Goal: Information Seeking & Learning: Understand process/instructions

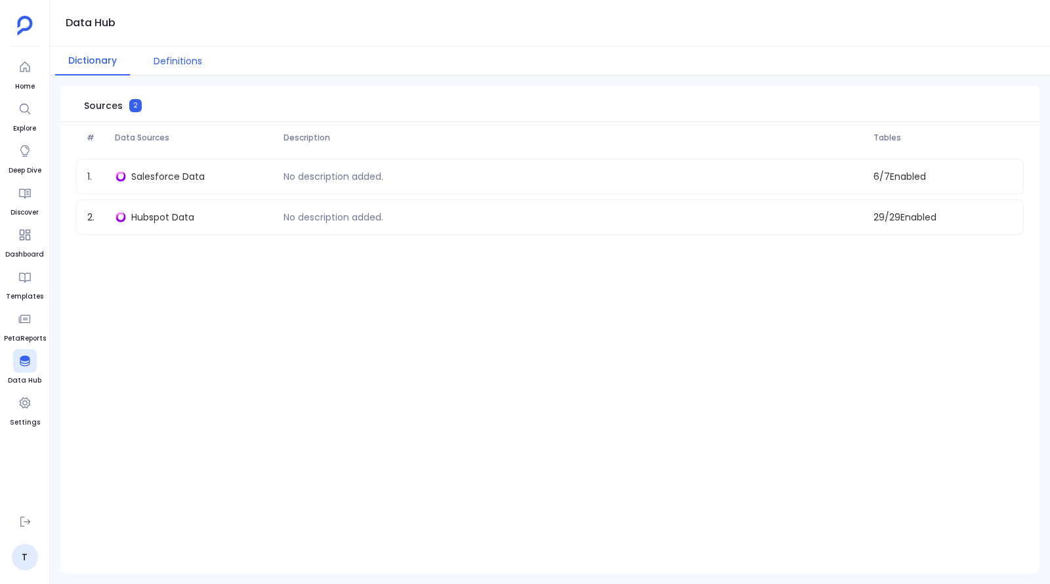
click at [176, 68] on button "Definitions" at bounding box center [177, 61] width 75 height 29
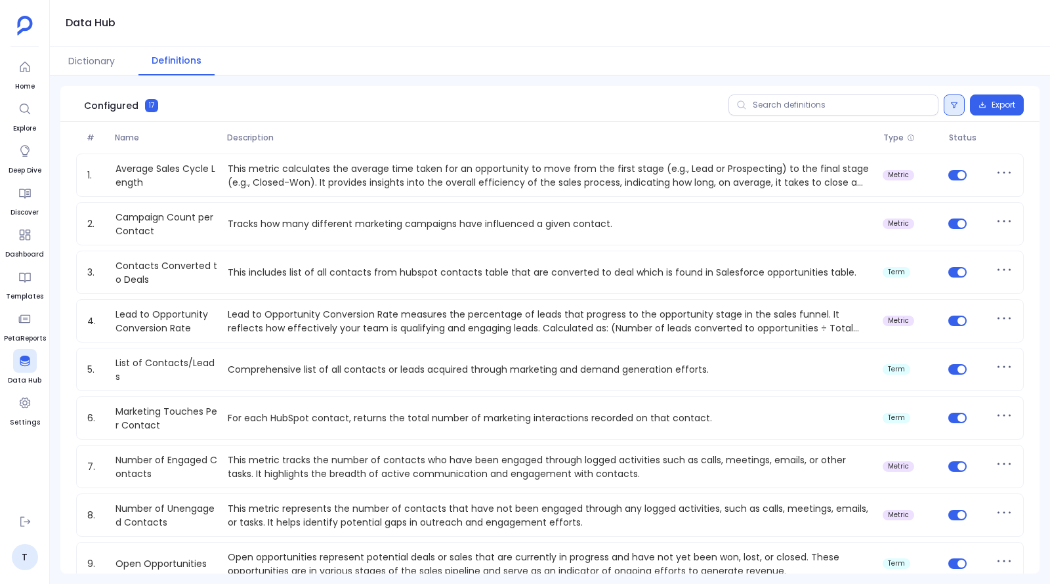
click at [953, 114] on button at bounding box center [953, 104] width 21 height 21
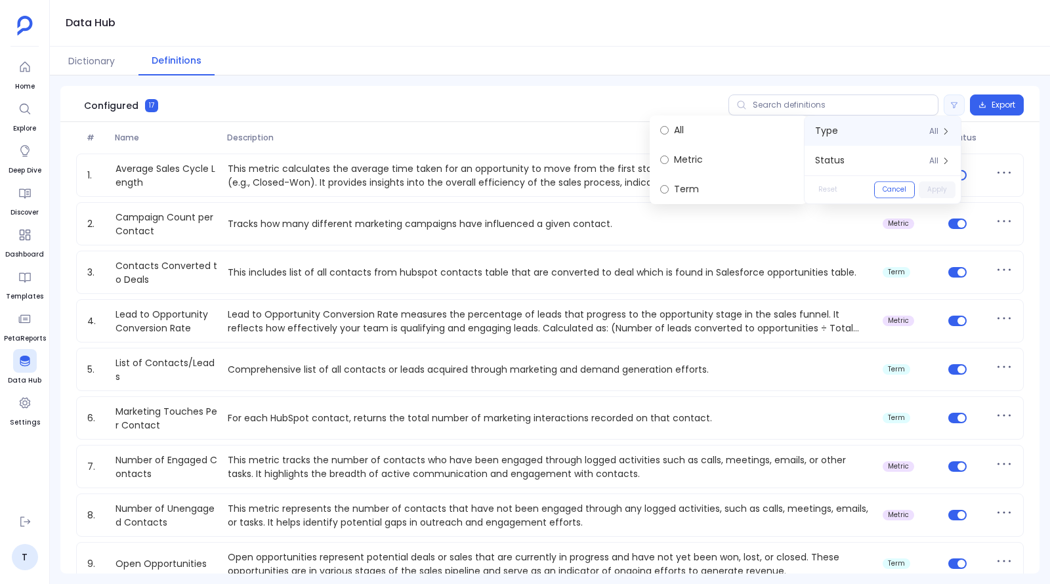
click at [878, 33] on div "Data Hub" at bounding box center [550, 23] width 1000 height 47
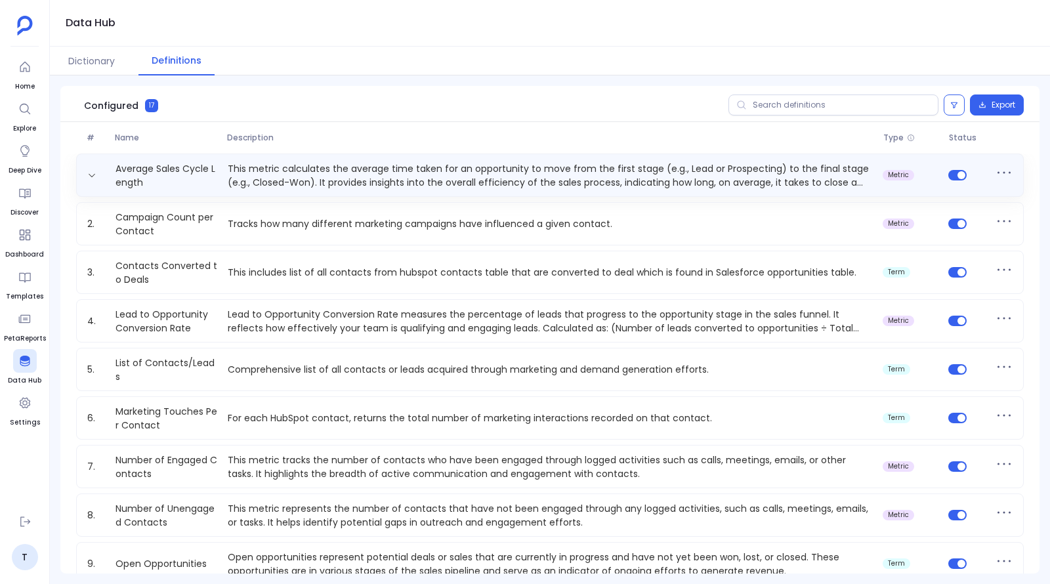
click at [312, 180] on p "This metric calculates the average time taken for an opportunity to move from t…" at bounding box center [549, 175] width 655 height 26
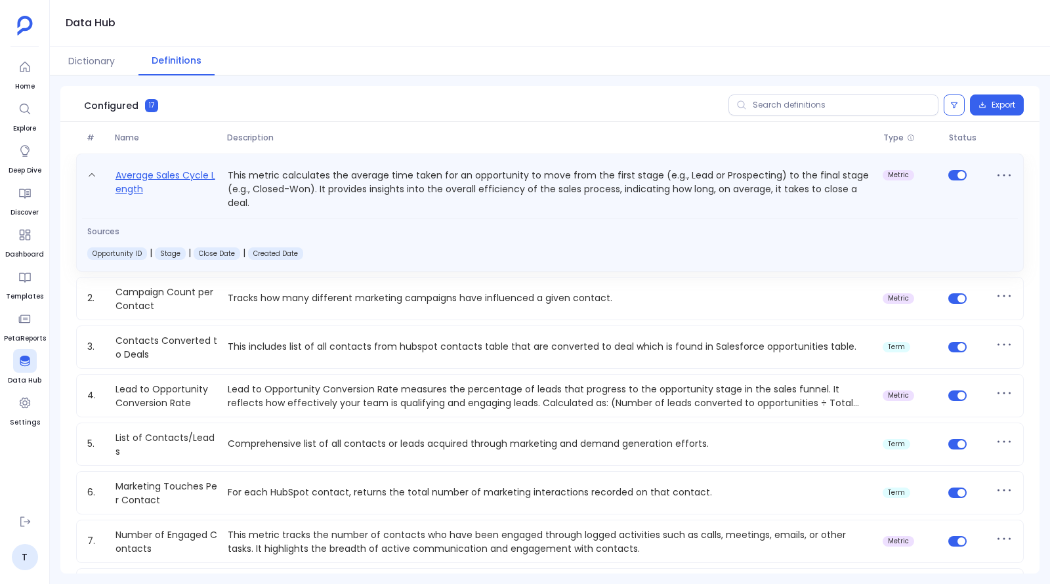
click at [159, 173] on link "Average Sales Cycle Length" at bounding box center [166, 188] width 112 height 43
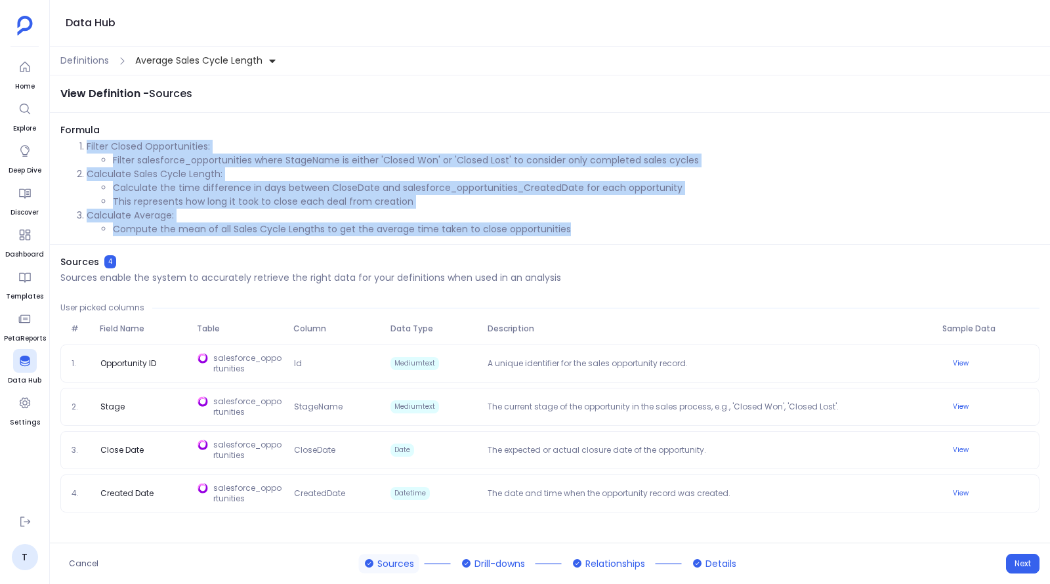
drag, startPoint x: 87, startPoint y: 146, endPoint x: 596, endPoint y: 231, distance: 516.0
click at [596, 231] on ol "Filter Closed Opportunities: Filter salesforce_opportunities where StageName is…" at bounding box center [549, 188] width 979 height 96
copy ol "Filter Closed Opportunities: Filter salesforce_opportunities where StageName is…"
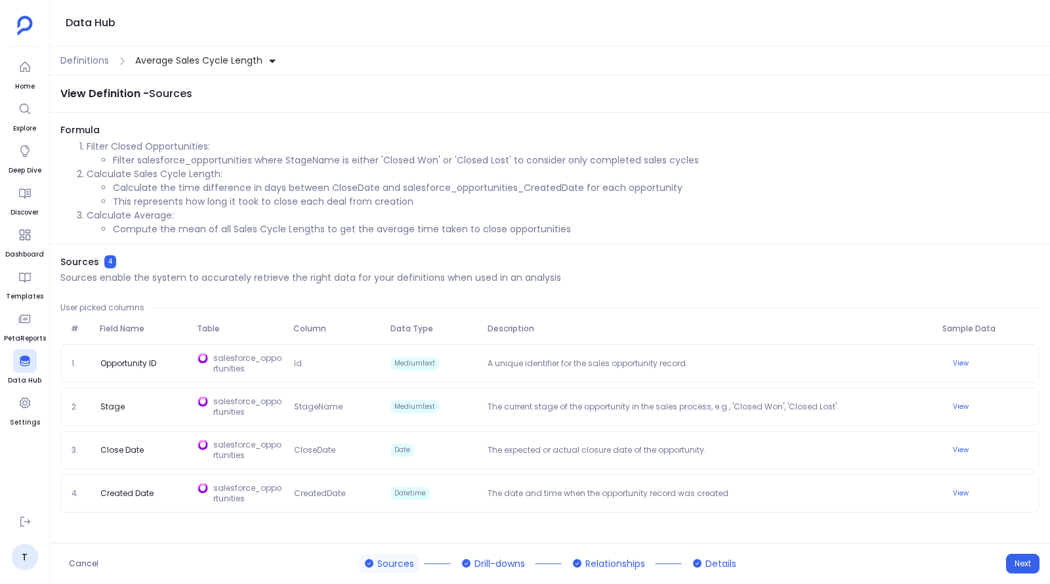
click at [89, 52] on div "Definitions Average Sales Cycle Length" at bounding box center [550, 61] width 1000 height 29
click at [91, 62] on span "Definitions" at bounding box center [84, 61] width 49 height 14
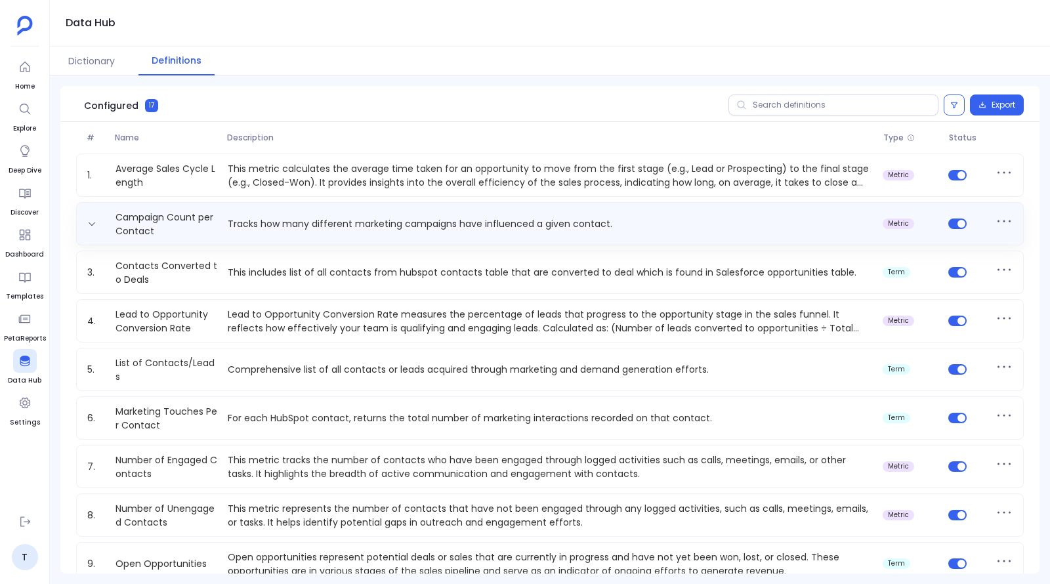
click at [299, 224] on p "Tracks how many different marketing campaigns have influenced a given contact." at bounding box center [549, 224] width 655 height 14
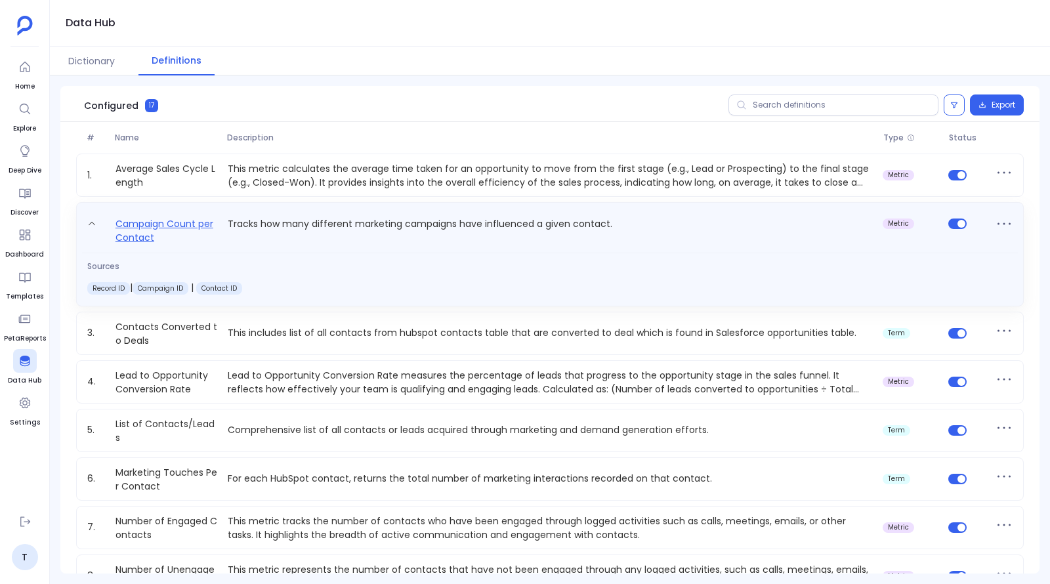
click at [144, 223] on link "Campaign Count per Contact" at bounding box center [166, 230] width 112 height 29
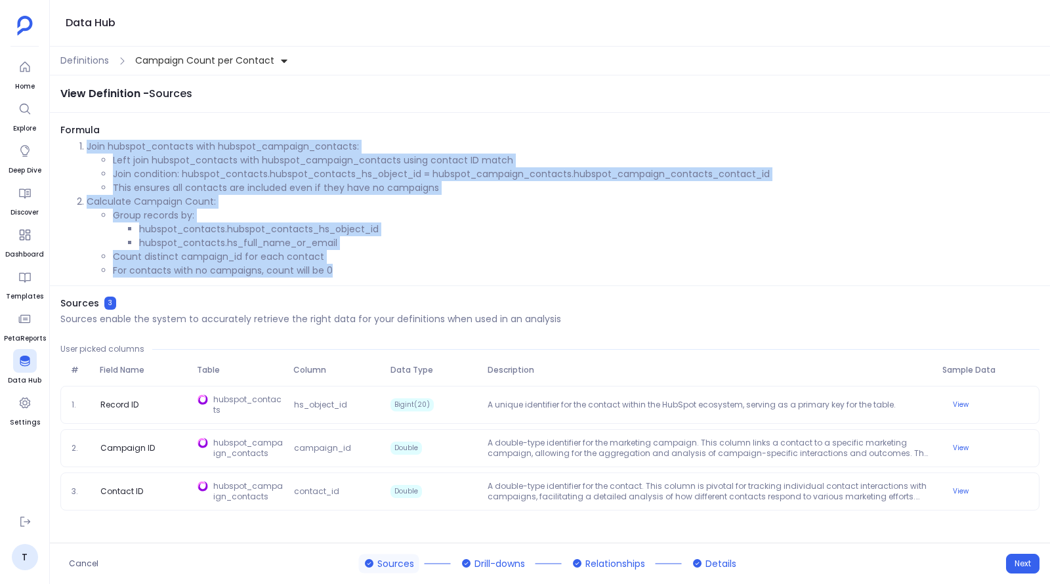
drag, startPoint x: 87, startPoint y: 146, endPoint x: 363, endPoint y: 266, distance: 300.3
click at [363, 266] on ol "Join hubspot_contacts with hubspot_campaign_contacts: Left join hubspot_contact…" at bounding box center [549, 209] width 979 height 138
copy ol "Join hubspot_contacts with hubspot_campaign_contacts: Left join hubspot_contact…"
click at [432, 231] on li "hubspot_contacts.hubspot_contacts_hs_object_id" at bounding box center [589, 229] width 900 height 14
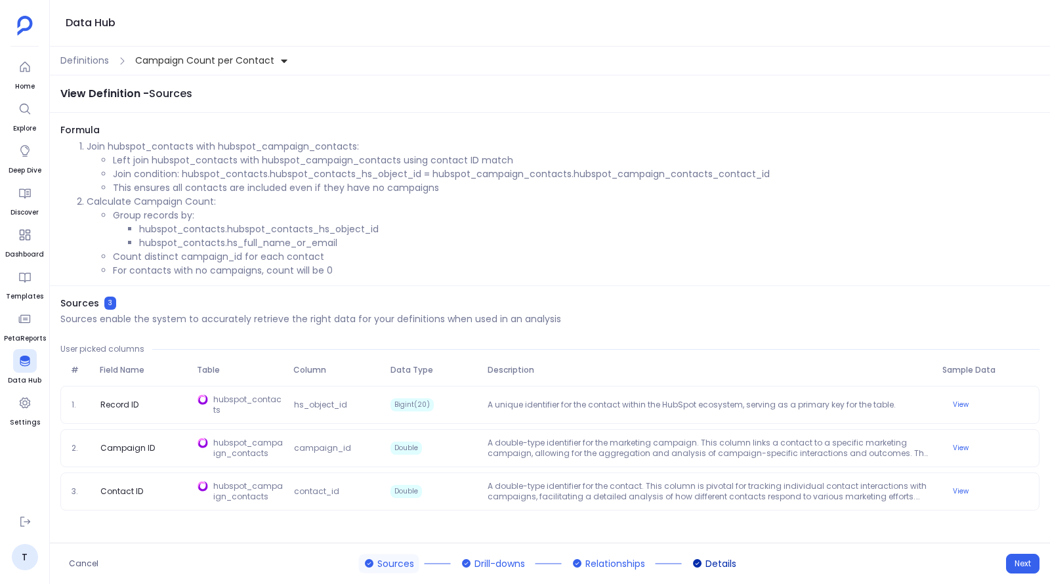
click at [718, 563] on span "Details" at bounding box center [720, 563] width 31 height 14
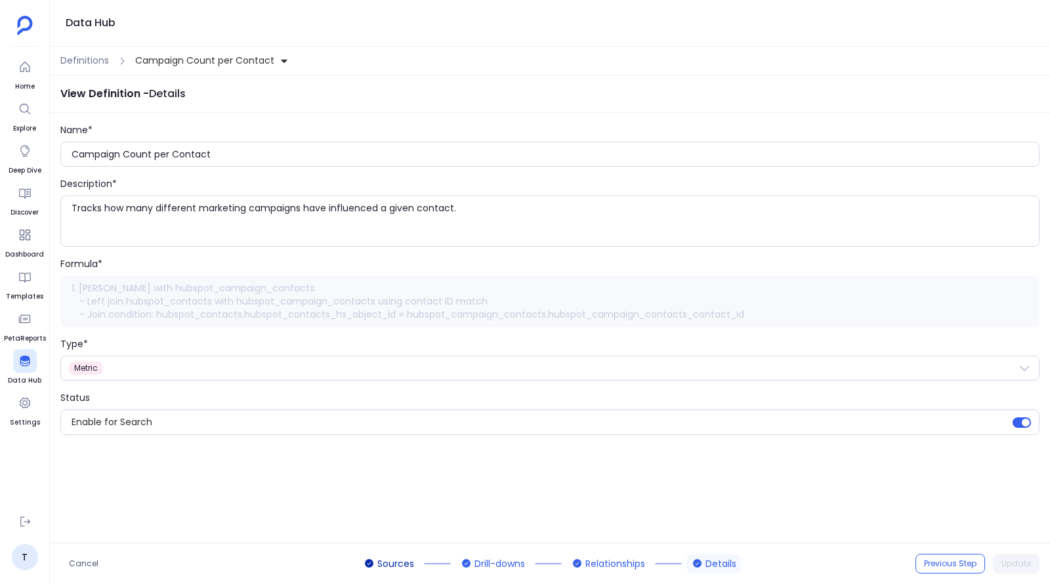
click at [394, 565] on span "Sources" at bounding box center [395, 563] width 37 height 14
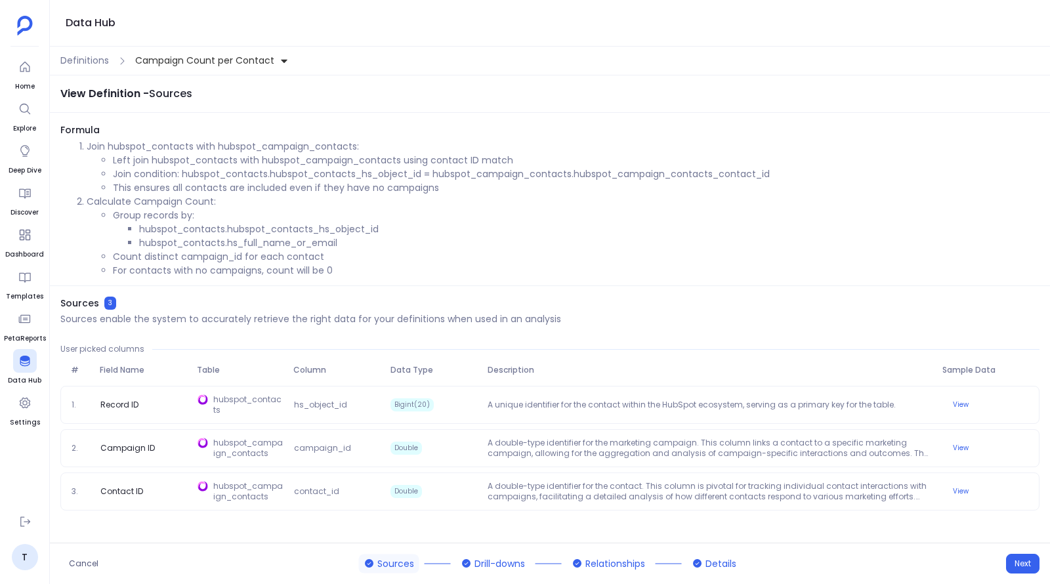
click at [546, 174] on li "Join condition: hubspot_contacts.hubspot_contacts_hs_object_id = hubspot_campai…" at bounding box center [576, 174] width 926 height 14
click at [626, 173] on li "Join condition: hubspot_contacts.hubspot_contacts_hs_object_id = hubspot_campai…" at bounding box center [576, 174] width 926 height 14
click at [199, 228] on li "hubspot_contacts.hubspot_contacts_hs_object_id" at bounding box center [589, 229] width 900 height 14
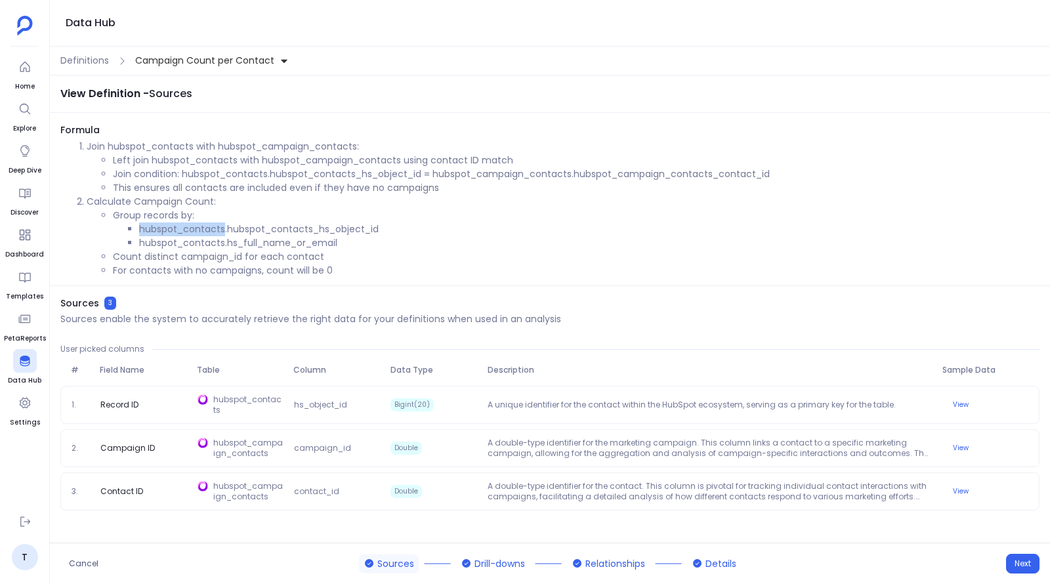
click at [199, 228] on li "hubspot_contacts.hubspot_contacts_hs_object_id" at bounding box center [589, 229] width 900 height 14
click at [300, 230] on li "hubspot_contacts.hubspot_contacts_hs_object_id" at bounding box center [589, 229] width 900 height 14
click at [197, 243] on li "hubspot_contacts.hs_full_name_or_email" at bounding box center [589, 243] width 900 height 14
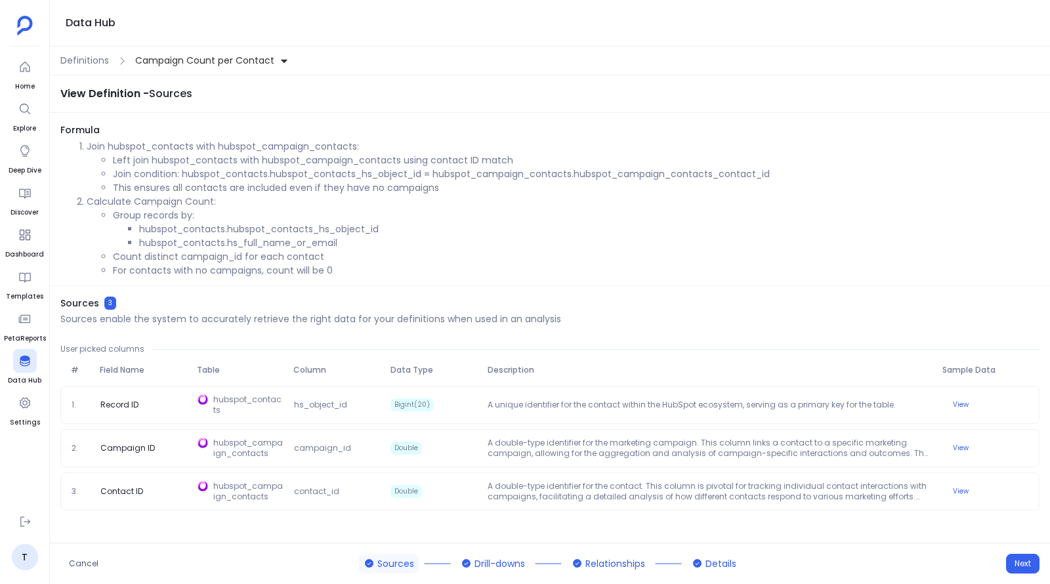
click at [241, 243] on li "hubspot_contacts.hs_full_name_or_email" at bounding box center [589, 243] width 900 height 14
click at [457, 247] on li "hubspot_contacts.hs_full_name_or_email" at bounding box center [589, 243] width 900 height 14
click at [506, 560] on span "Drill-downs" at bounding box center [499, 563] width 51 height 14
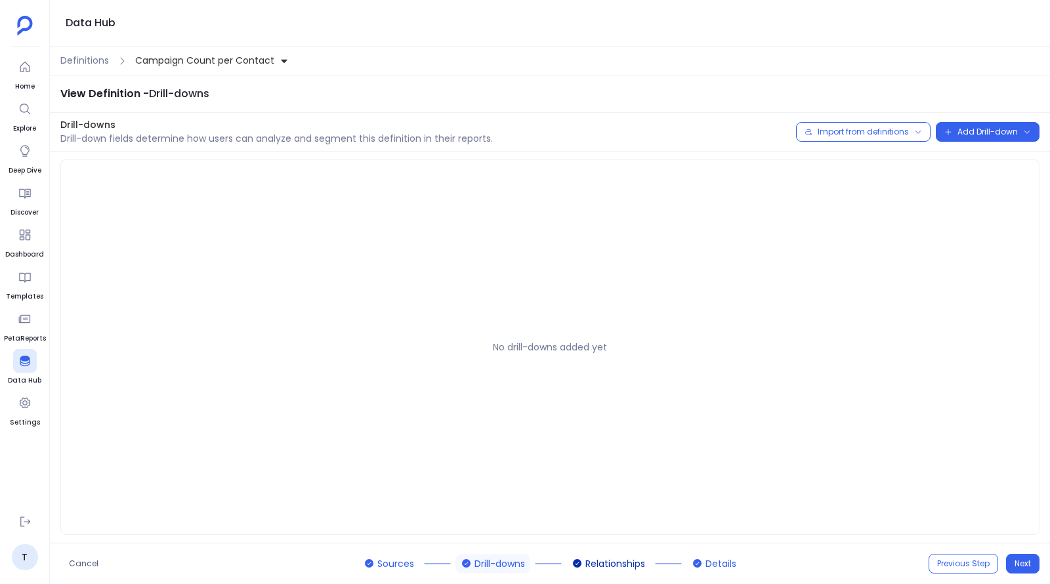
click at [635, 563] on span "Relationships" at bounding box center [615, 563] width 60 height 14
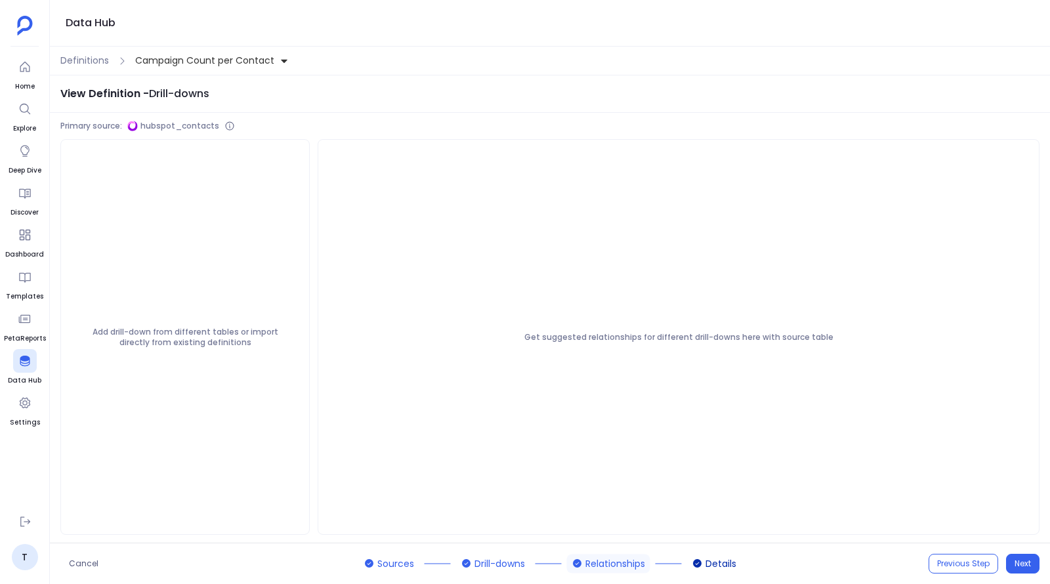
click at [699, 565] on icon at bounding box center [697, 563] width 9 height 9
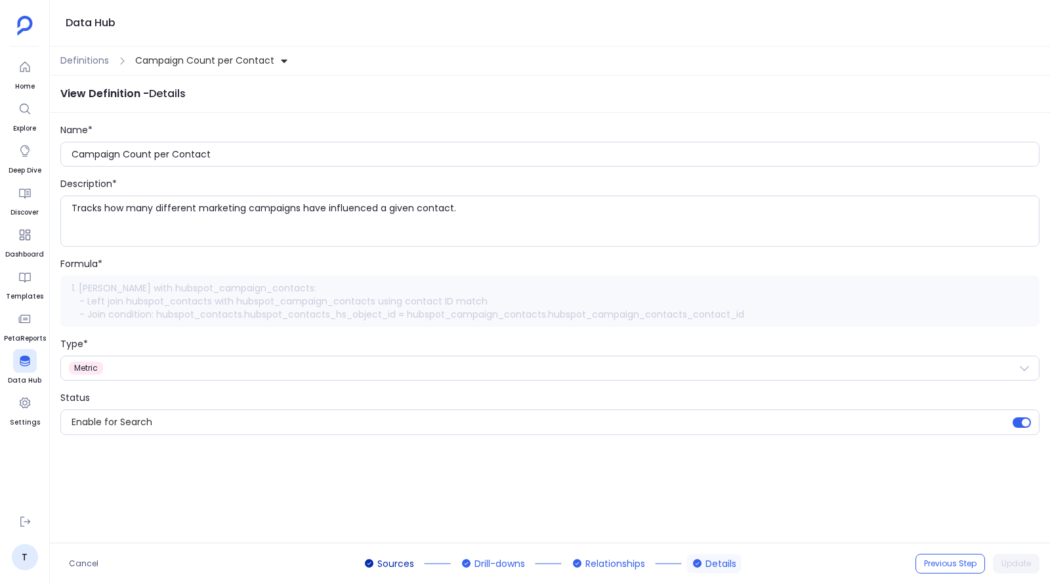
click at [381, 564] on span "Sources" at bounding box center [395, 563] width 37 height 14
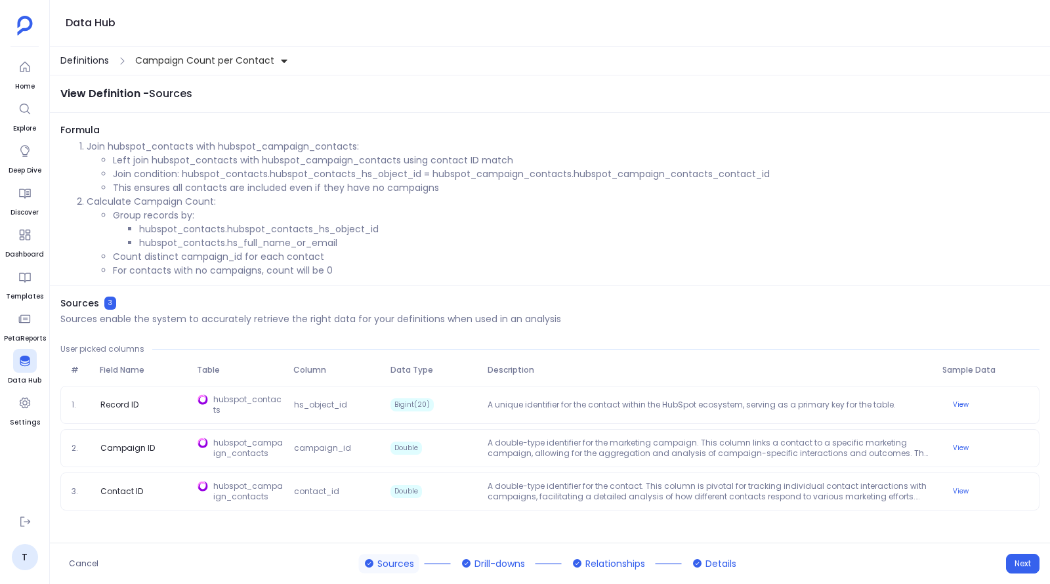
click at [104, 64] on span "Definitions" at bounding box center [84, 61] width 49 height 14
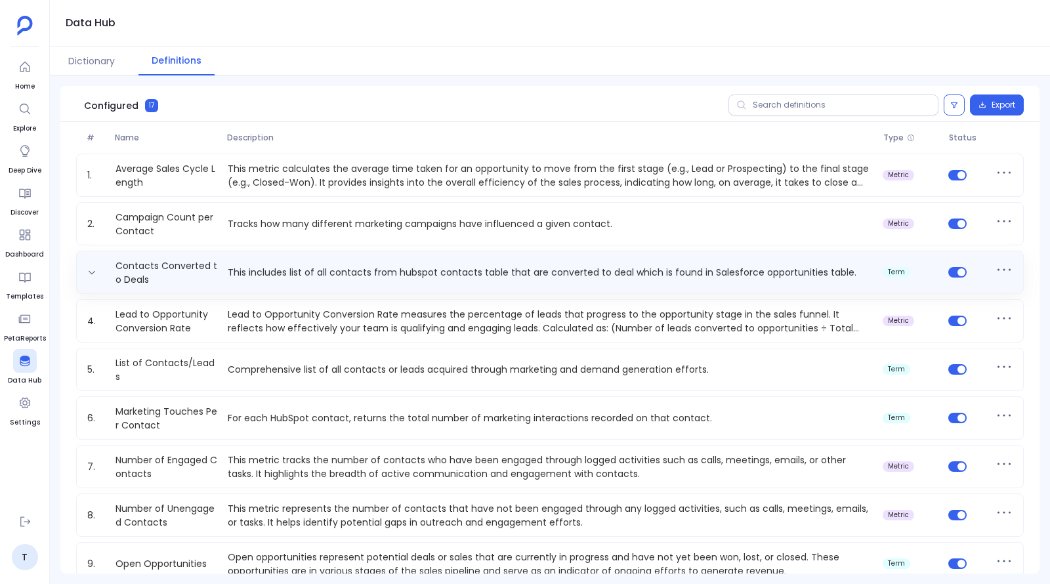
click at [253, 263] on div "Contacts Converted to Deals This includes list of all contacts from hubspot con…" at bounding box center [549, 272] width 935 height 26
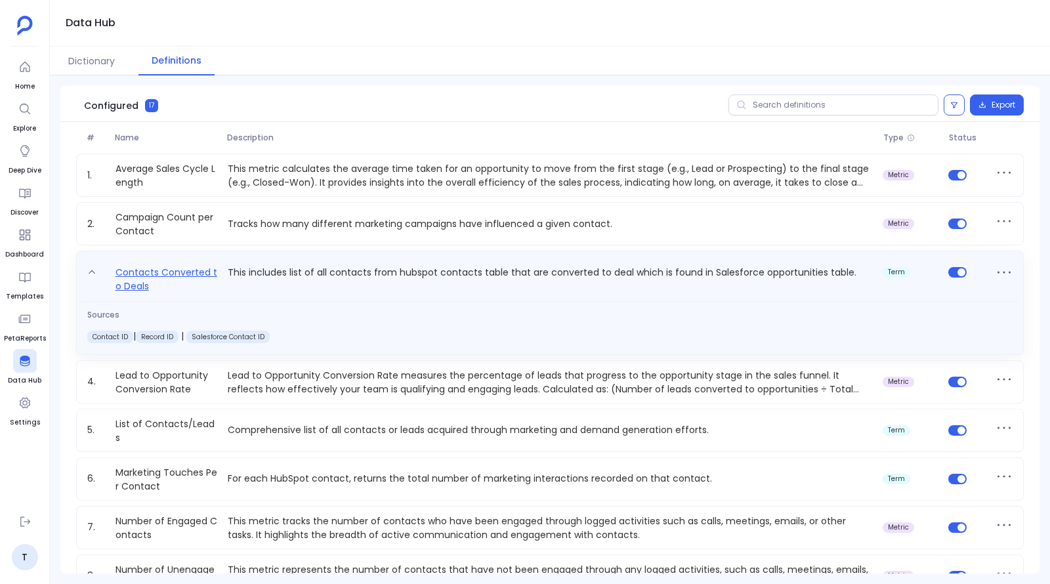
click at [180, 272] on link "Contacts Converted to Deals" at bounding box center [166, 278] width 112 height 29
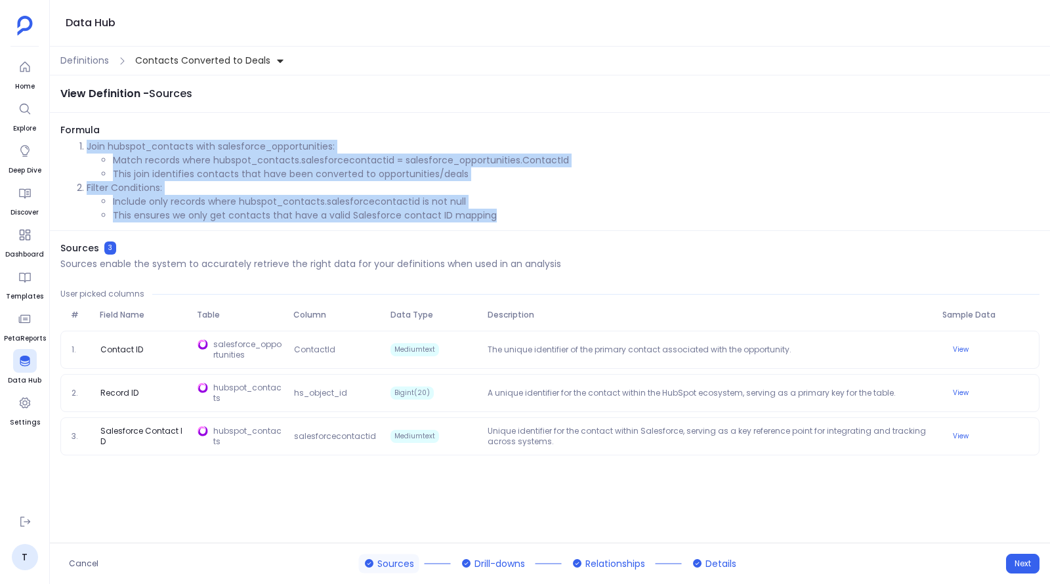
drag, startPoint x: 86, startPoint y: 142, endPoint x: 501, endPoint y: 214, distance: 421.3
click at [501, 214] on ol "Join hubspot_contacts with salesforce_opportunities: Match records where hubspo…" at bounding box center [549, 181] width 979 height 83
copy ol "Join hubspot_contacts with salesforce_opportunities: Match records where hubspo…"
click at [373, 167] on li "This join identifies contacts that have been converted to opportunities/deals" at bounding box center [576, 174] width 926 height 14
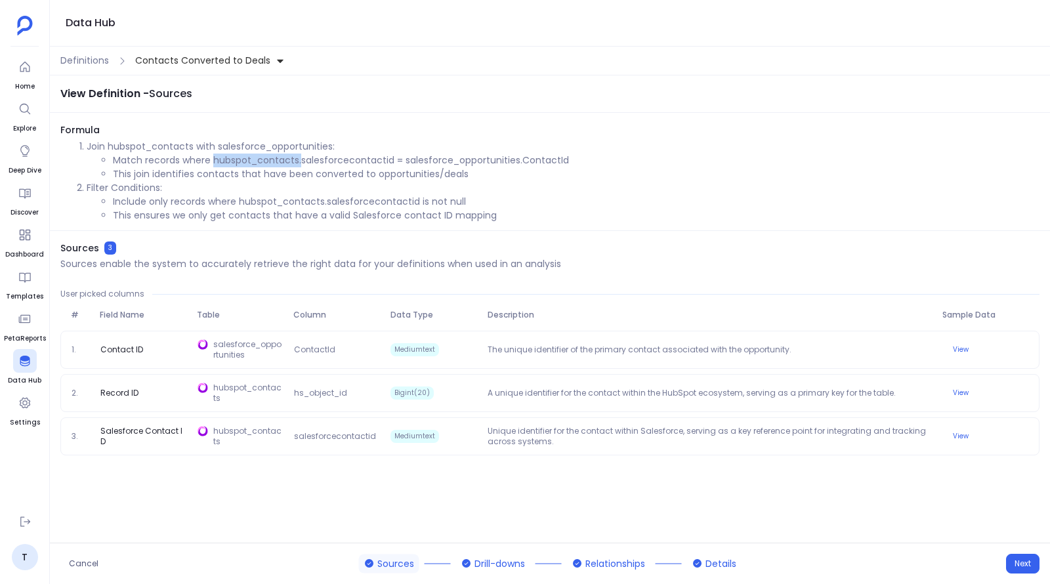
drag, startPoint x: 212, startPoint y: 157, endPoint x: 299, endPoint y: 157, distance: 87.2
click at [299, 157] on li "Match records where hubspot_contacts.salesforcecontactid = salesforce_opportuni…" at bounding box center [576, 160] width 926 height 14
click at [361, 184] on p "Filter Conditions:" at bounding box center [563, 188] width 952 height 14
drag, startPoint x: 210, startPoint y: 159, endPoint x: 571, endPoint y: 160, distance: 360.8
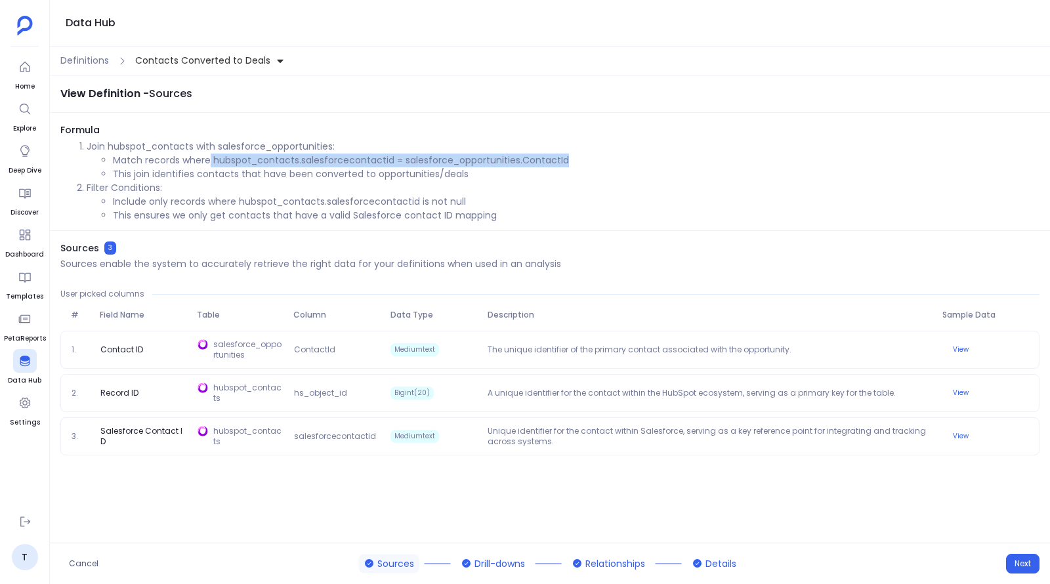
click at [571, 160] on li "Match records where hubspot_contacts.salesforcecontactid = salesforce_opportuni…" at bounding box center [576, 160] width 926 height 14
click at [725, 561] on span "Details" at bounding box center [720, 563] width 31 height 14
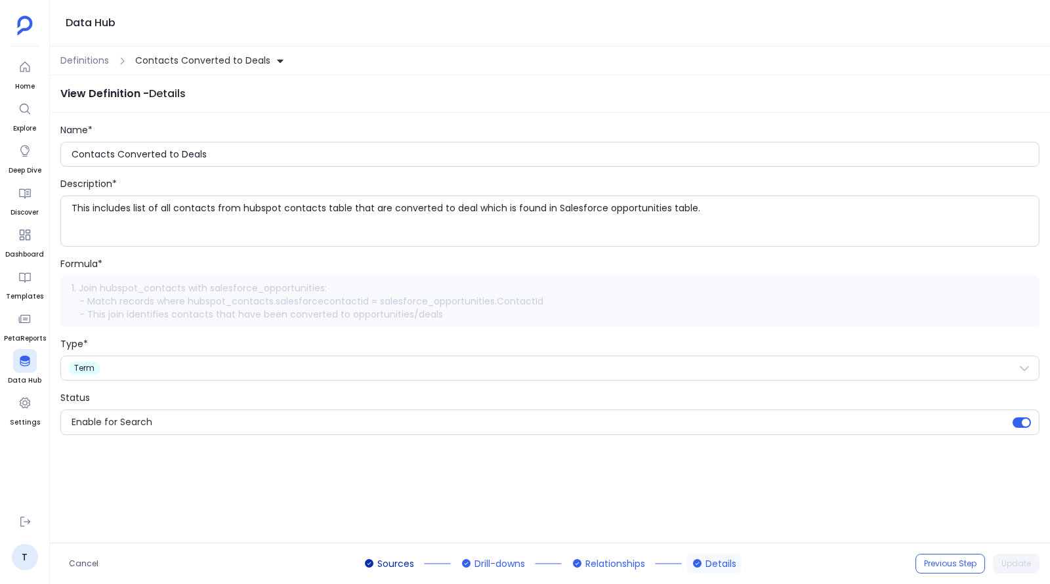
click at [391, 557] on span "Sources" at bounding box center [395, 563] width 37 height 14
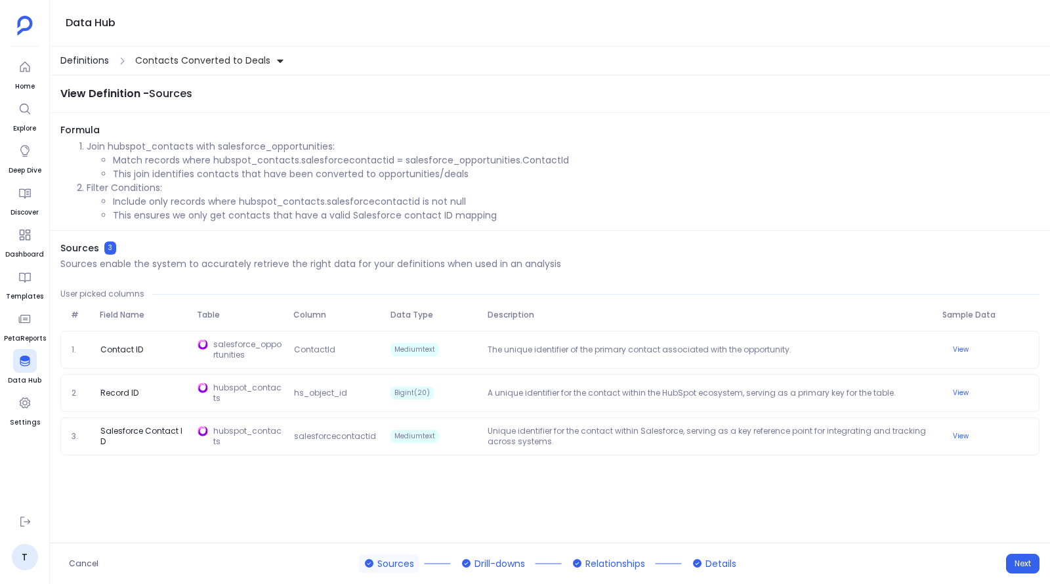
click at [91, 64] on span "Definitions" at bounding box center [84, 61] width 49 height 14
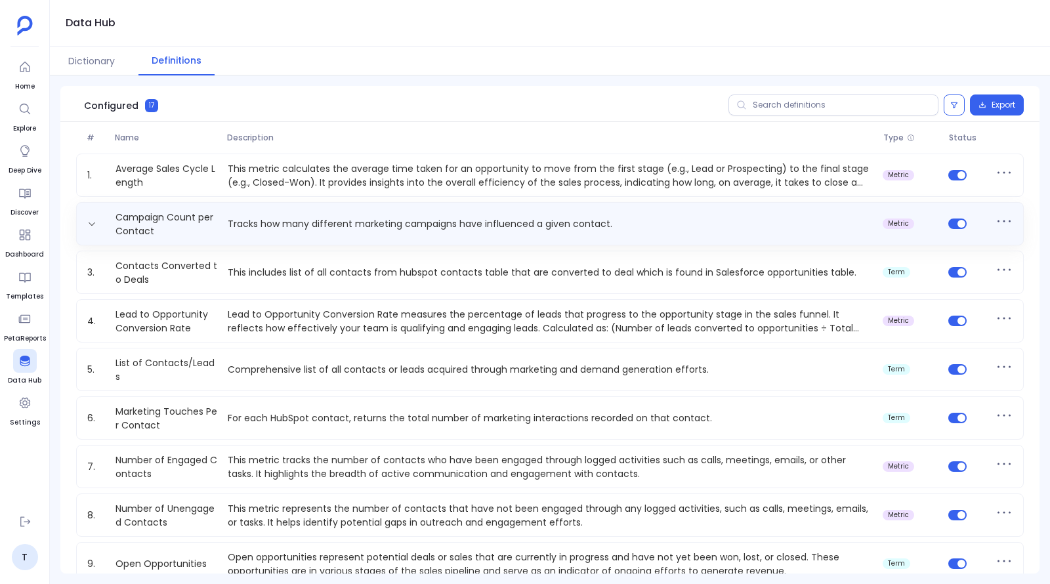
click at [317, 225] on p "Tracks how many different marketing campaigns have influenced a given contact." at bounding box center [549, 224] width 655 height 14
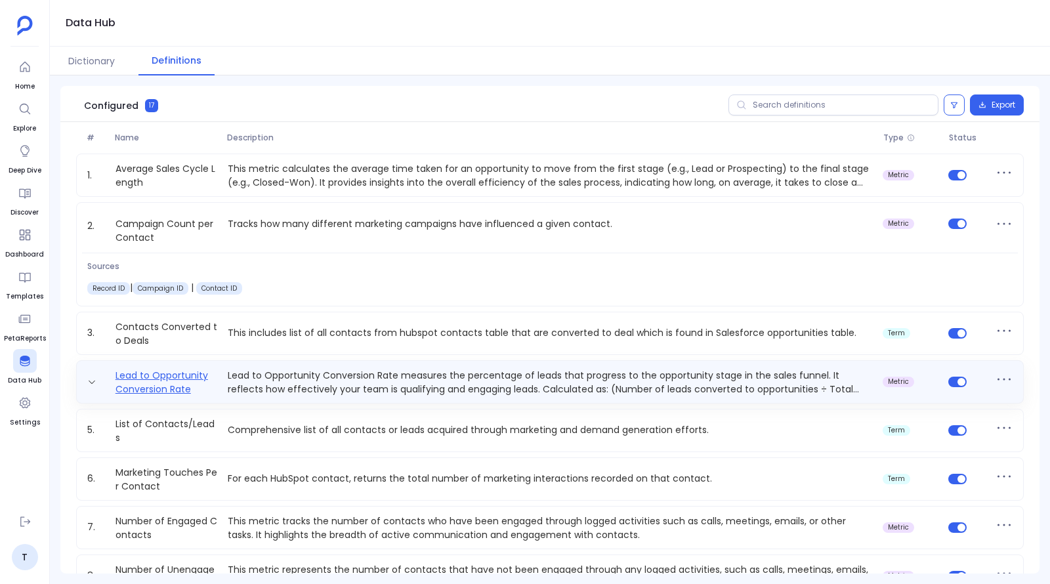
click at [168, 374] on link "Lead to Opportunity Conversion Rate" at bounding box center [166, 382] width 112 height 26
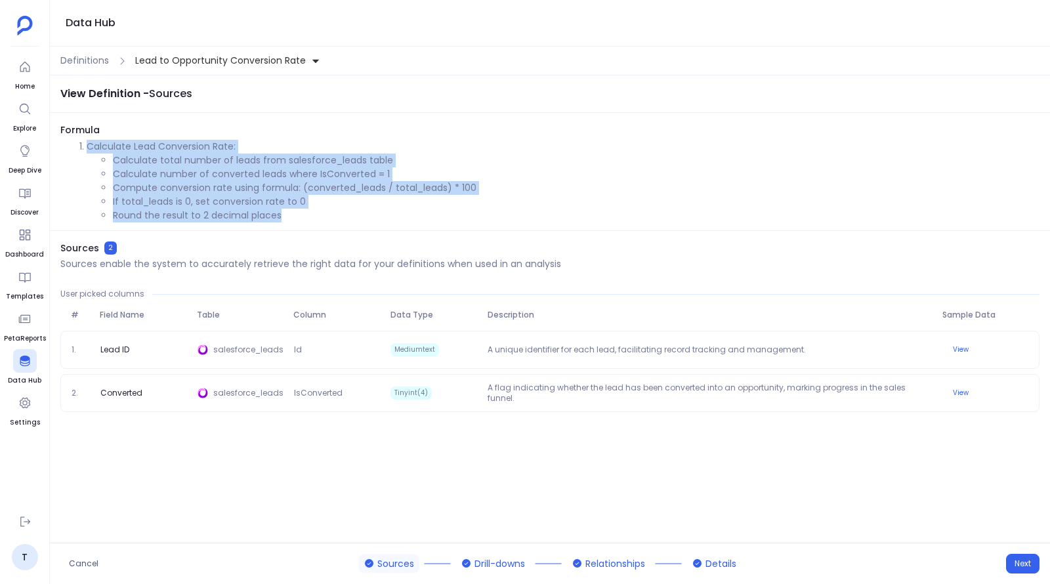
drag, startPoint x: 85, startPoint y: 148, endPoint x: 297, endPoint y: 213, distance: 221.4
click at [297, 213] on li "Calculate Lead Conversion Rate: Calculate total number of leads from salesforce…" at bounding box center [563, 181] width 952 height 83
copy li "Calculate Lead Conversion Rate: Calculate total number of leads from salesforce…"
click at [710, 565] on span "Details" at bounding box center [720, 563] width 31 height 14
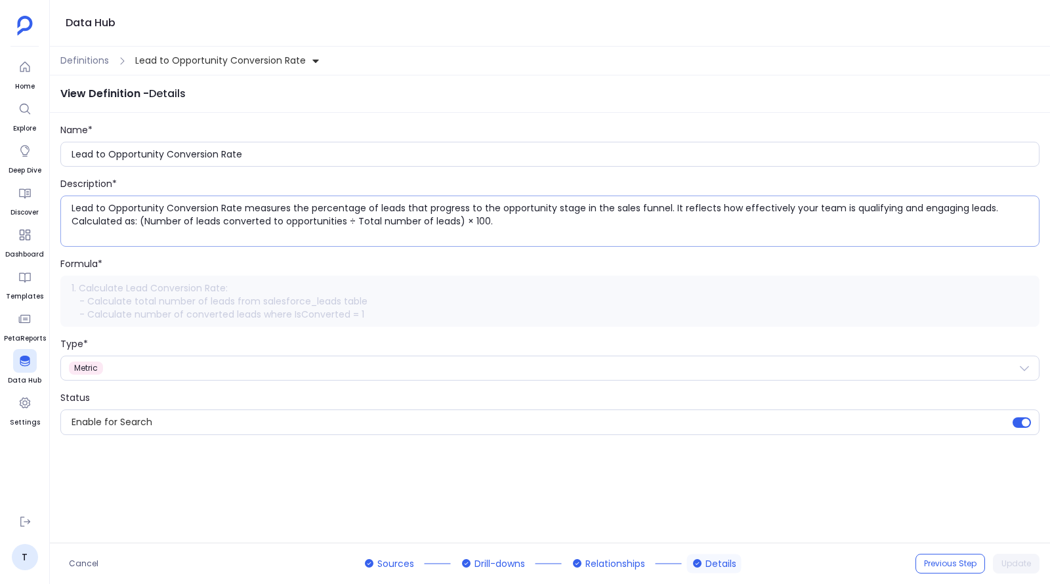
click at [146, 205] on textarea "Lead to Opportunity Conversion Rate measures the percentage of leads that progr…" at bounding box center [554, 220] width 967 height 39
click at [388, 560] on span "Sources" at bounding box center [395, 563] width 37 height 14
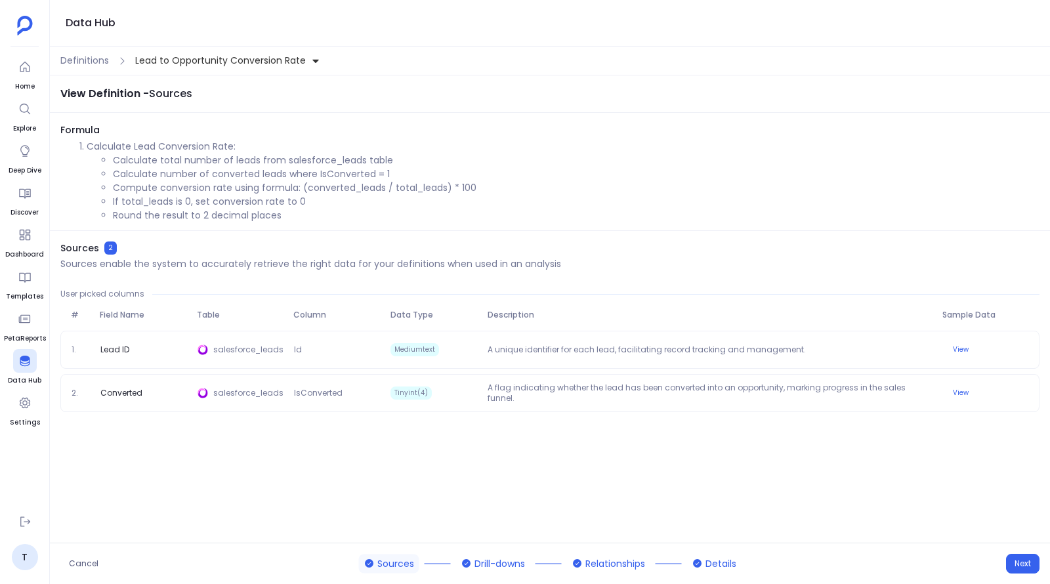
click at [333, 191] on li "Compute conversion rate using formula: (converted_leads / total_leads) * 100" at bounding box center [576, 188] width 926 height 14
click at [415, 190] on li "Compute conversion rate using formula: (converted_leads / total_leads) * 100" at bounding box center [576, 188] width 926 height 14
click at [110, 60] on div "Definitions Lead to Opportunity Conversion Rate" at bounding box center [550, 61] width 1000 height 29
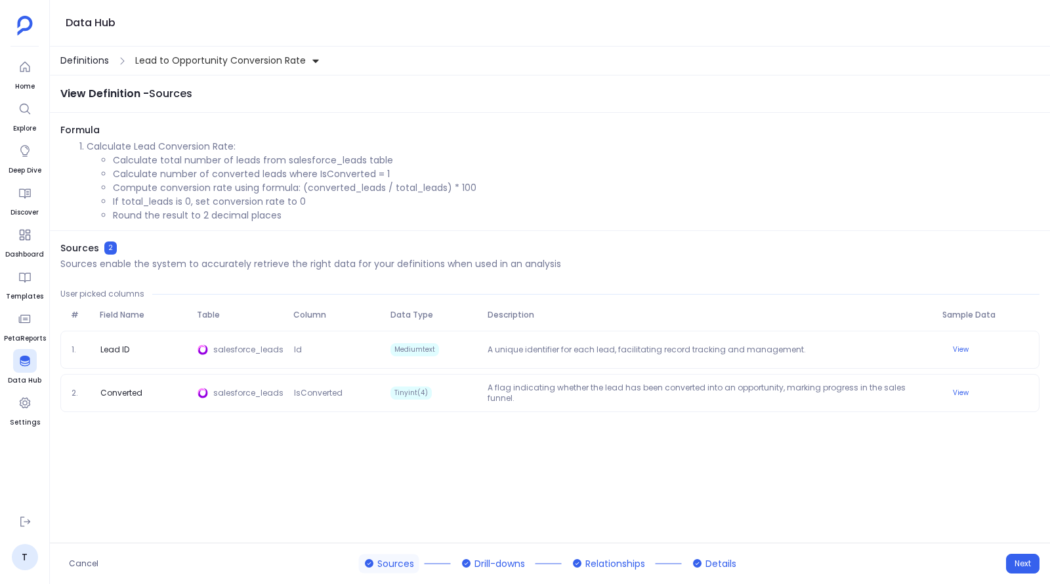
click at [99, 59] on span "Definitions" at bounding box center [84, 61] width 49 height 14
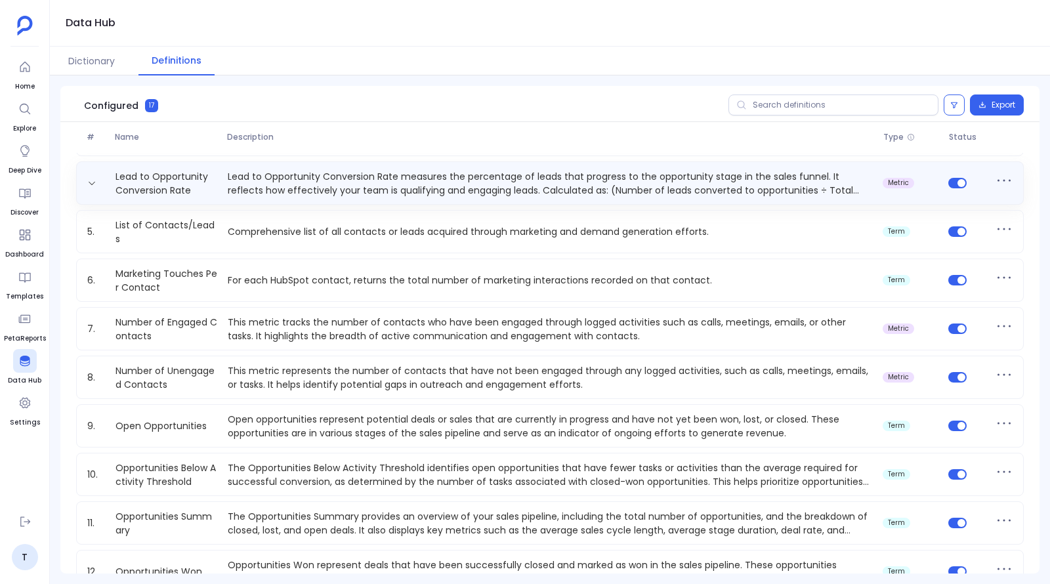
scroll to position [139, 0]
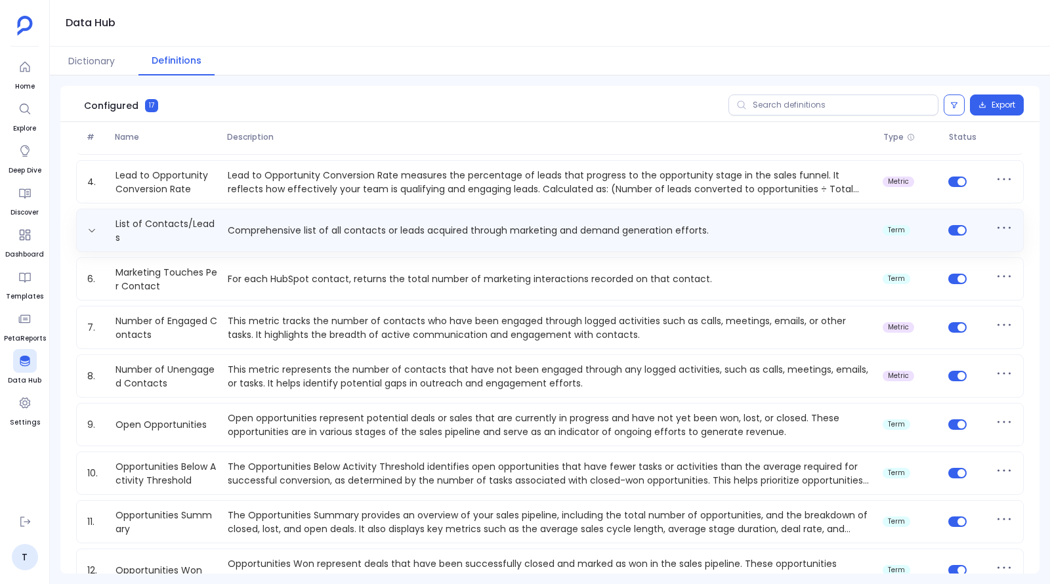
click at [303, 234] on p "Comprehensive list of all contacts or leads acquired through marketing and dema…" at bounding box center [549, 231] width 655 height 14
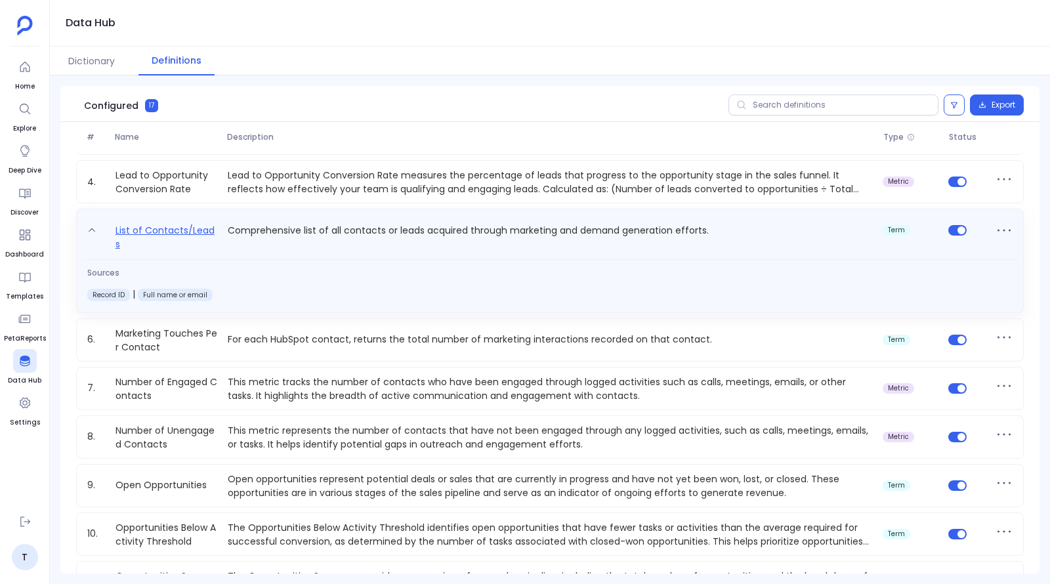
click at [173, 235] on link "List of Contacts/Leads" at bounding box center [166, 236] width 112 height 29
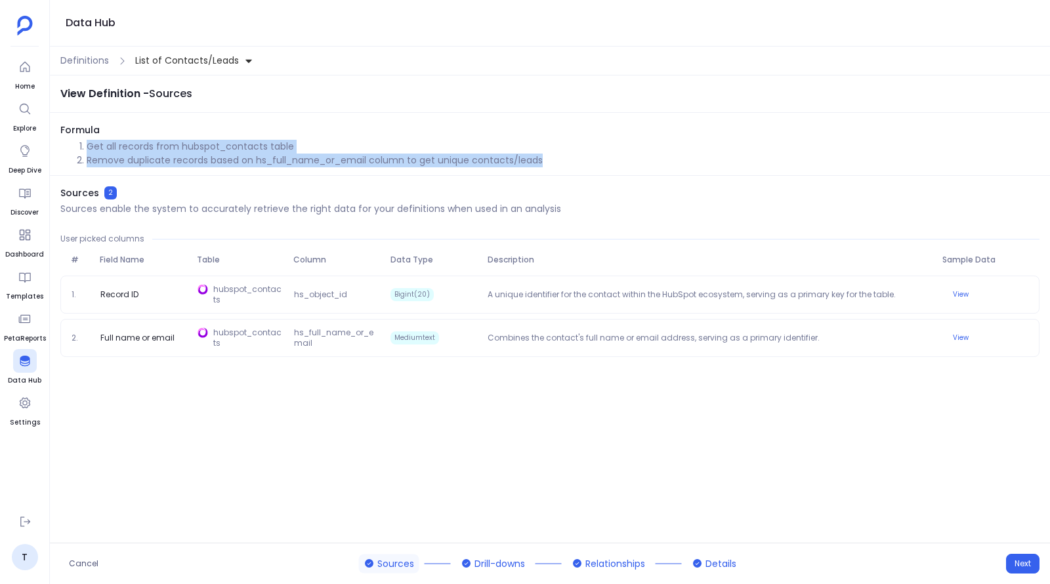
drag, startPoint x: 87, startPoint y: 150, endPoint x: 558, endPoint y: 161, distance: 471.1
click at [558, 161] on ol "Get all records from hubspot_contacts table Remove duplicate records based on h…" at bounding box center [549, 154] width 979 height 28
copy ol "Get all records from hubspot_contacts table Remove duplicate records based on h…"
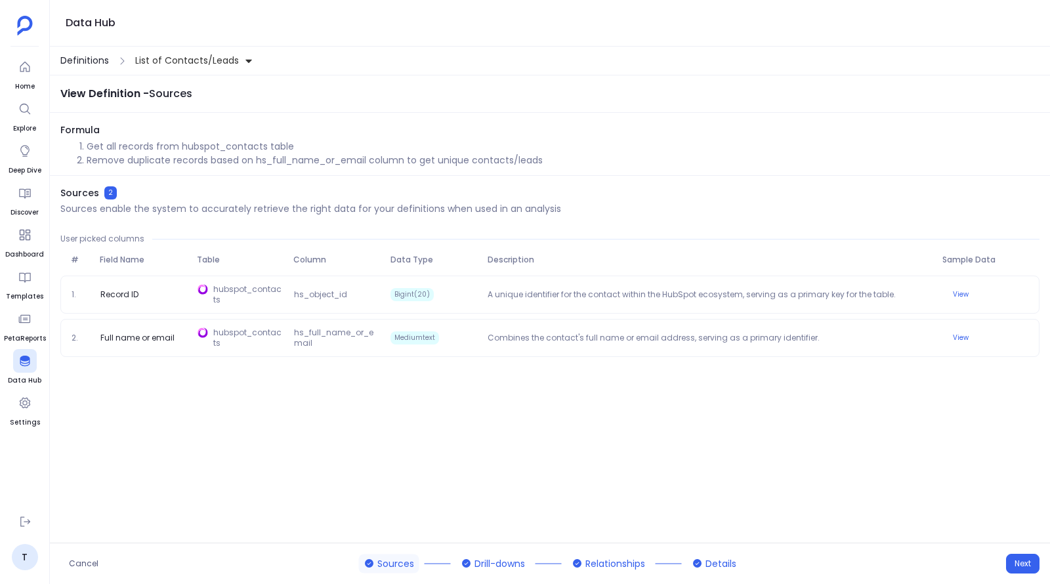
click at [103, 64] on span "Definitions" at bounding box center [84, 61] width 49 height 14
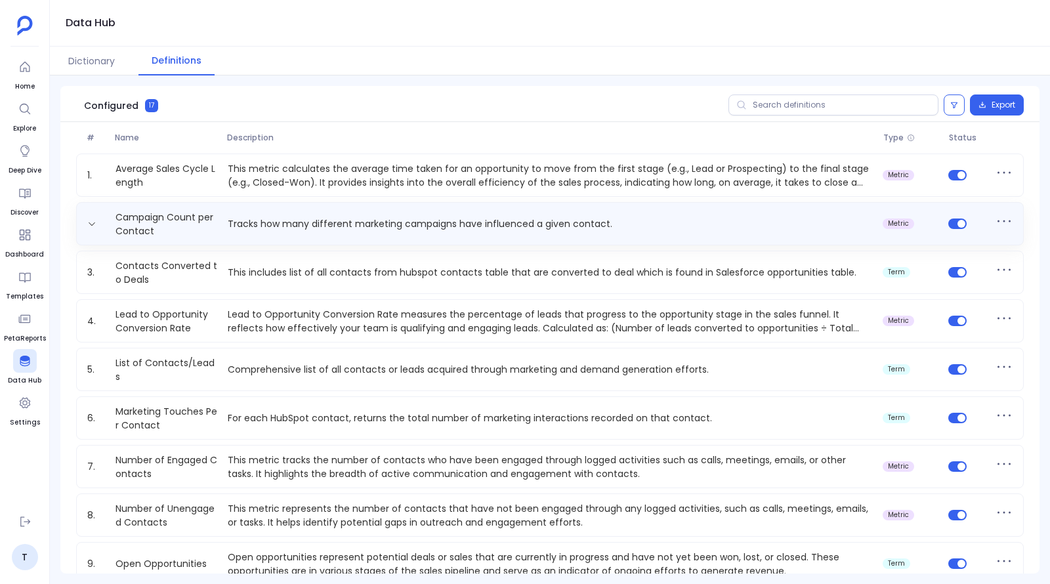
click at [280, 225] on p "Tracks how many different marketing campaigns have influenced a given contact." at bounding box center [549, 224] width 655 height 14
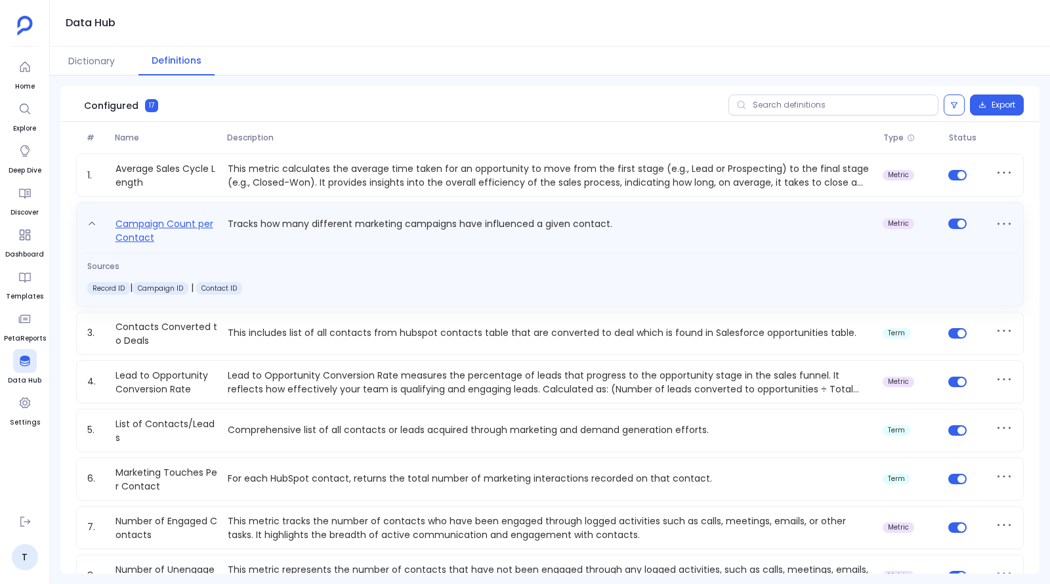
click at [157, 221] on link "Campaign Count per Contact" at bounding box center [166, 230] width 112 height 29
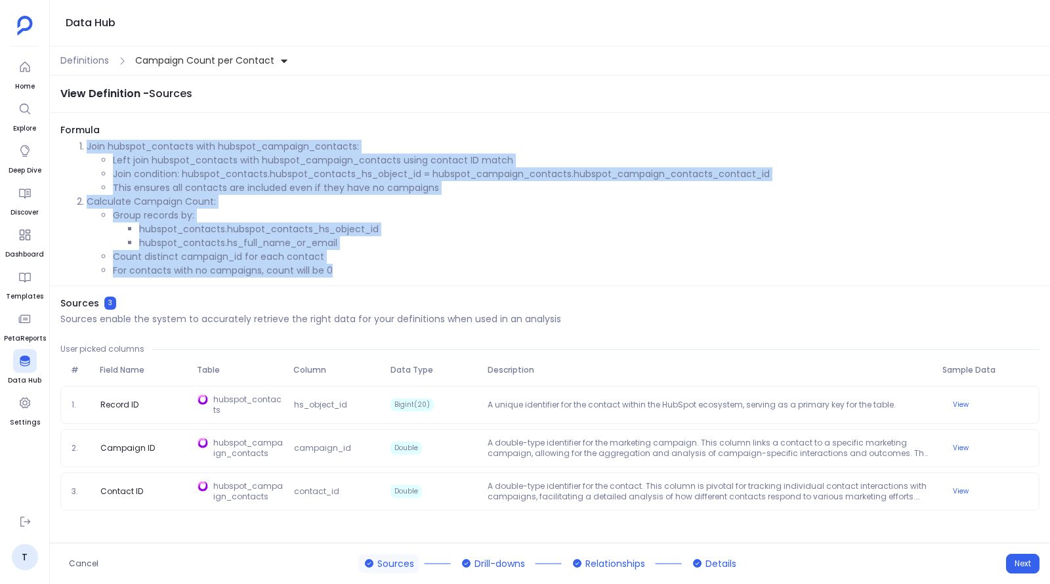
drag, startPoint x: 343, startPoint y: 270, endPoint x: 87, endPoint y: 149, distance: 283.7
click at [87, 149] on ol "Join hubspot_contacts with hubspot_campaign_contacts: Left join hubspot_contact…" at bounding box center [549, 209] width 979 height 138
copy ol "Join hubspot_contacts with hubspot_campaign_contacts: Left join hubspot_contact…"
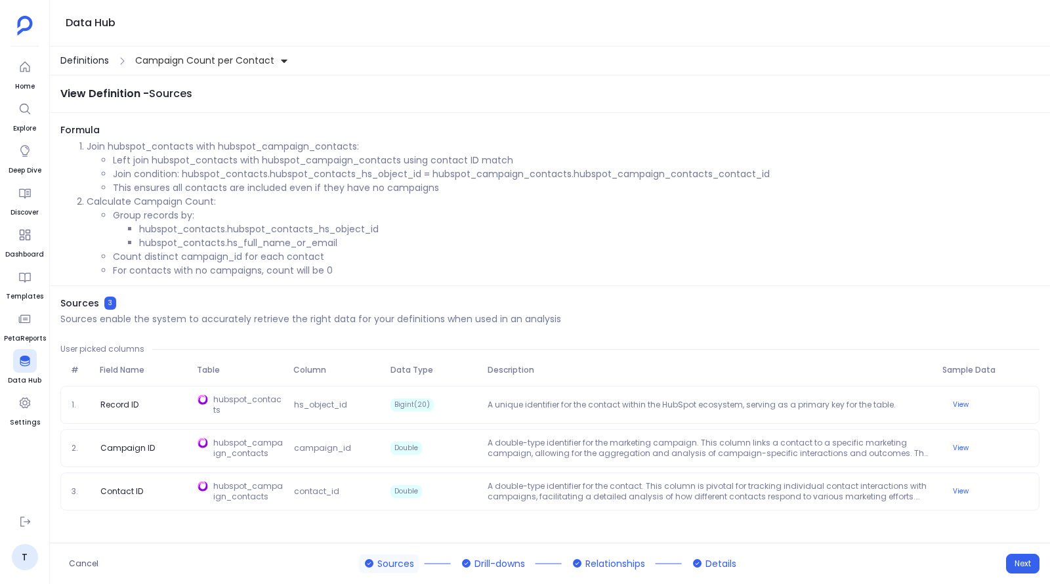
click at [97, 63] on span "Definitions" at bounding box center [84, 61] width 49 height 14
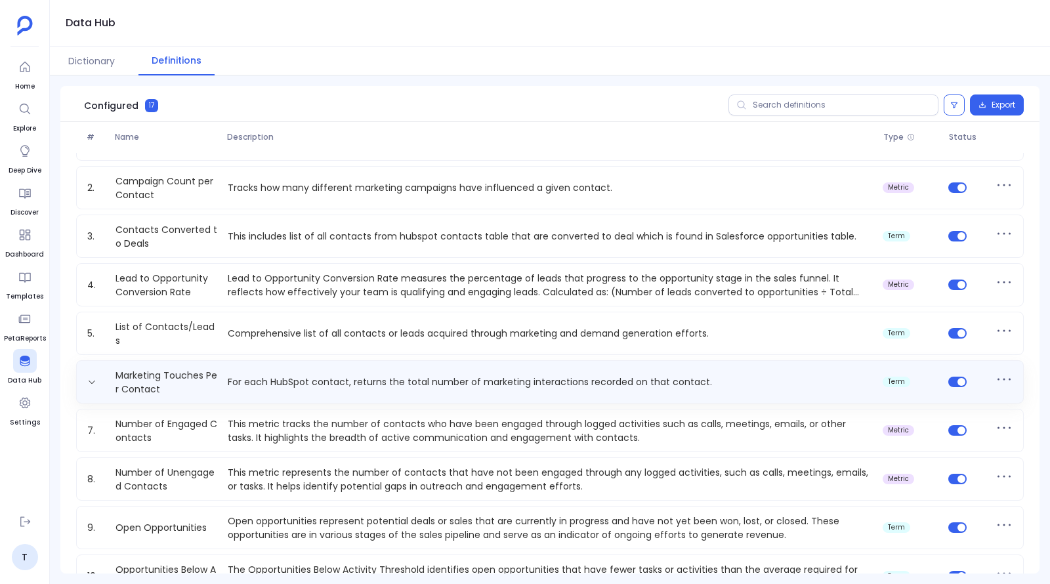
scroll to position [38, 0]
click at [265, 378] on p "For each HubSpot contact, returns the total number of marketing interactions re…" at bounding box center [549, 380] width 655 height 14
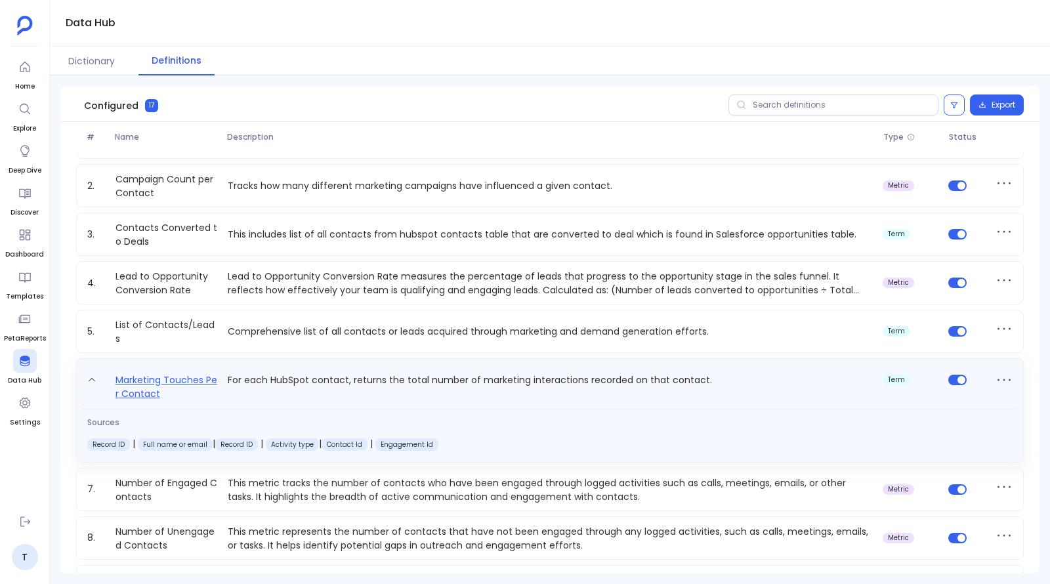
click at [185, 383] on link "Marketing Touches Per Contact" at bounding box center [166, 386] width 112 height 29
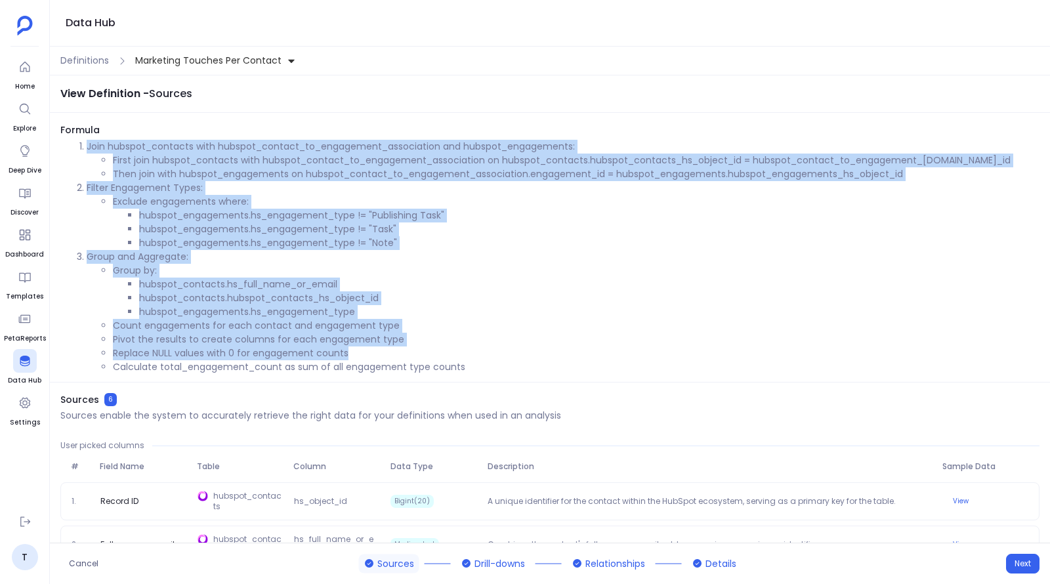
drag, startPoint x: 89, startPoint y: 145, endPoint x: 428, endPoint y: 347, distance: 395.3
click at [428, 347] on ol "Join hubspot_contacts with hubspot_contact_to_engagement_association and hubspo…" at bounding box center [549, 257] width 979 height 234
drag, startPoint x: 471, startPoint y: 367, endPoint x: 87, endPoint y: 148, distance: 442.4
click at [87, 148] on ol "Join hubspot_contacts with hubspot_contact_to_engagement_association and hubspo…" at bounding box center [549, 257] width 979 height 234
copy ol "Join hubspot_contacts with hubspot_contact_to_engagement_association and hubspo…"
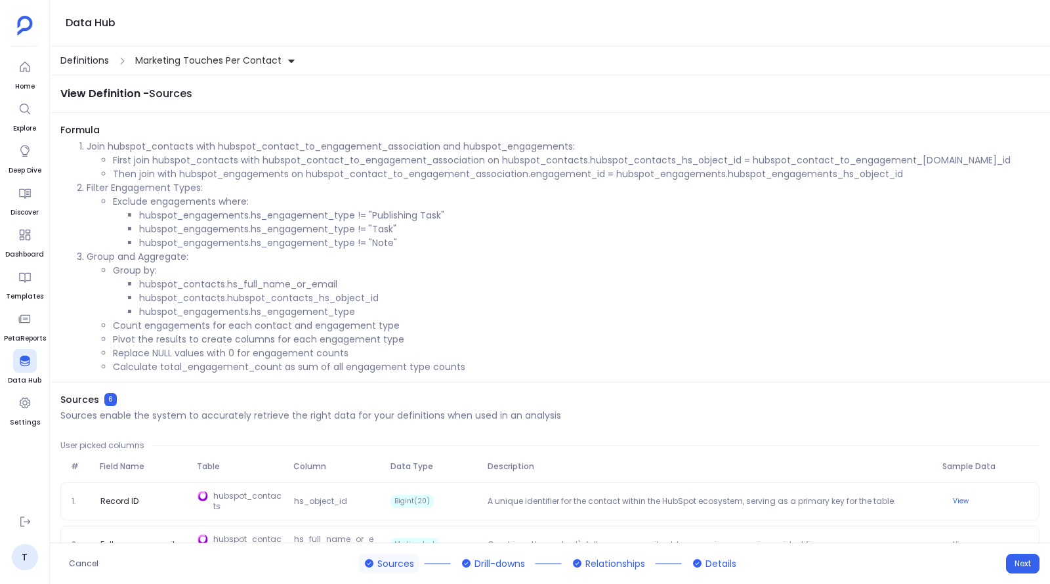
click at [96, 58] on span "Definitions" at bounding box center [84, 61] width 49 height 14
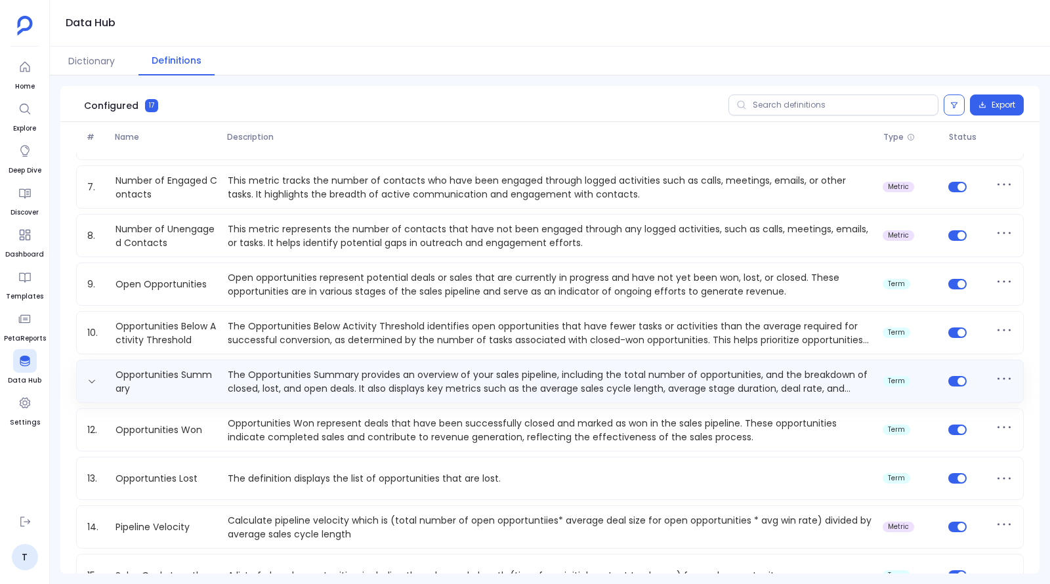
scroll to position [415, 0]
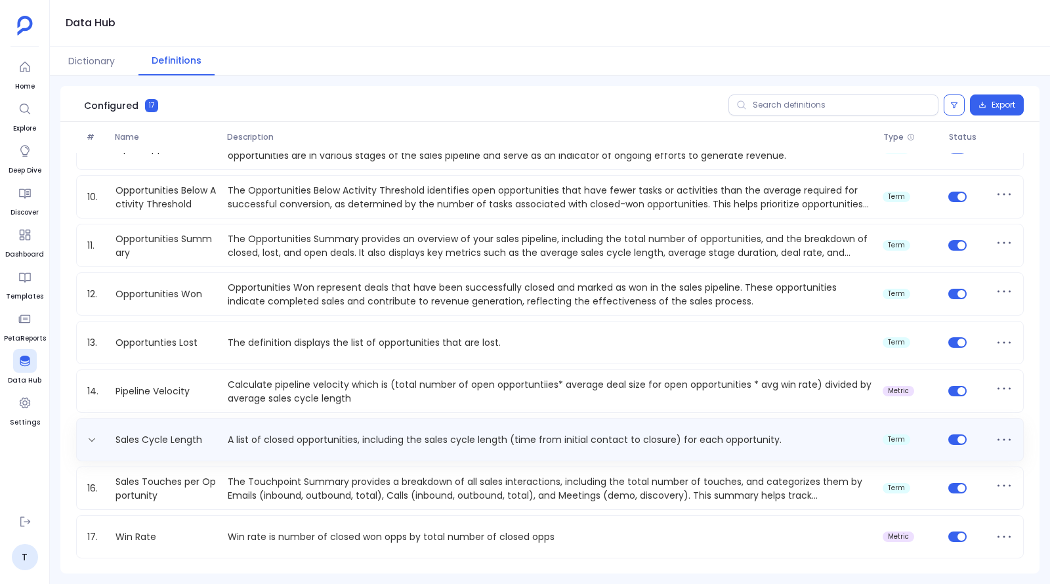
click at [275, 443] on p "A list of closed opportunities, including the sales cycle length (time from ini…" at bounding box center [549, 440] width 655 height 14
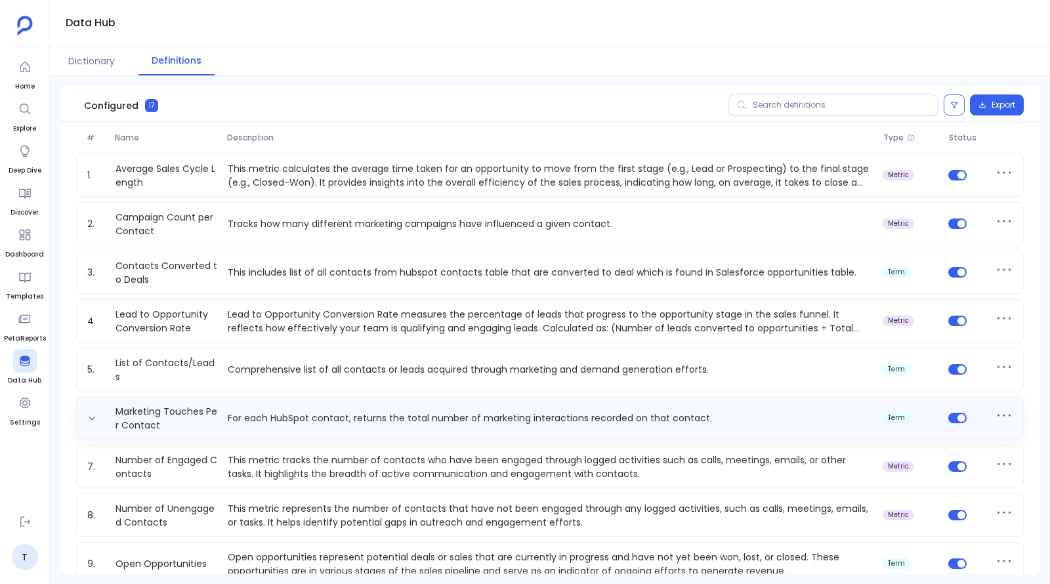
scroll to position [27, 0]
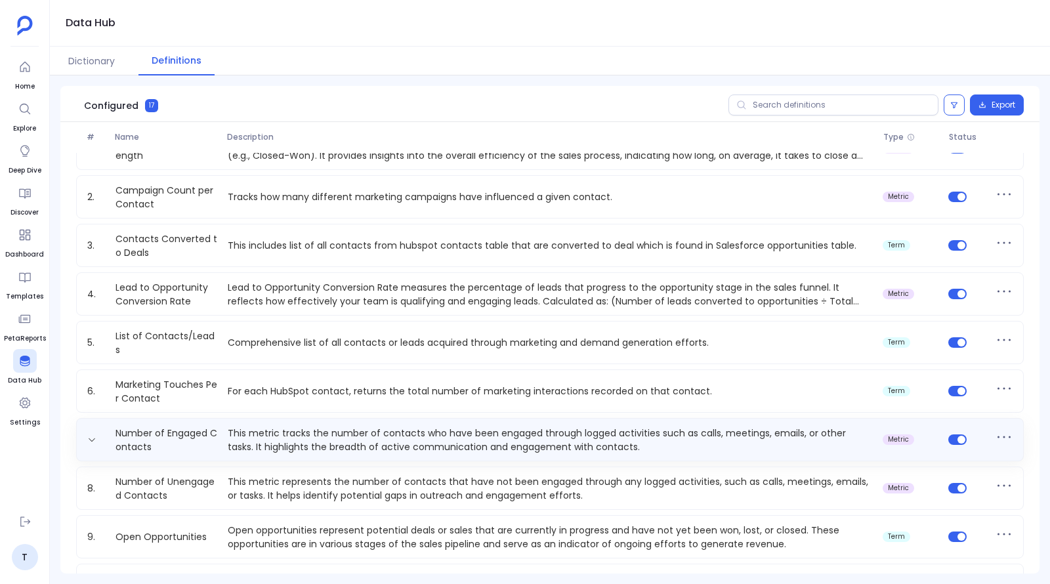
click at [301, 449] on p "This metric tracks the number of contacts who have been engaged through logged …" at bounding box center [549, 439] width 655 height 26
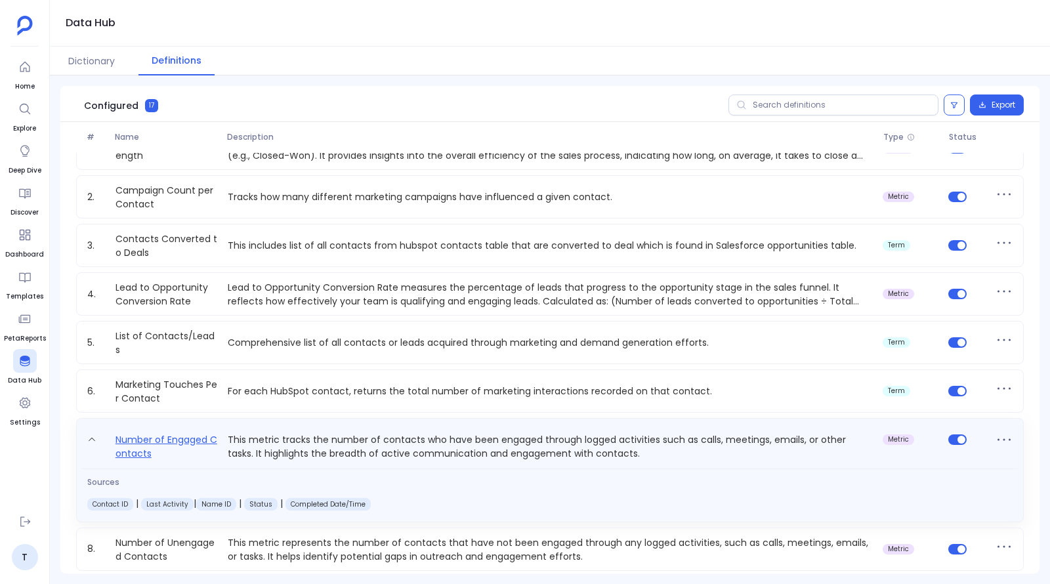
click at [133, 443] on link "Number of Engaged Contacts" at bounding box center [166, 446] width 112 height 29
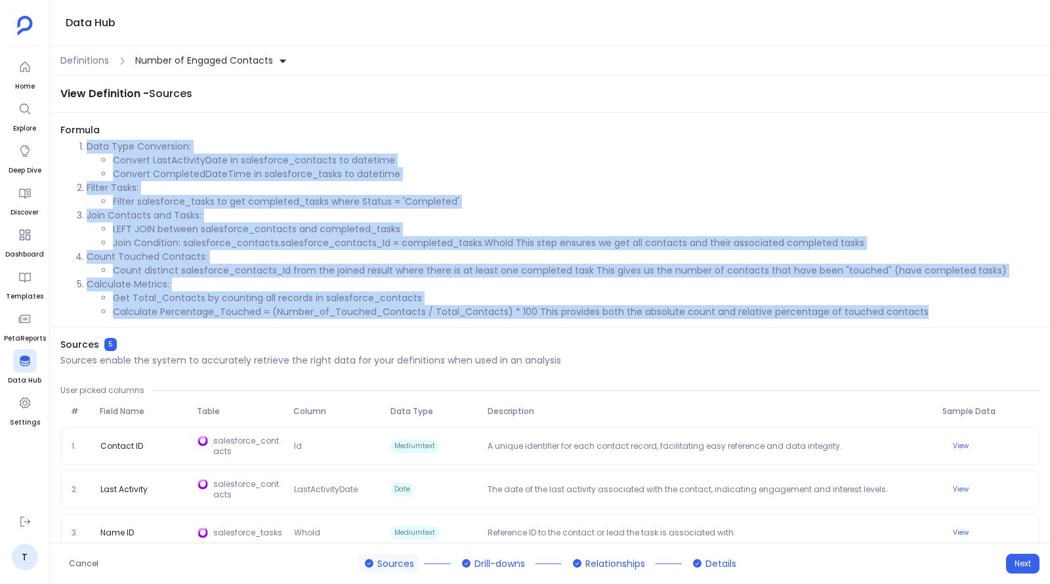
drag, startPoint x: 939, startPoint y: 306, endPoint x: 86, endPoint y: 147, distance: 867.5
click at [86, 147] on ol "Data Type Conversion: Convert LastActivityDate in salesforce_contacts to dateti…" at bounding box center [549, 229] width 979 height 179
copy ol "Data Type Conversion: Convert LastActivityDate in salesforce_contacts to dateti…"
click at [296, 223] on li "LEFT JOIN between salesforce_contacts and completed_tasks" at bounding box center [576, 229] width 926 height 14
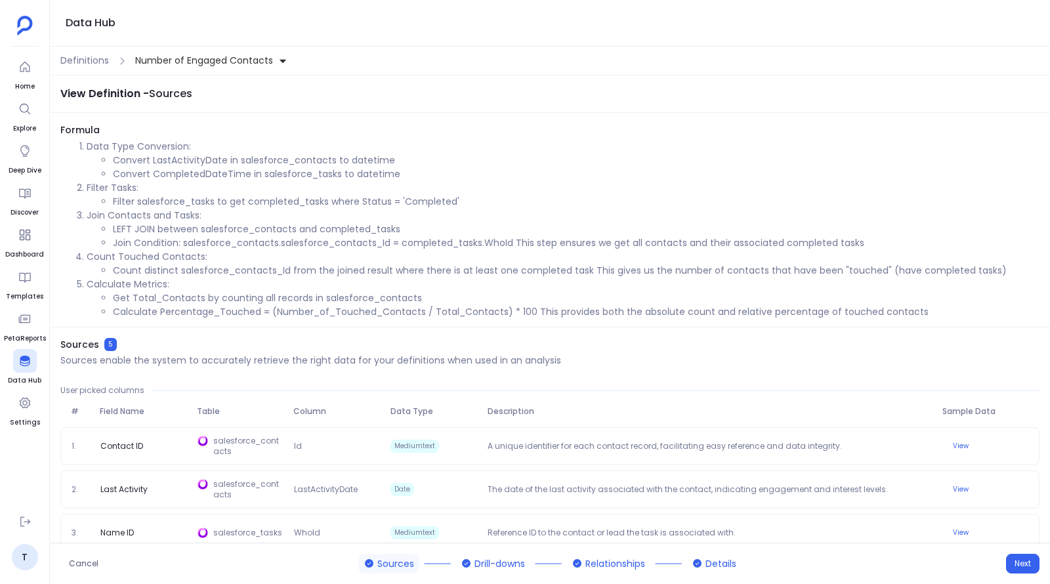
click at [336, 308] on li "Calculate Percentage_Touched = (Number_of_Touched_Contacts / Total_Contacts) * …" at bounding box center [576, 312] width 926 height 14
copy li "Number_of_Touched_Contacts"
click at [194, 159] on li "Convert LastActivityDate in salesforce_contacts to datetime" at bounding box center [576, 160] width 926 height 14
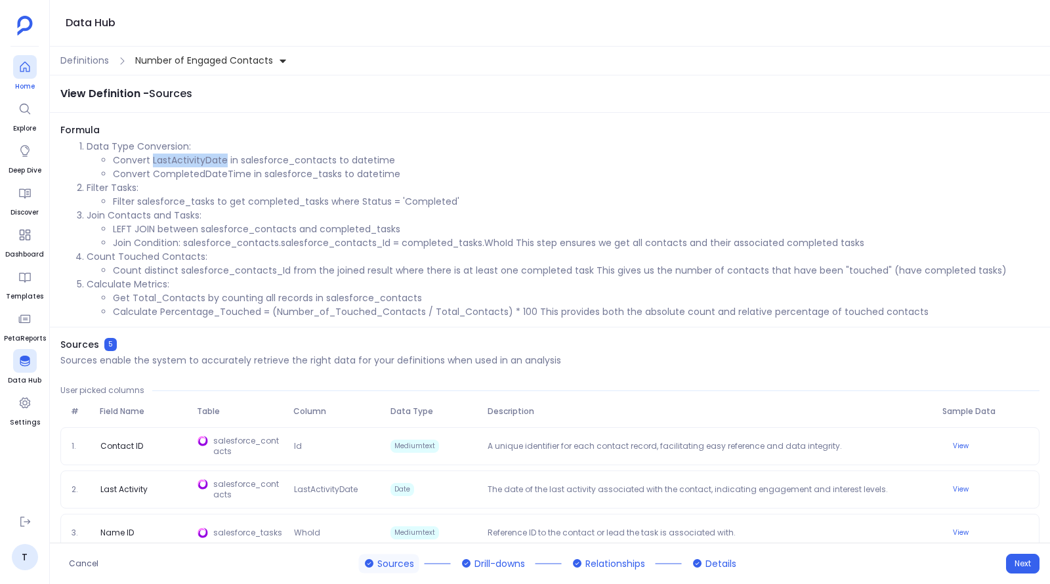
click at [28, 70] on icon at bounding box center [24, 66] width 13 height 13
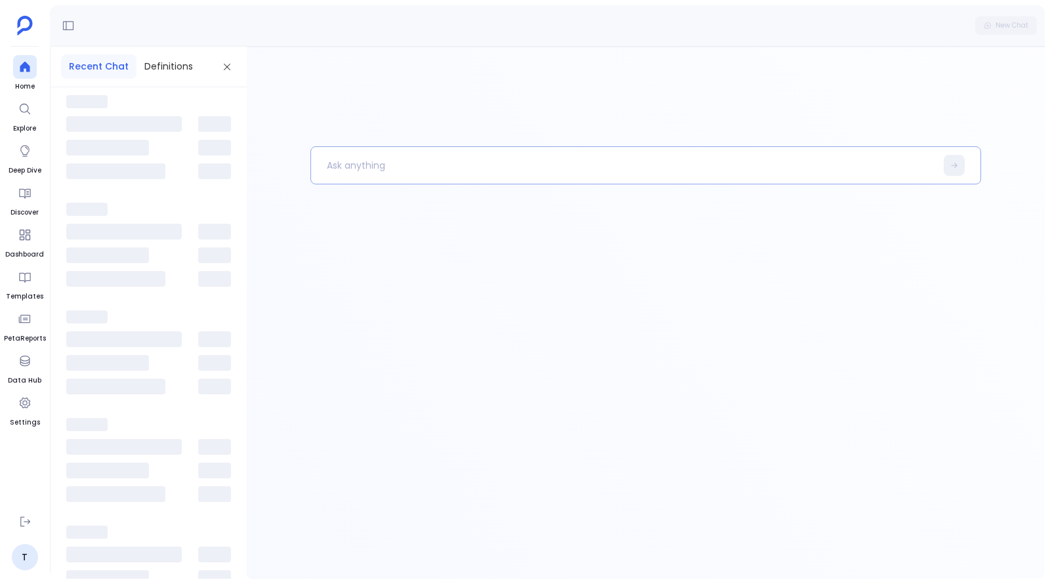
click at [428, 175] on p at bounding box center [623, 165] width 624 height 34
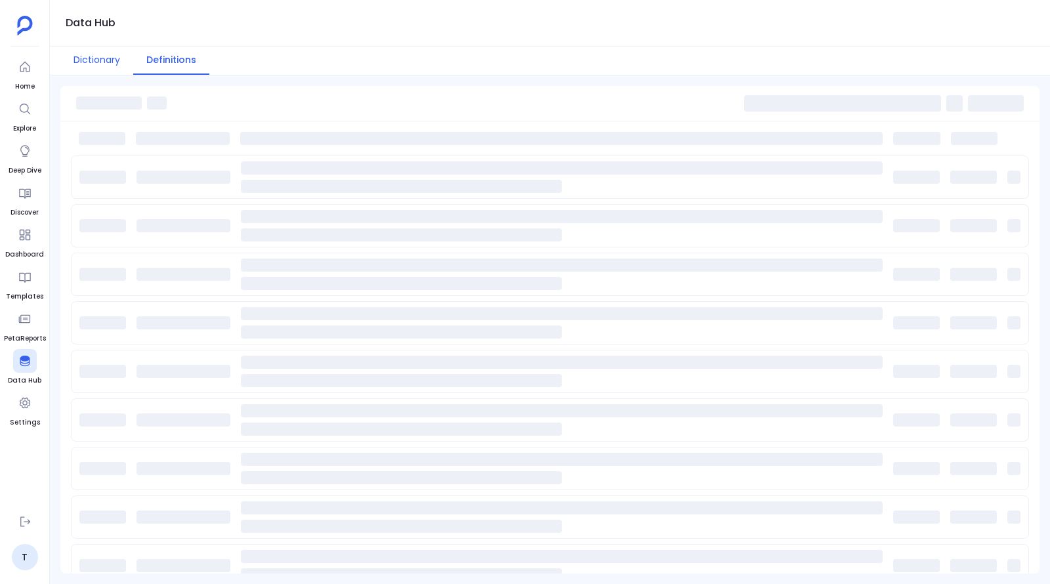
click at [104, 69] on button "Dictionary" at bounding box center [96, 61] width 73 height 28
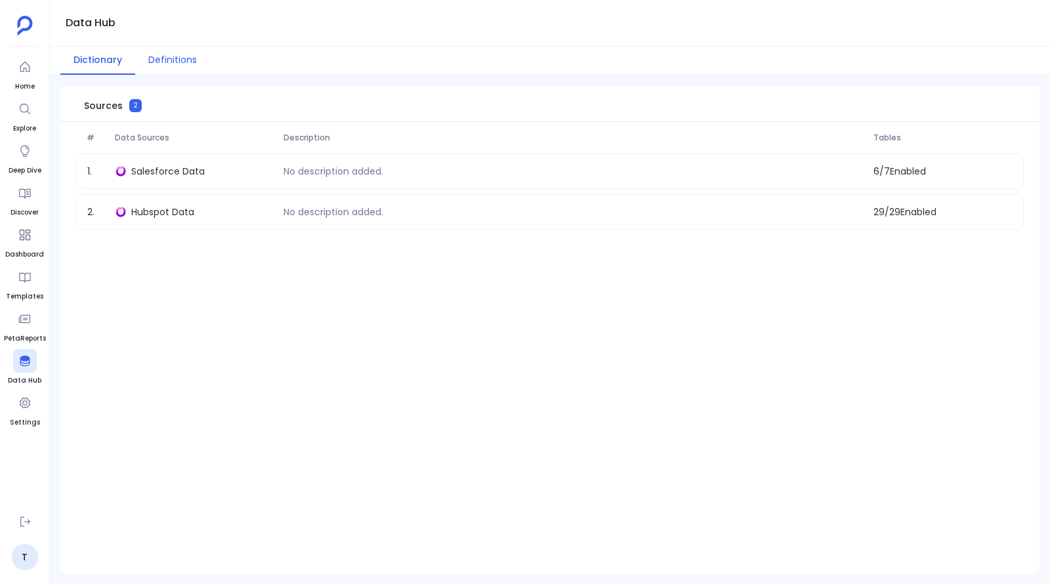
click at [166, 60] on button "Definitions" at bounding box center [172, 61] width 75 height 28
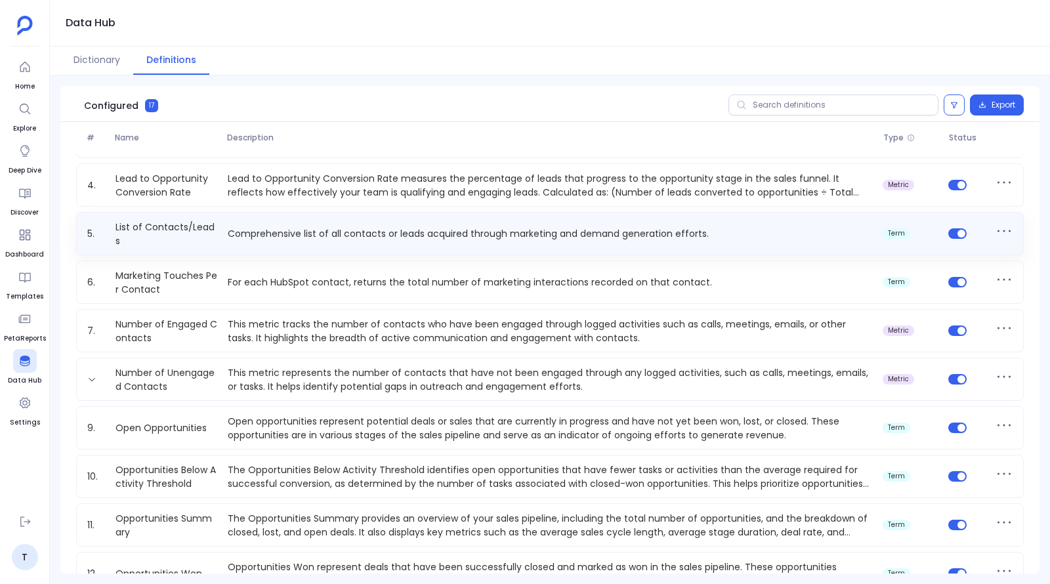
scroll to position [167, 0]
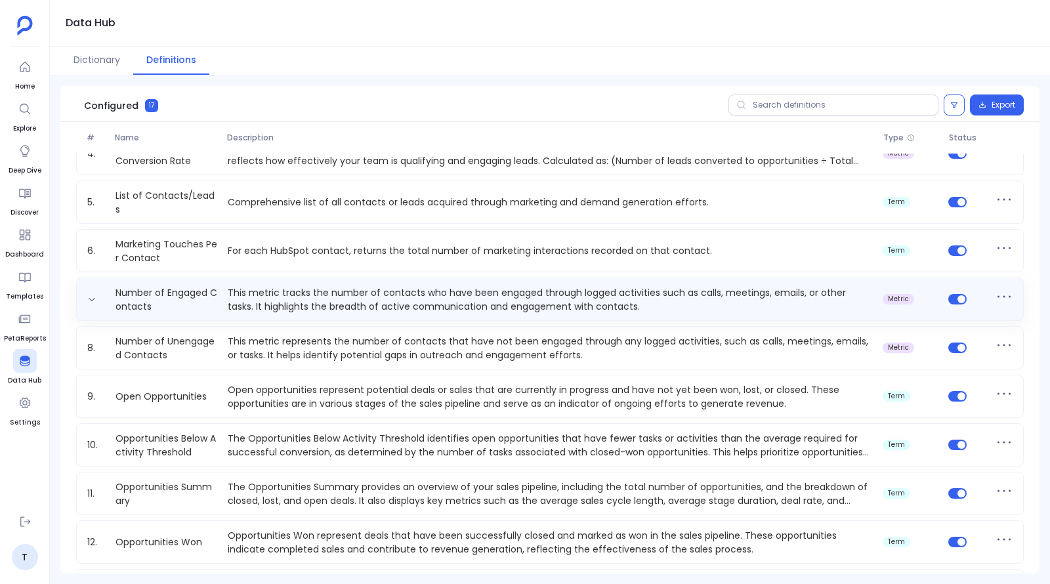
click at [275, 287] on p "This metric tracks the number of contacts who have been engaged through logged …" at bounding box center [549, 299] width 655 height 26
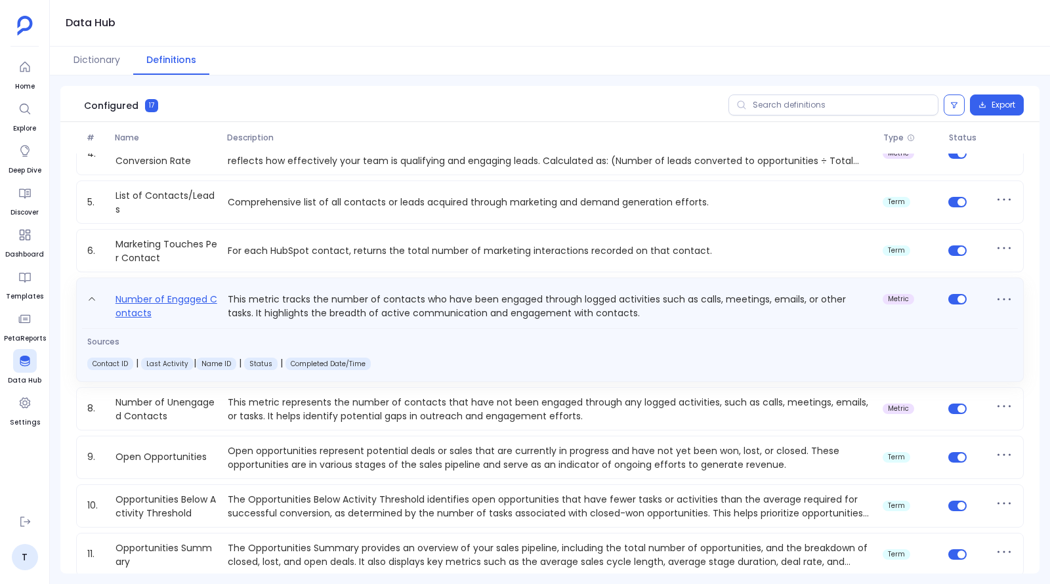
click at [150, 298] on link "Number of Engaged Contacts" at bounding box center [166, 305] width 112 height 29
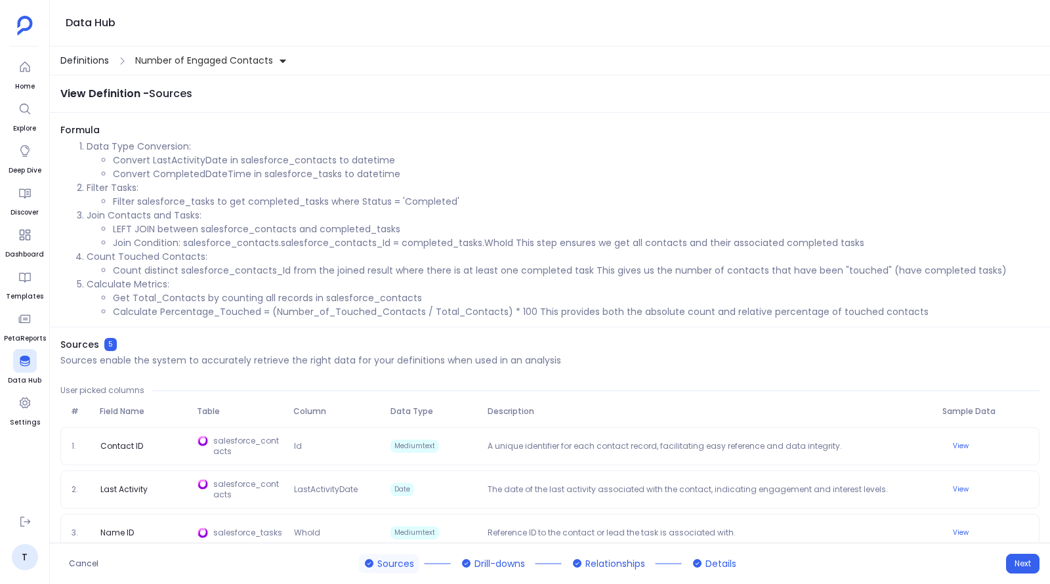
click at [94, 60] on span "Definitions" at bounding box center [84, 61] width 49 height 14
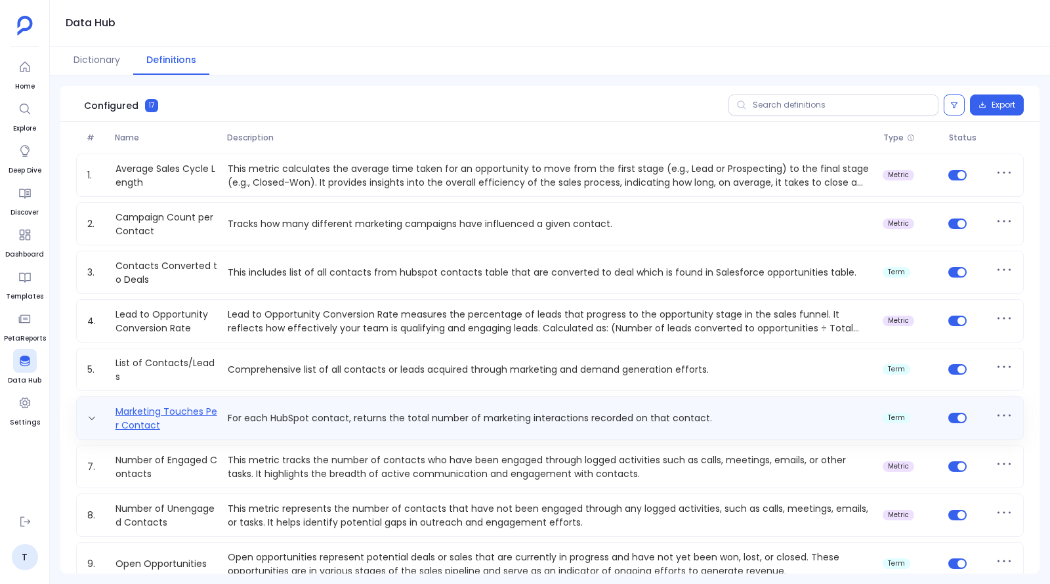
click at [138, 414] on link "Marketing Touches Per Contact" at bounding box center [166, 418] width 112 height 26
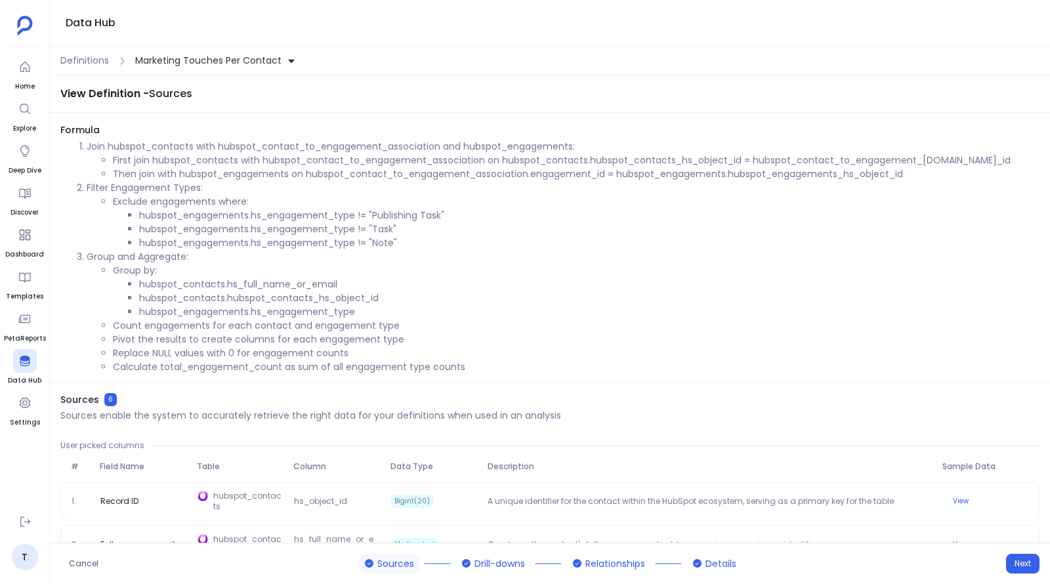
click at [212, 164] on li "First join hubspot_contacts with hubspot_contact_to_engagement_association on h…" at bounding box center [576, 160] width 926 height 14
click at [521, 147] on p "Join hubspot_contacts with hubspot_contact_to_engagement_association and hubspo…" at bounding box center [563, 147] width 952 height 14
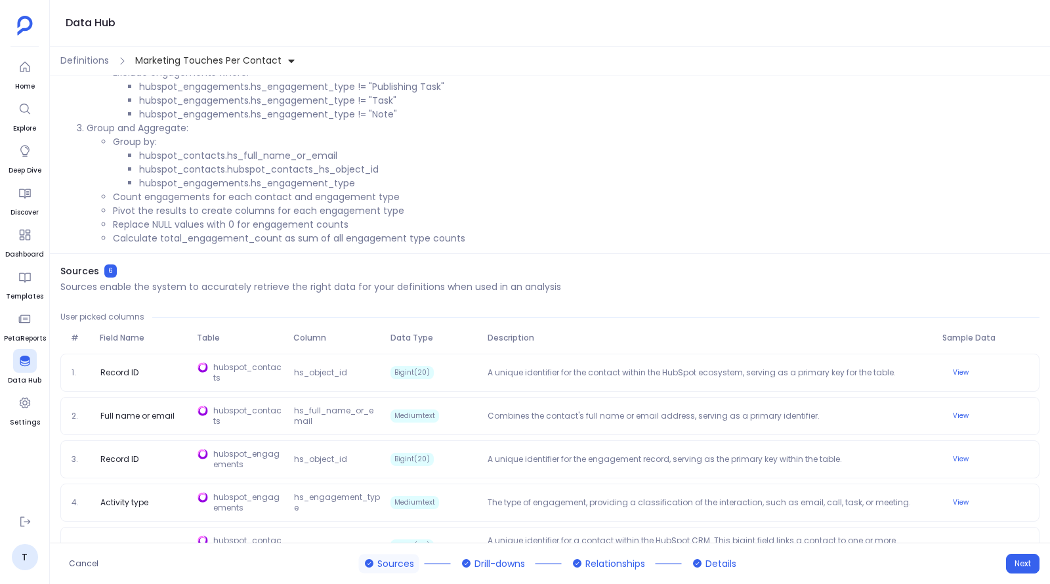
scroll to position [204, 0]
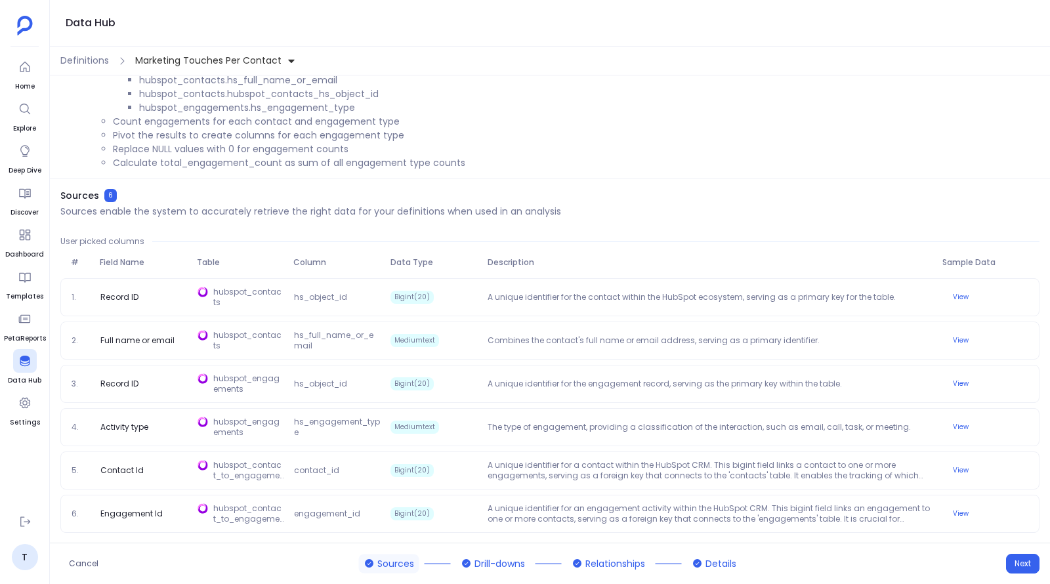
drag, startPoint x: 135, startPoint y: 62, endPoint x: 310, endPoint y: 178, distance: 210.1
click at [311, 178] on div "Data Hub Definitions Marketing Touches Per Contact View Definition - Sources Fo…" at bounding box center [550, 292] width 1000 height 584
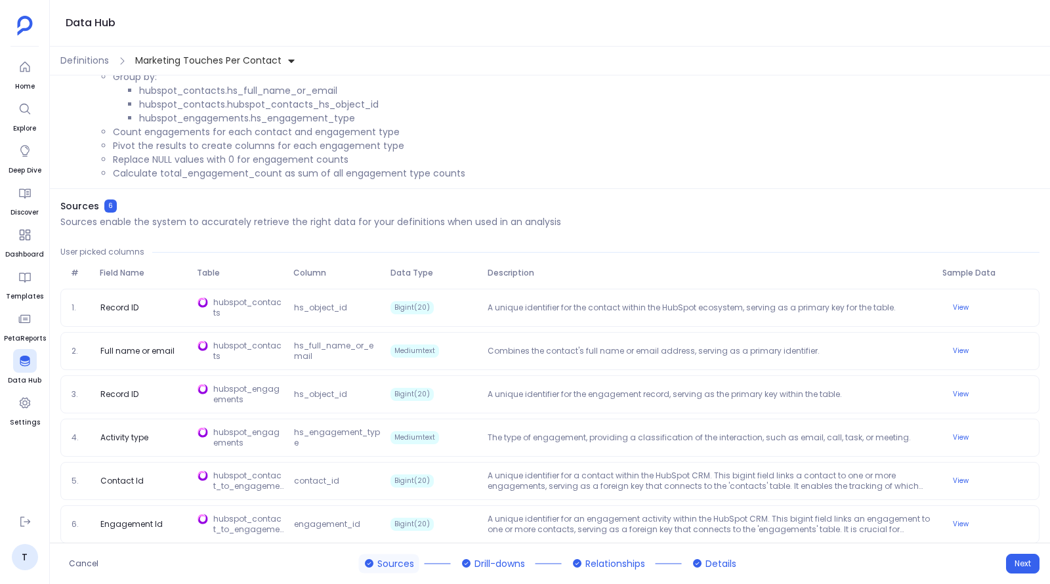
scroll to position [0, 0]
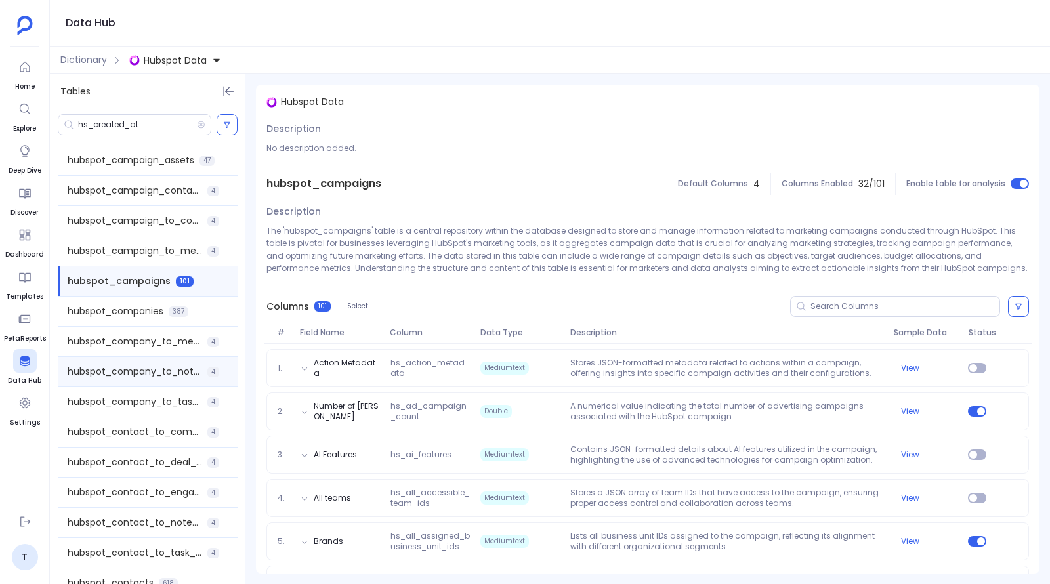
scroll to position [948, 0]
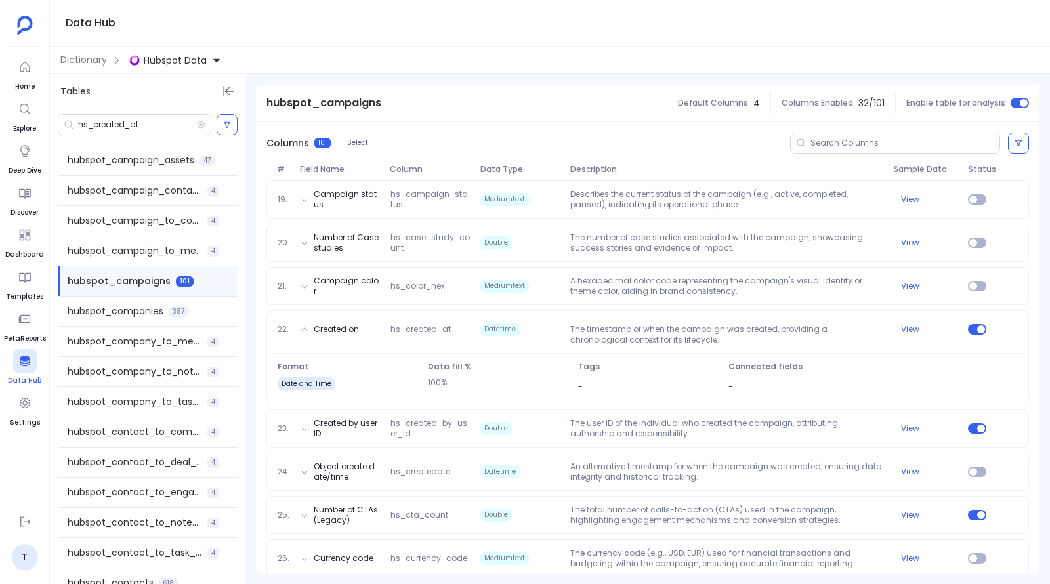
click at [27, 365] on icon at bounding box center [24, 360] width 13 height 13
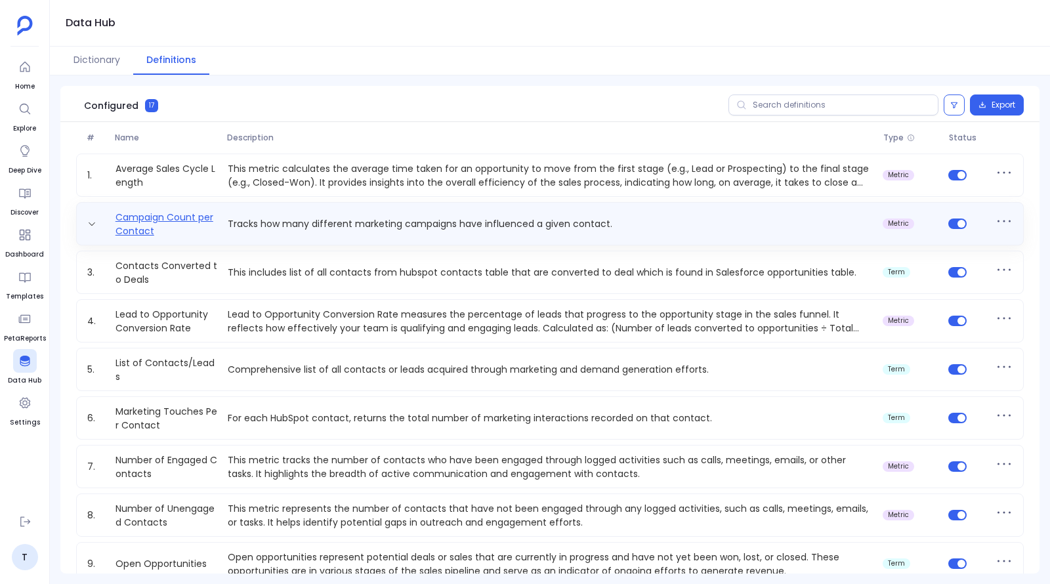
click at [168, 214] on link "Campaign Count per Contact" at bounding box center [166, 224] width 112 height 26
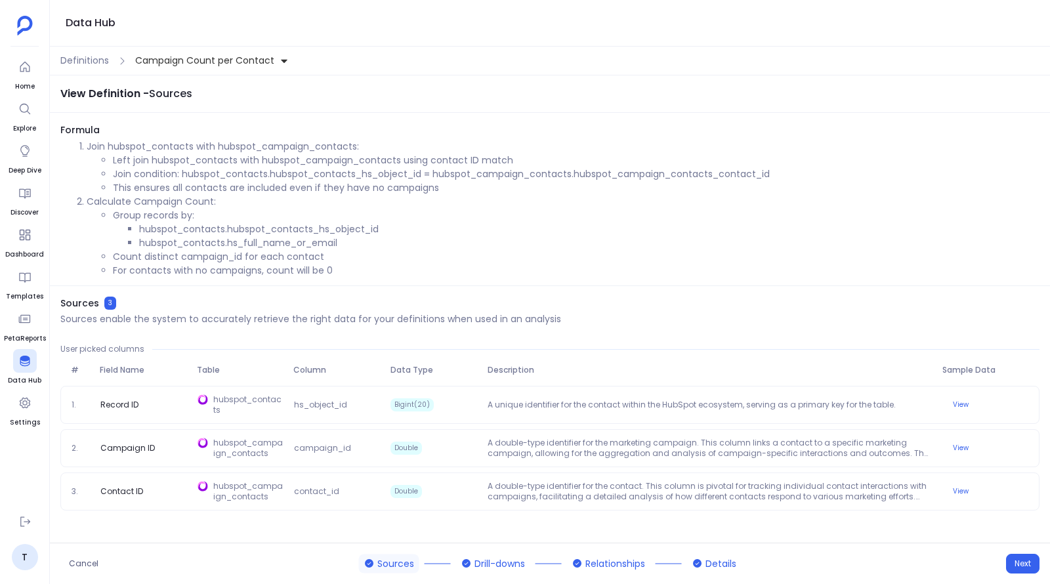
click at [208, 228] on li "hubspot_contacts.hubspot_contacts_hs_object_id" at bounding box center [589, 229] width 900 height 14
click at [269, 226] on li "hubspot_contacts.hubspot_contacts_hs_object_id" at bounding box center [589, 229] width 900 height 14
click at [98, 61] on span "Definitions" at bounding box center [84, 61] width 49 height 14
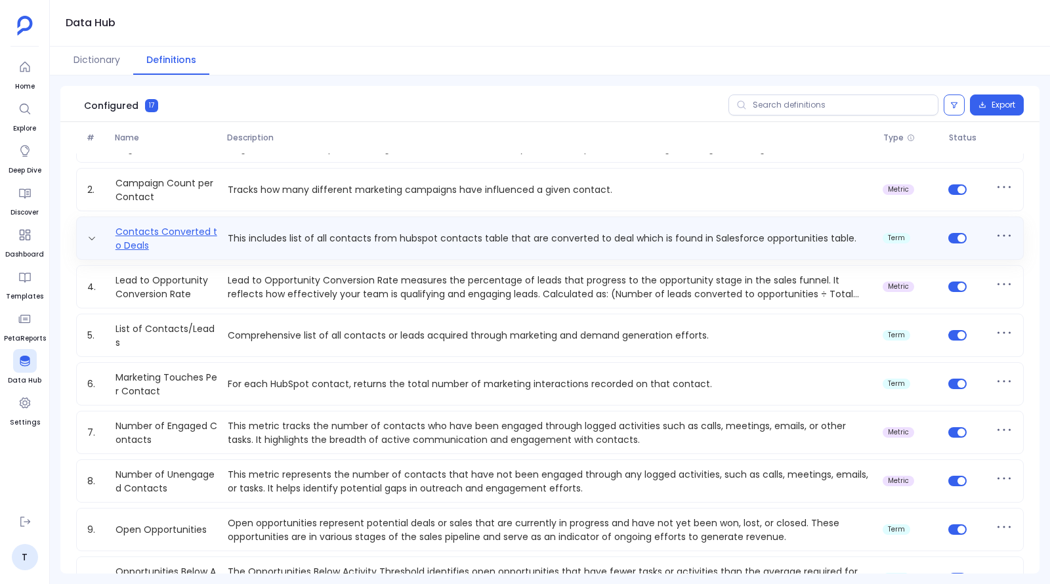
scroll to position [36, 0]
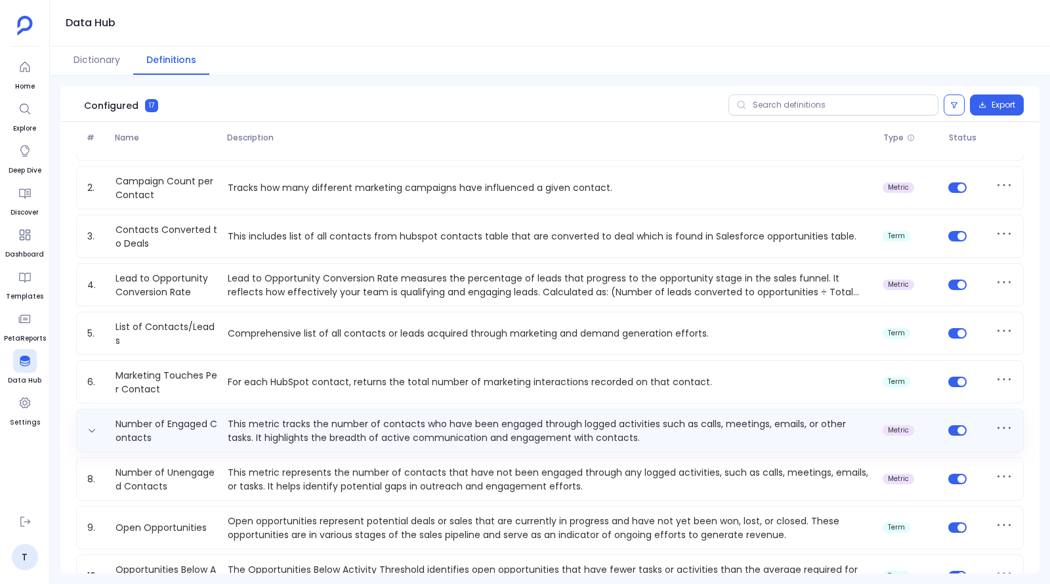
click at [270, 426] on p "This metric tracks the number of contacts who have been engaged through logged …" at bounding box center [549, 430] width 655 height 26
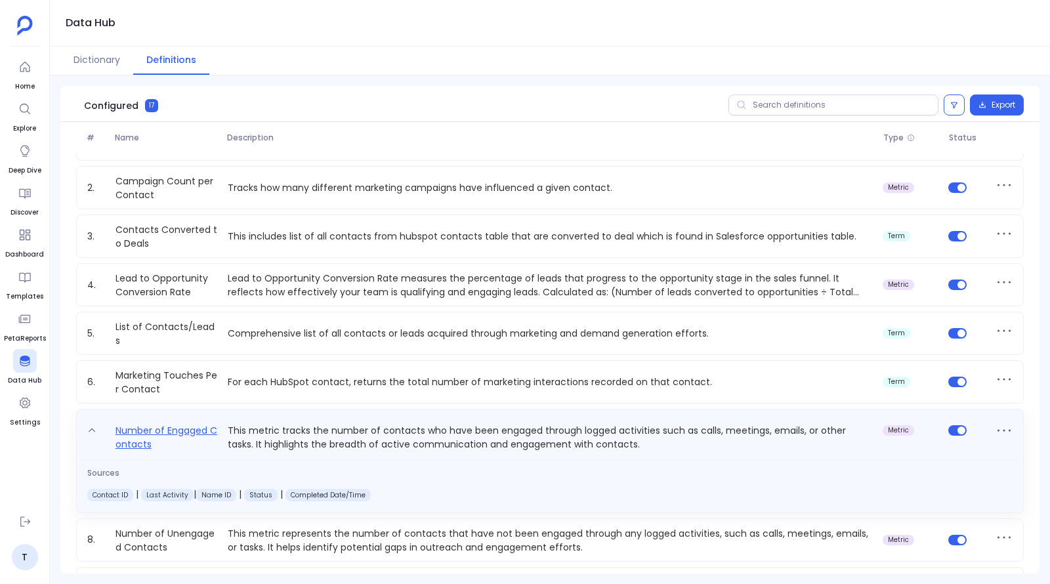
click at [184, 425] on link "Number of Engaged Contacts" at bounding box center [166, 436] width 112 height 29
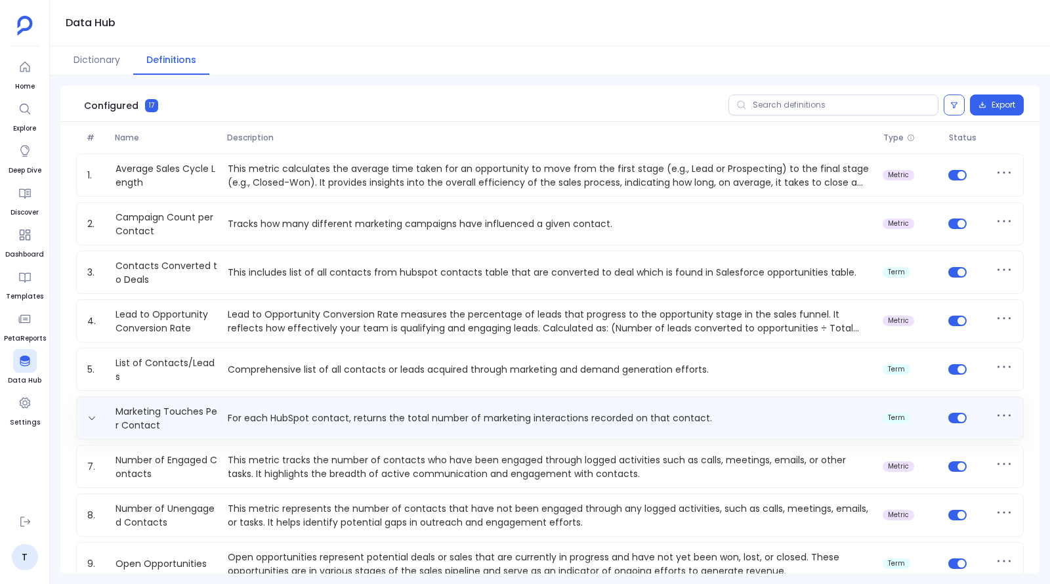
scroll to position [34, 0]
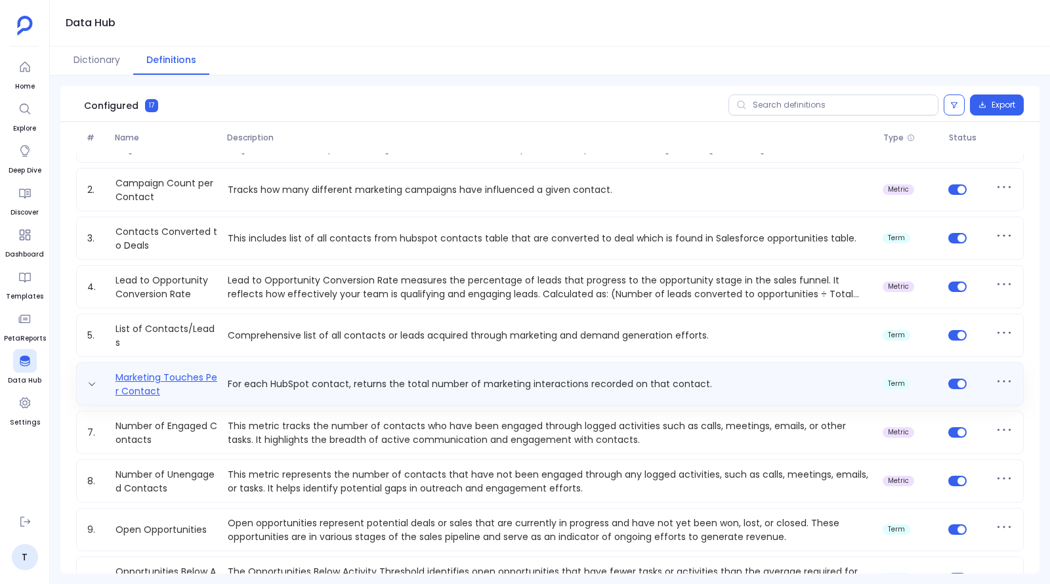
click at [207, 385] on link "Marketing Touches Per Contact" at bounding box center [166, 384] width 112 height 26
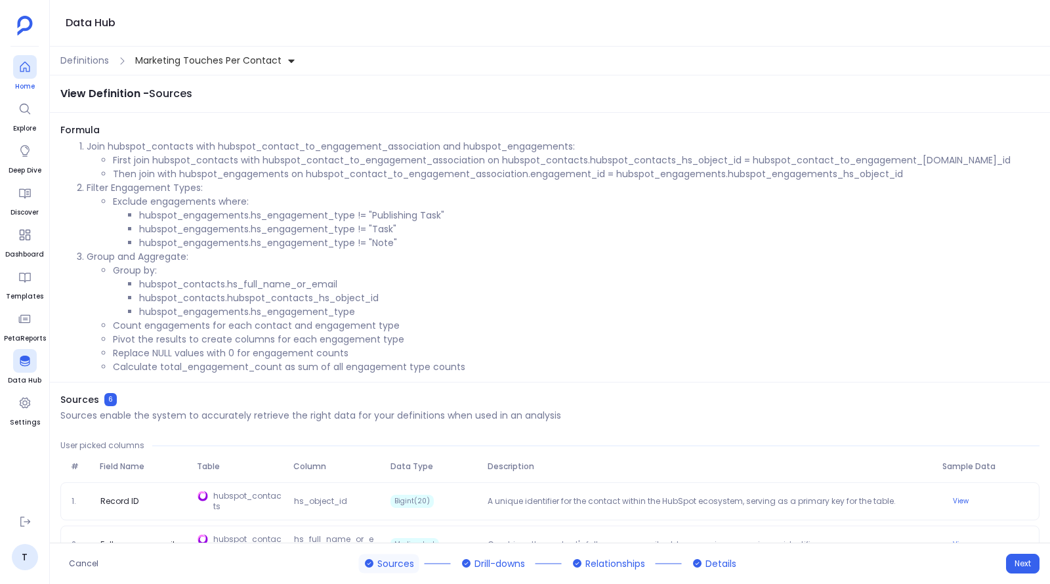
click at [27, 66] on icon at bounding box center [24, 66] width 13 height 13
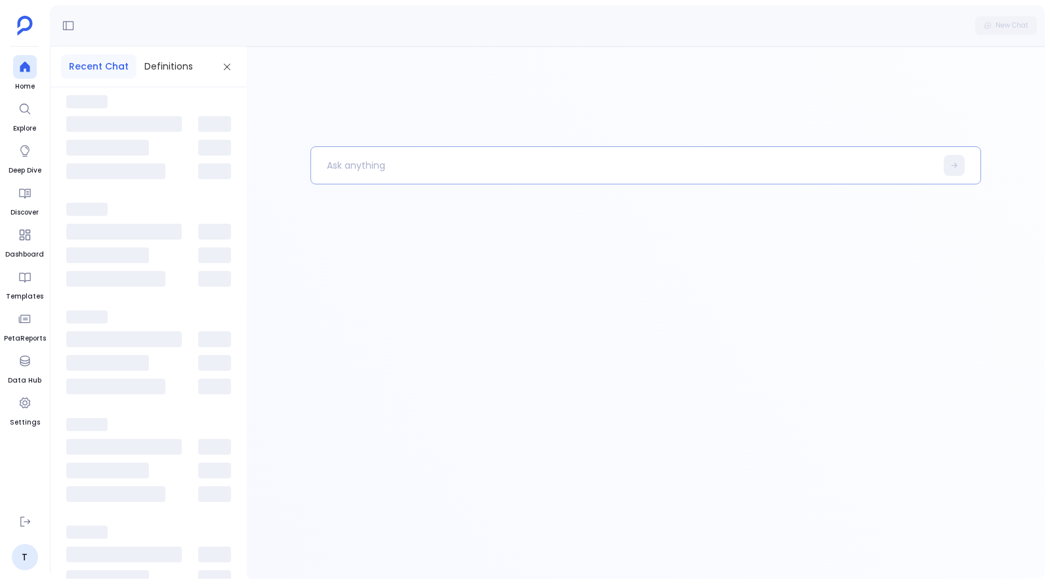
click at [359, 155] on p at bounding box center [623, 165] width 624 height 34
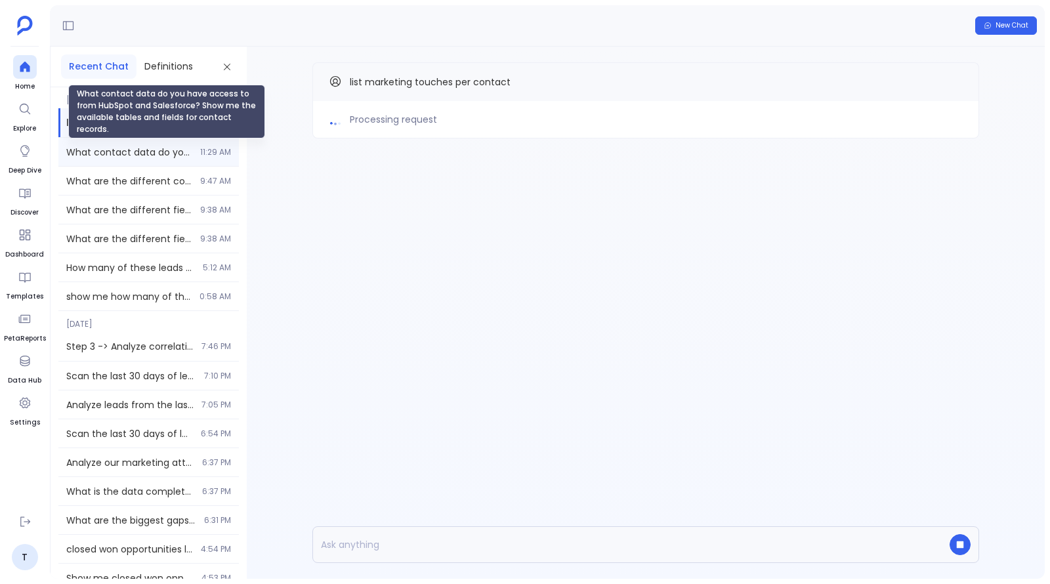
click at [148, 148] on span "What contact data do you have access to from HubSpot and Salesforce? Show me th…" at bounding box center [129, 152] width 126 height 13
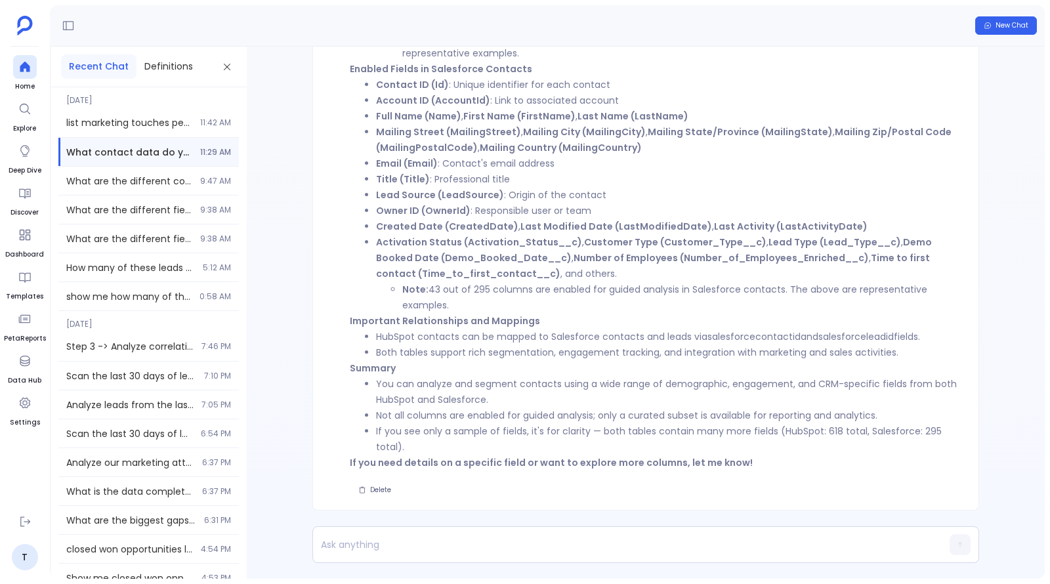
scroll to position [-479, 0]
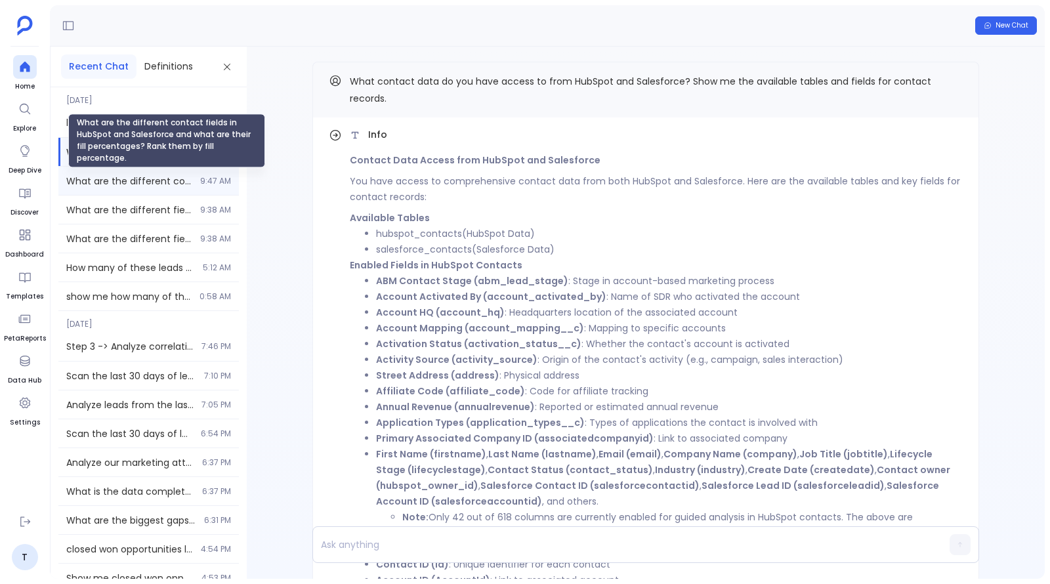
click at [141, 181] on span "What are the different contact fields in HubSpot and Salesforce and what are th…" at bounding box center [129, 180] width 126 height 13
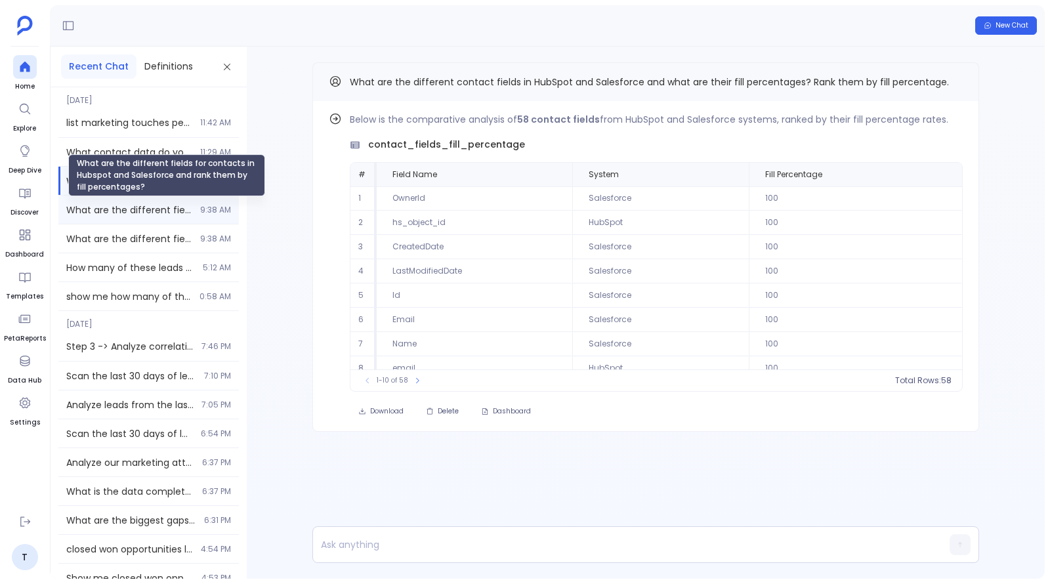
click at [146, 213] on span "What are the different fields for contacts in Hubspot and Salesforce and rank t…" at bounding box center [129, 209] width 126 height 13
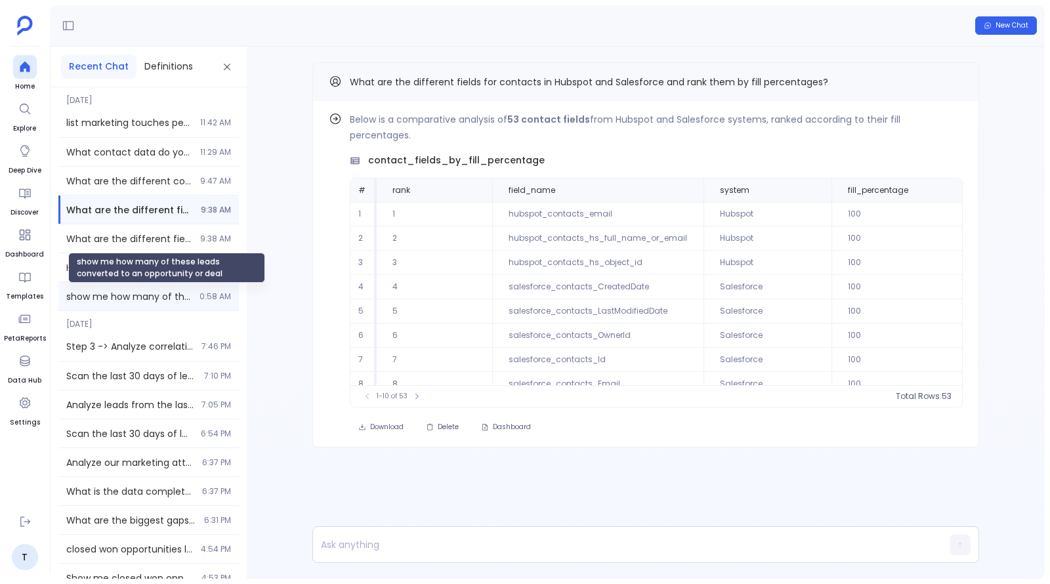
click at [157, 295] on span "show me how many of these leads converted to an opportunity or deal" at bounding box center [128, 296] width 125 height 13
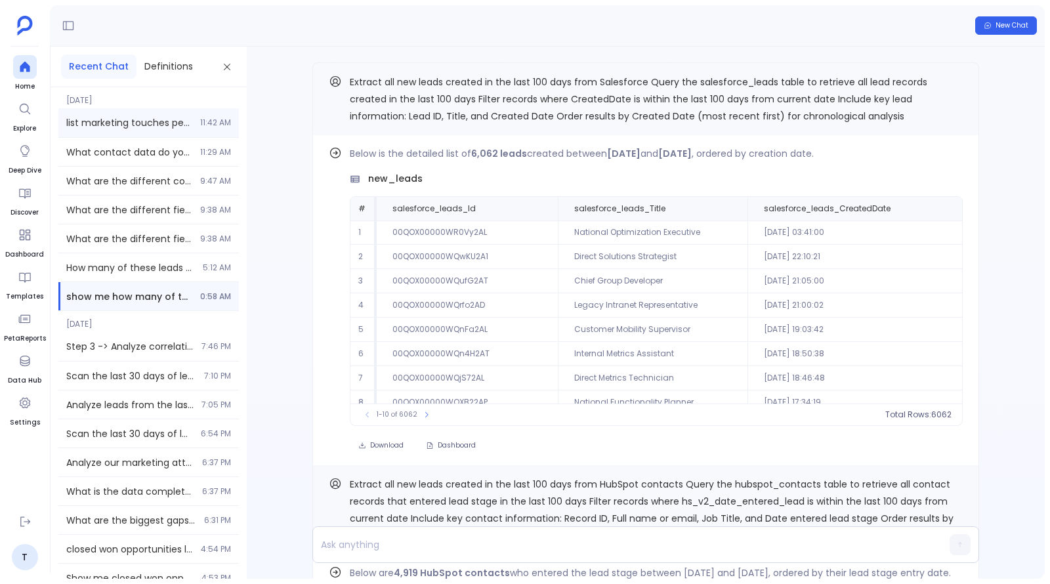
click at [138, 115] on div "list marketing touches per contact 11:42 AM" at bounding box center [148, 122] width 180 height 29
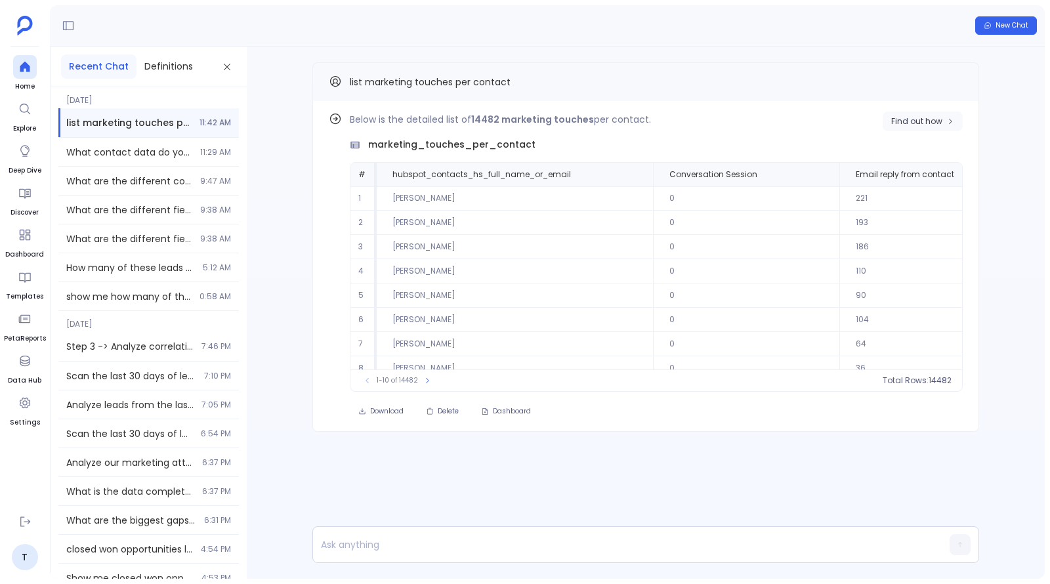
click at [932, 113] on button "Find out how" at bounding box center [922, 122] width 80 height 20
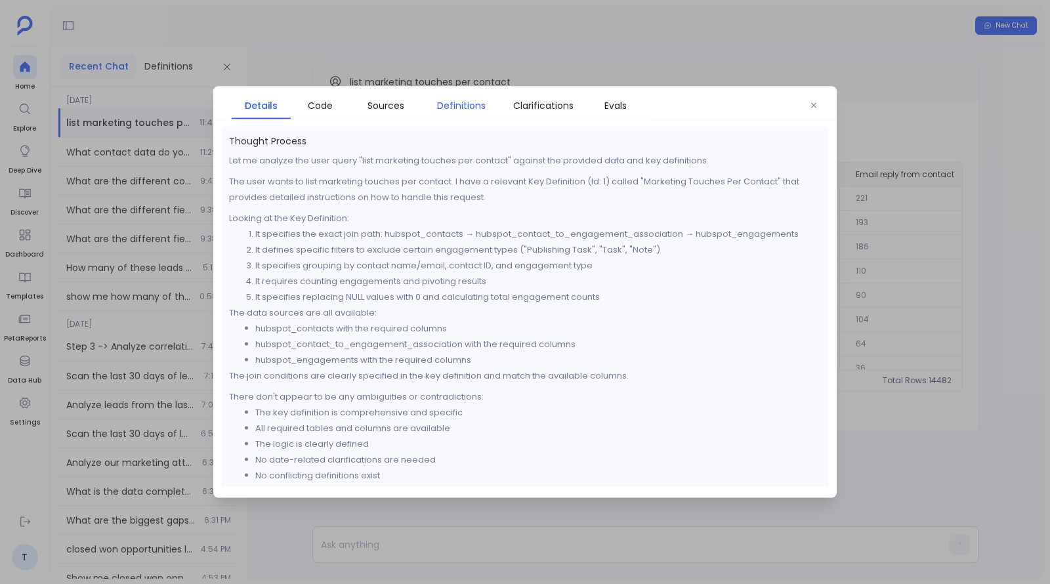
click at [447, 105] on span "Definitions" at bounding box center [461, 105] width 49 height 14
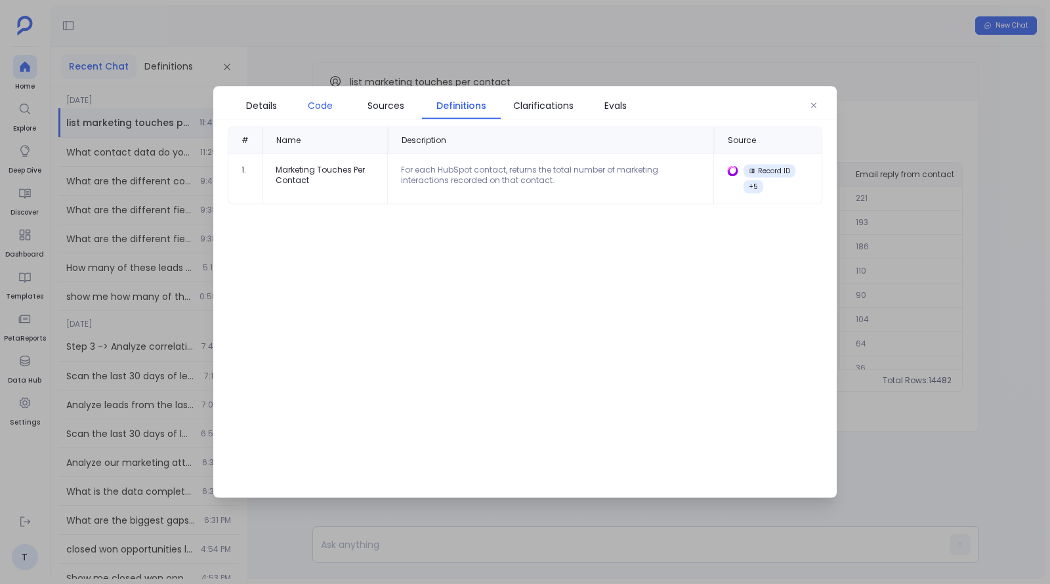
click at [322, 97] on link "Code" at bounding box center [320, 106] width 59 height 28
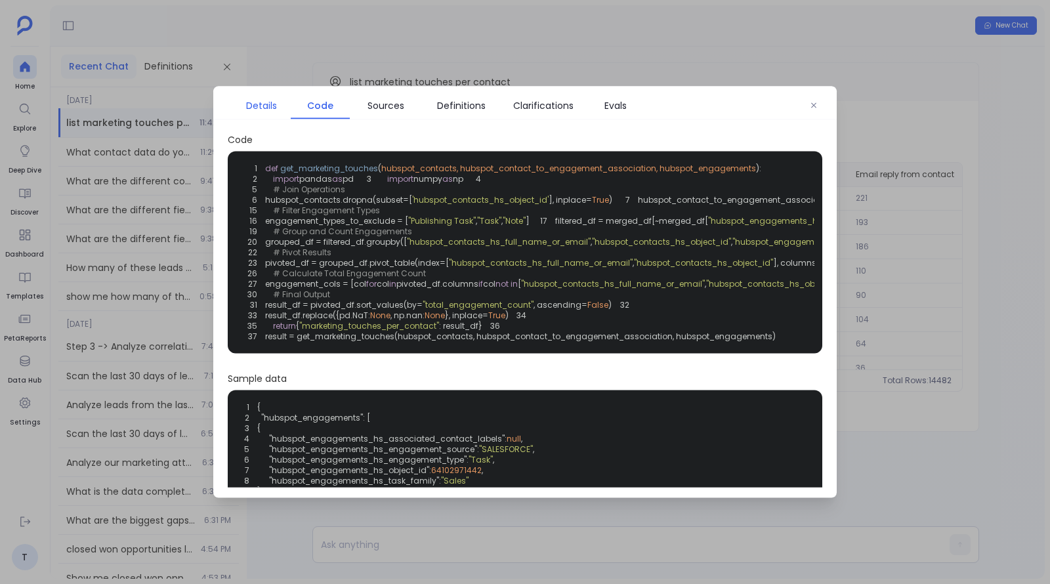
click at [270, 105] on span "Details" at bounding box center [261, 105] width 31 height 14
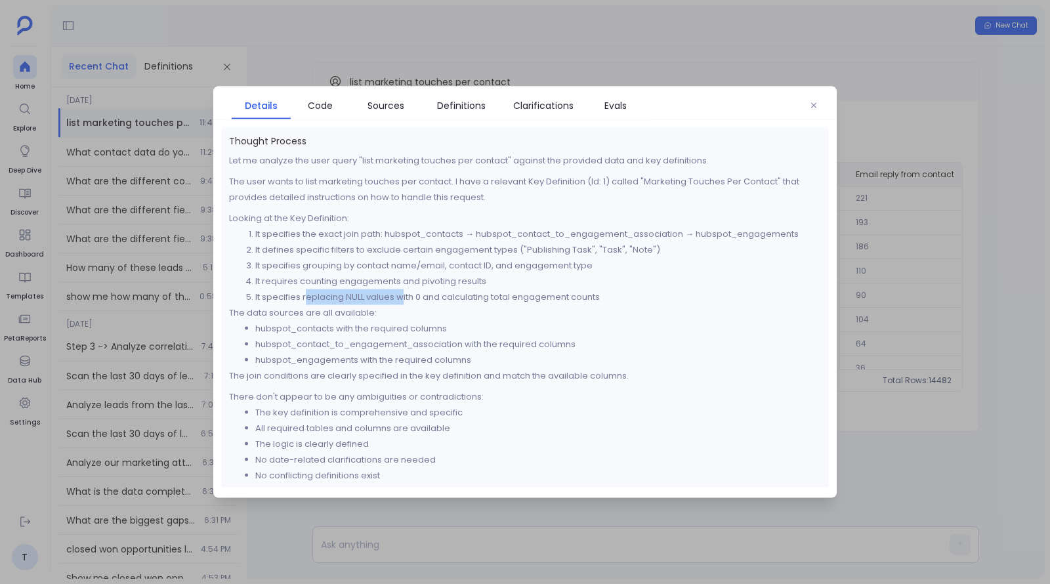
drag, startPoint x: 307, startPoint y: 296, endPoint x: 414, endPoint y: 293, distance: 107.0
click at [414, 293] on li "It specifies replacing NULL values with 0 and calculating total engagement coun…" at bounding box center [537, 297] width 565 height 16
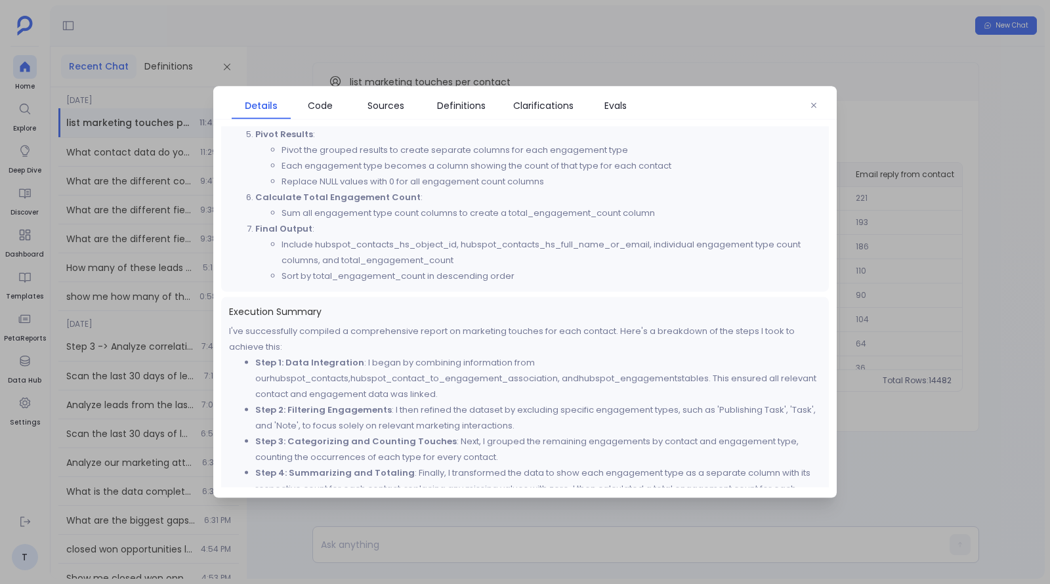
scroll to position [682, 0]
click at [950, 235] on div at bounding box center [525, 292] width 1050 height 584
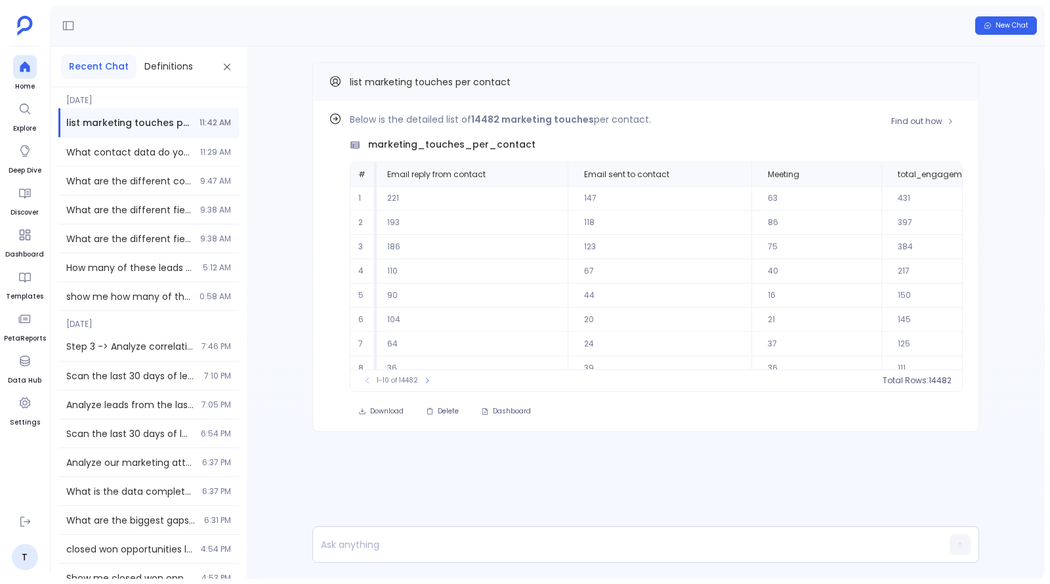
scroll to position [0, 428]
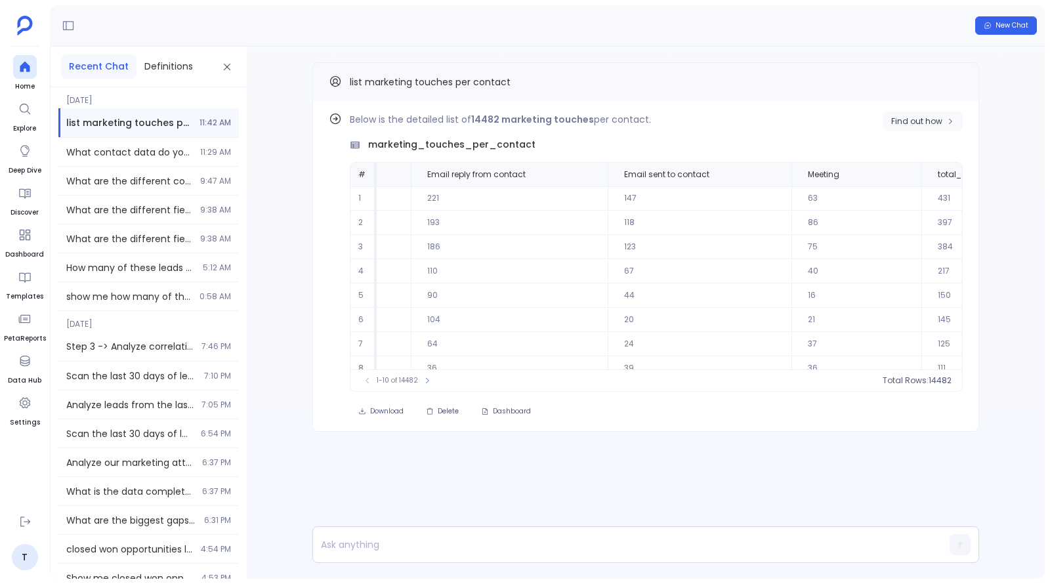
click at [921, 126] on button "Find out how" at bounding box center [922, 122] width 80 height 20
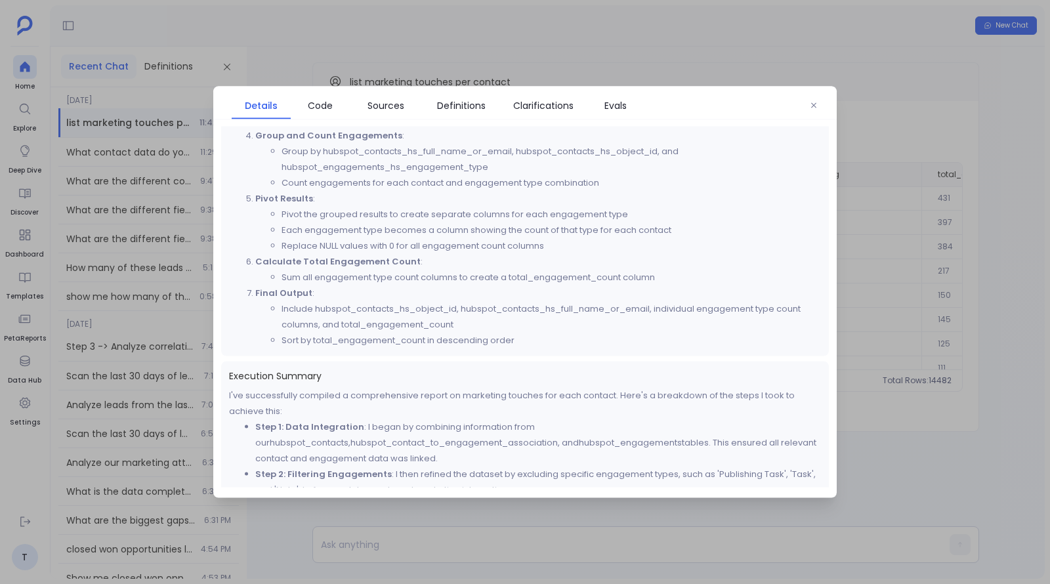
scroll to position [670, 0]
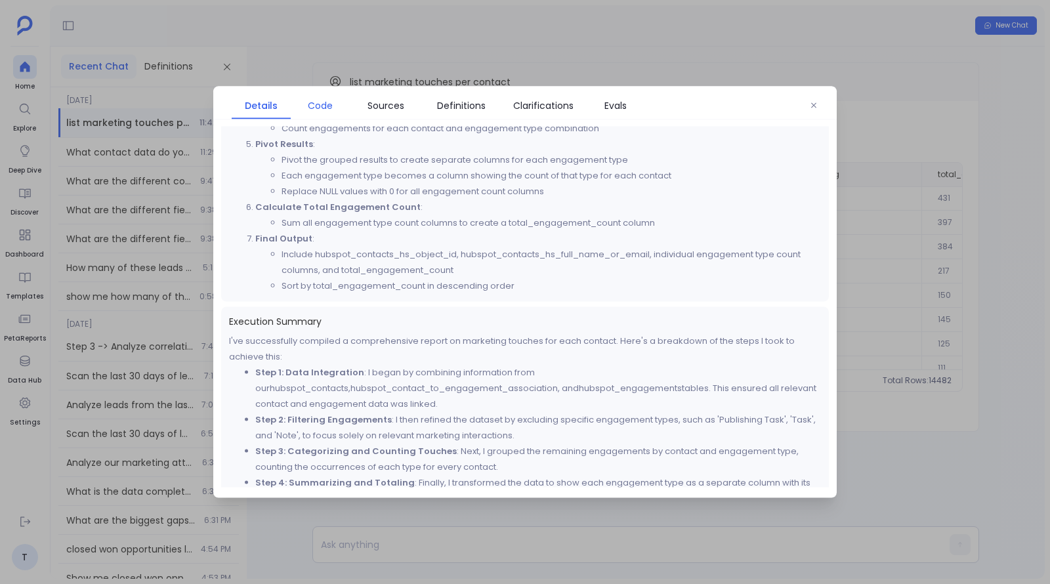
click at [321, 102] on span "Code" at bounding box center [320, 105] width 25 height 14
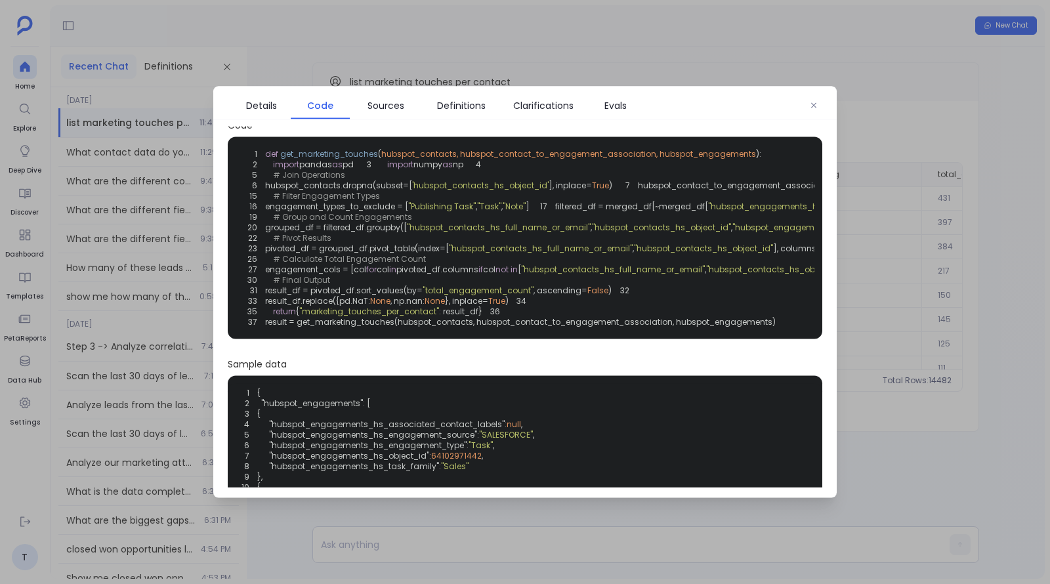
scroll to position [18, 0]
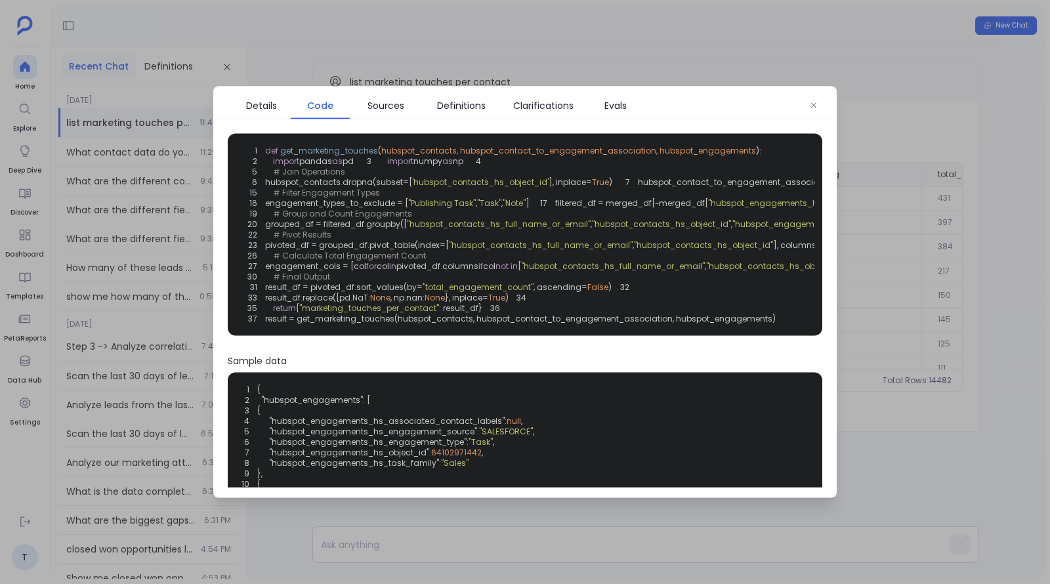
click at [478, 230] on span ""hubspot_contacts_hs_full_name_or_email"" at bounding box center [499, 223] width 184 height 11
click at [645, 230] on span ""hubspot_contacts_hs_object_id"" at bounding box center [661, 223] width 139 height 11
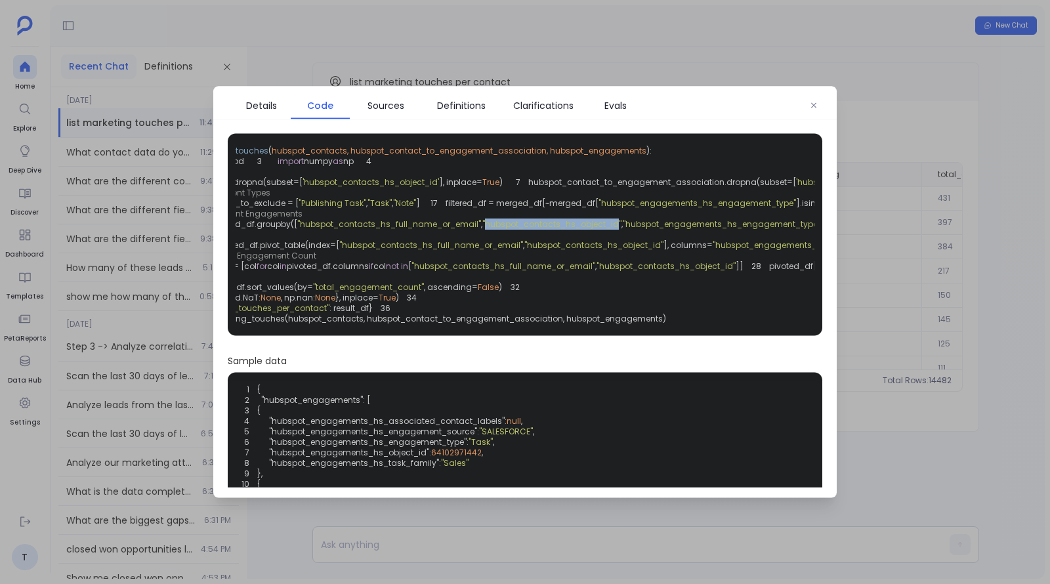
scroll to position [0, 118]
click at [682, 230] on span ""hubspot_engagements_hs_engagement_type"" at bounding box center [712, 223] width 197 height 11
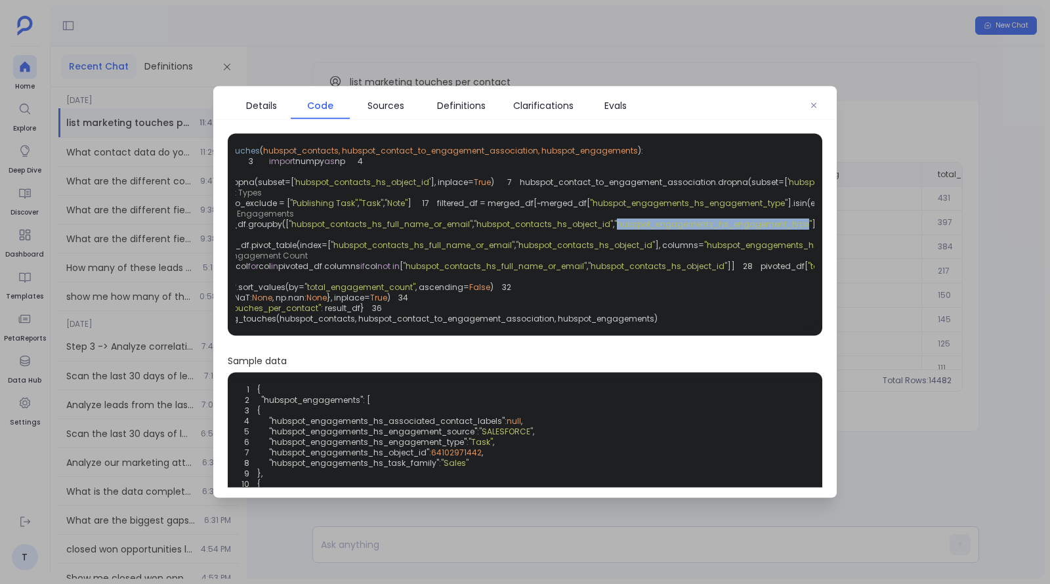
click at [682, 230] on span ""hubspot_engagements_hs_engagement_type"" at bounding box center [712, 223] width 197 height 11
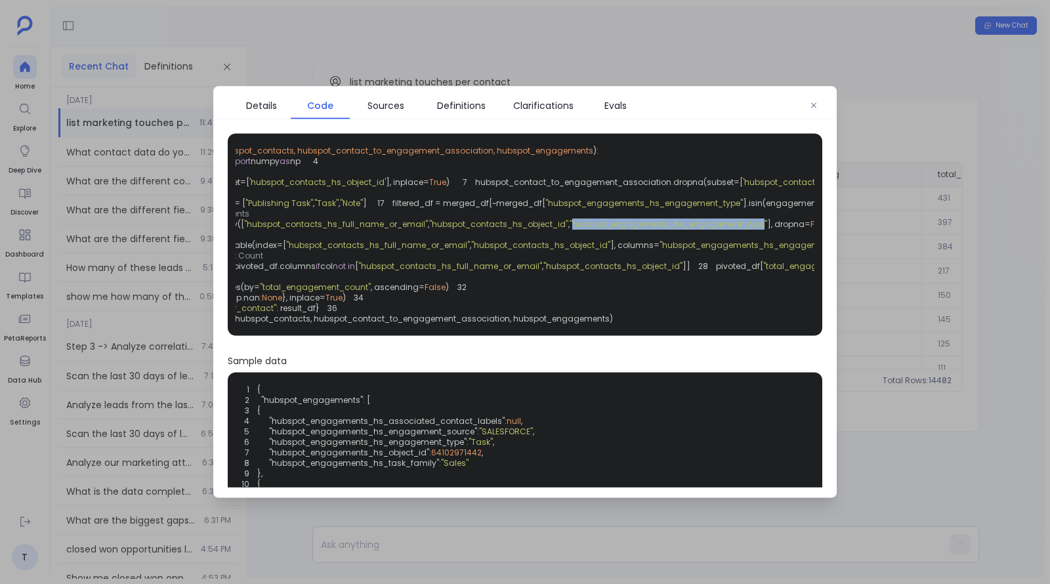
scroll to position [0, 0]
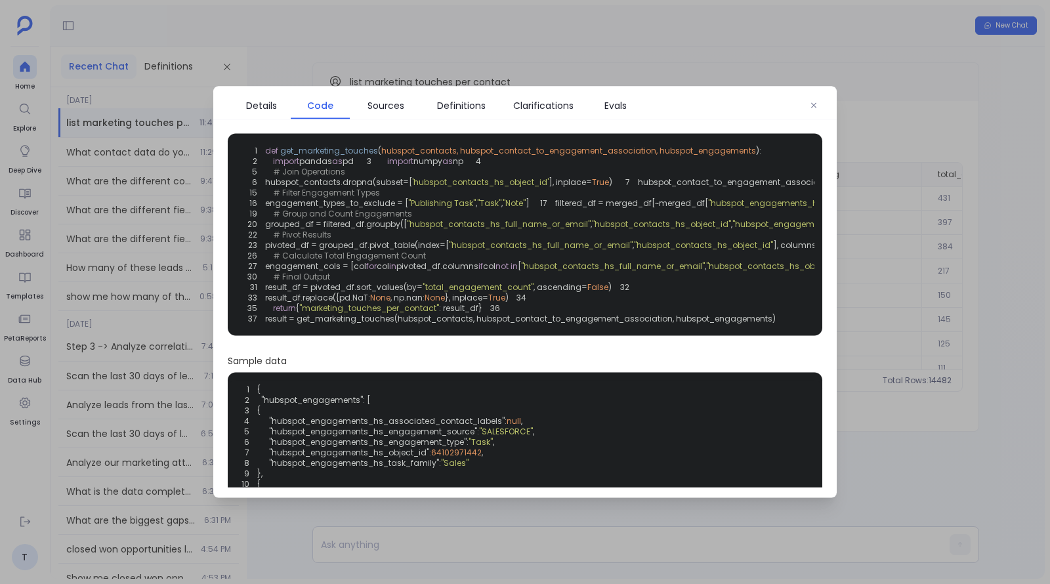
click at [399, 251] on span "pivoted_df = grouped_df.pivot_table(index=[" at bounding box center [357, 244] width 184 height 11
click at [517, 251] on span ""hubspot_contacts_hs_full_name_or_email"" at bounding box center [541, 244] width 184 height 11
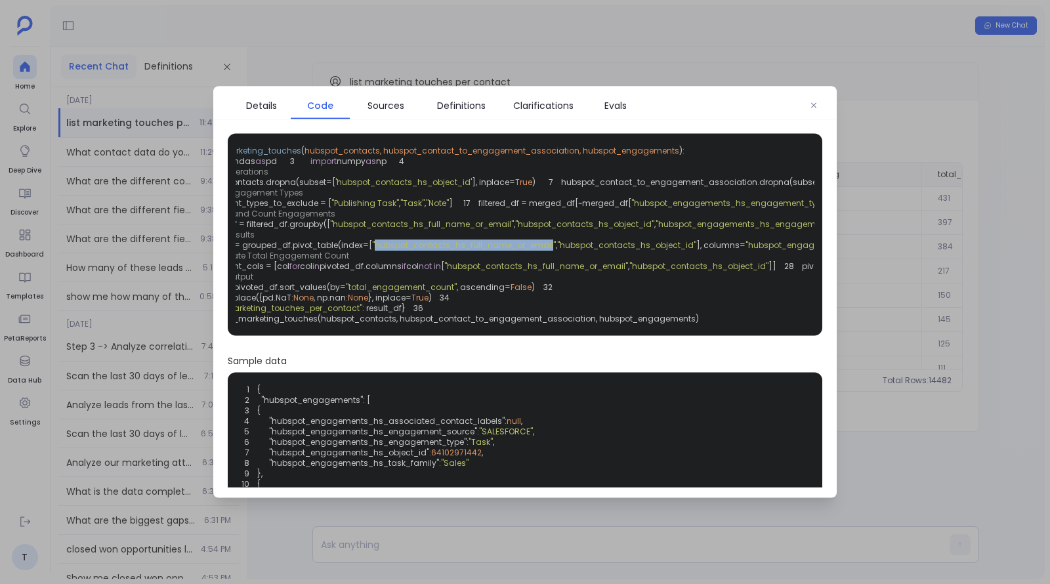
scroll to position [0, 86]
click at [586, 251] on span ""hubspot_contacts_hs_object_id"" at bounding box center [617, 244] width 139 height 11
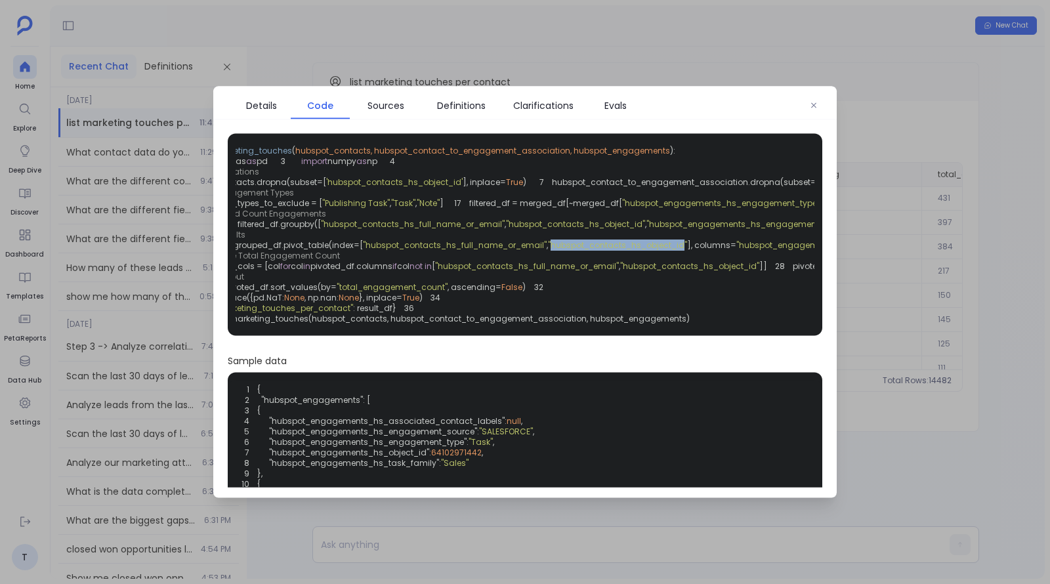
click at [586, 251] on span ""hubspot_contacts_hs_object_id"" at bounding box center [617, 244] width 139 height 11
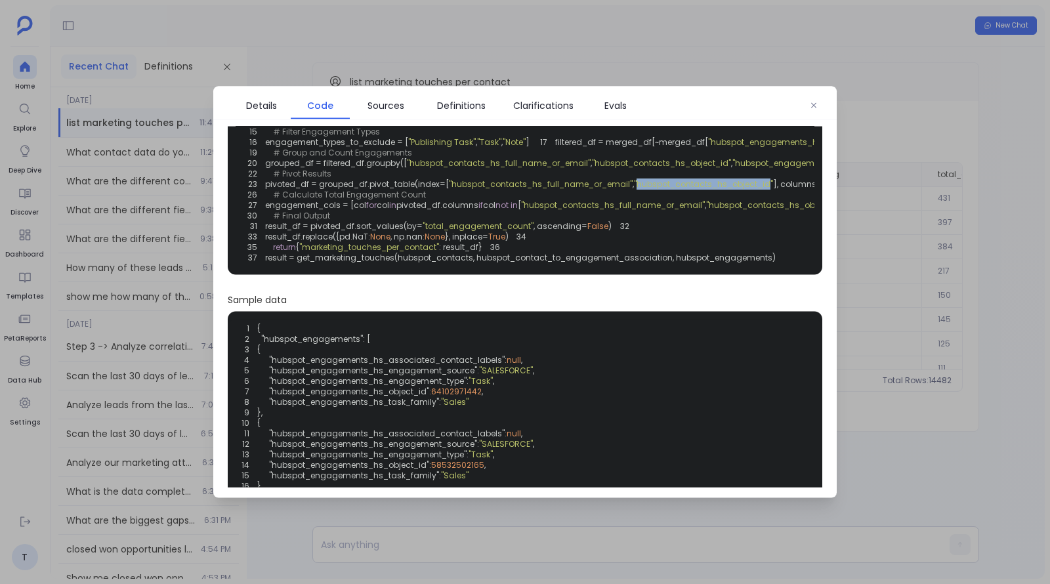
scroll to position [79, 0]
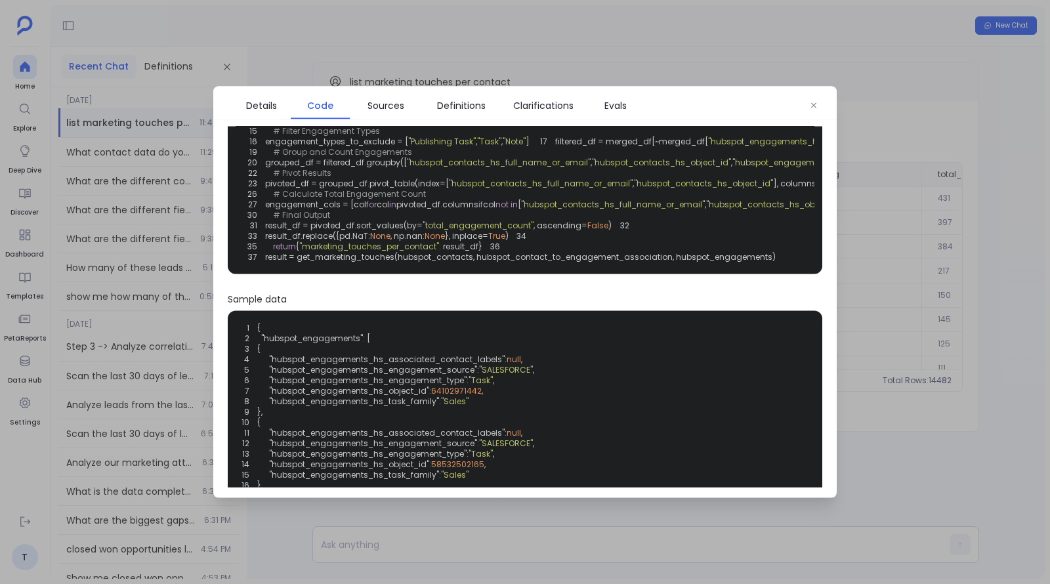
click at [882, 321] on div at bounding box center [525, 292] width 1050 height 584
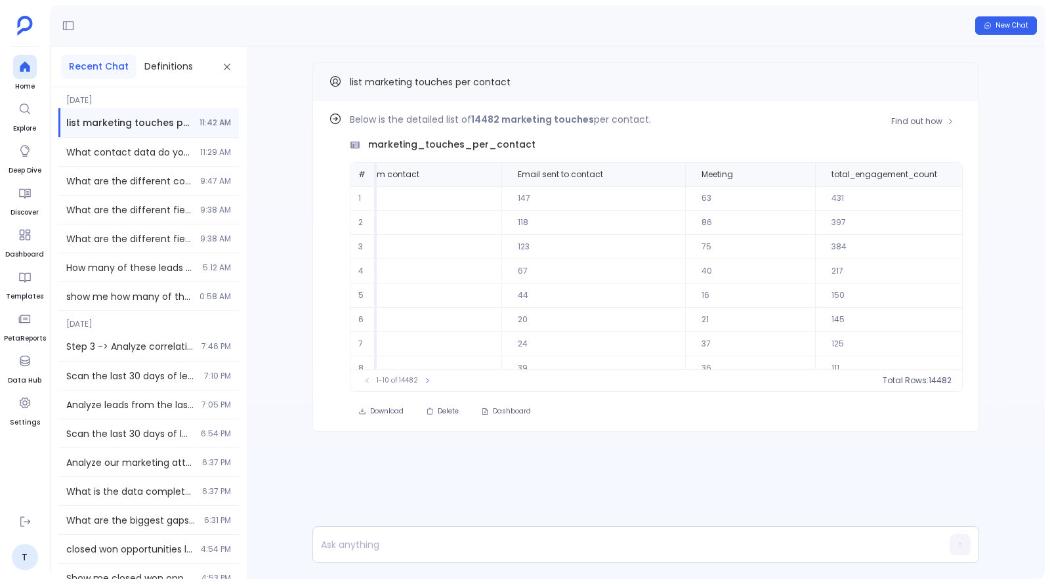
scroll to position [0, 579]
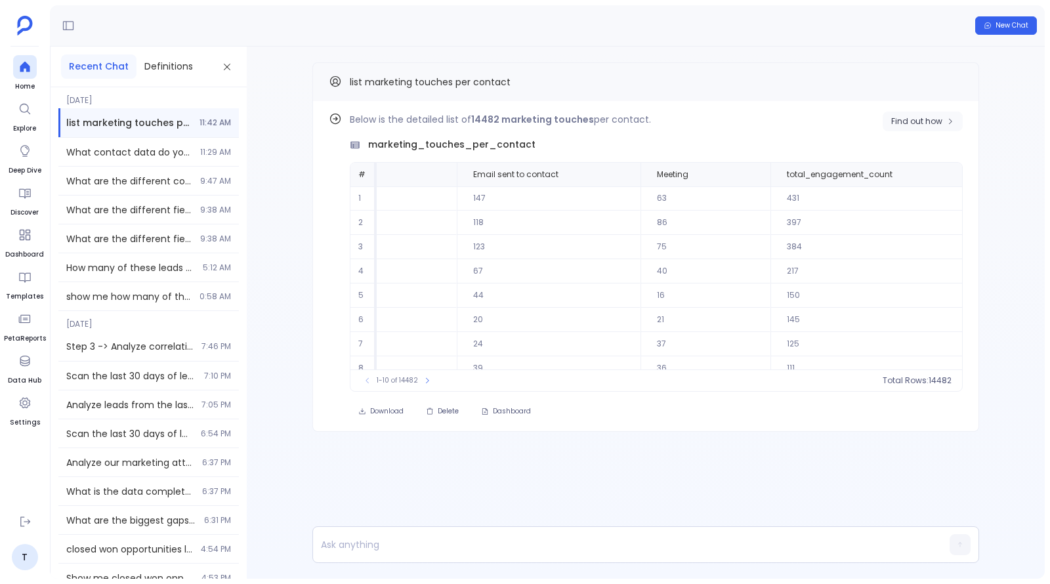
click at [927, 129] on button "Find out how" at bounding box center [922, 122] width 80 height 20
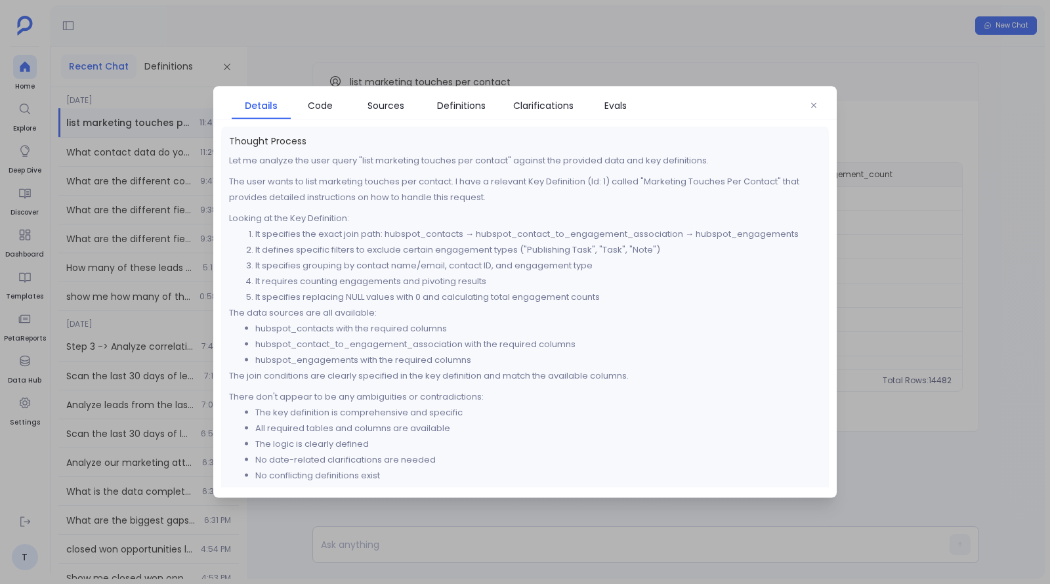
scroll to position [0, 0]
click at [316, 104] on span "Code" at bounding box center [320, 105] width 25 height 14
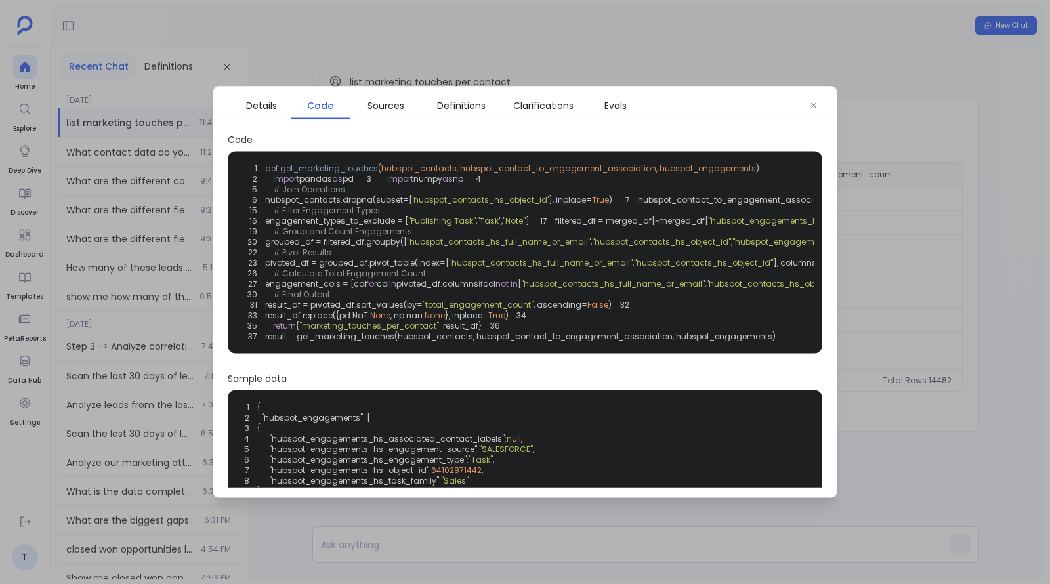
click at [493, 34] on div at bounding box center [525, 292] width 1050 height 584
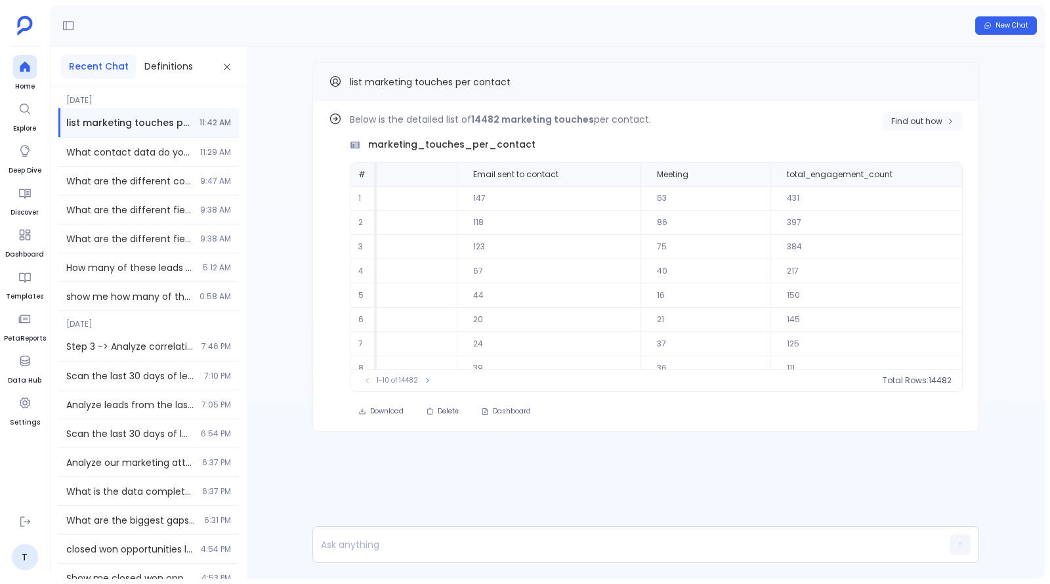
click at [904, 125] on span "Find out how" at bounding box center [916, 121] width 51 height 10
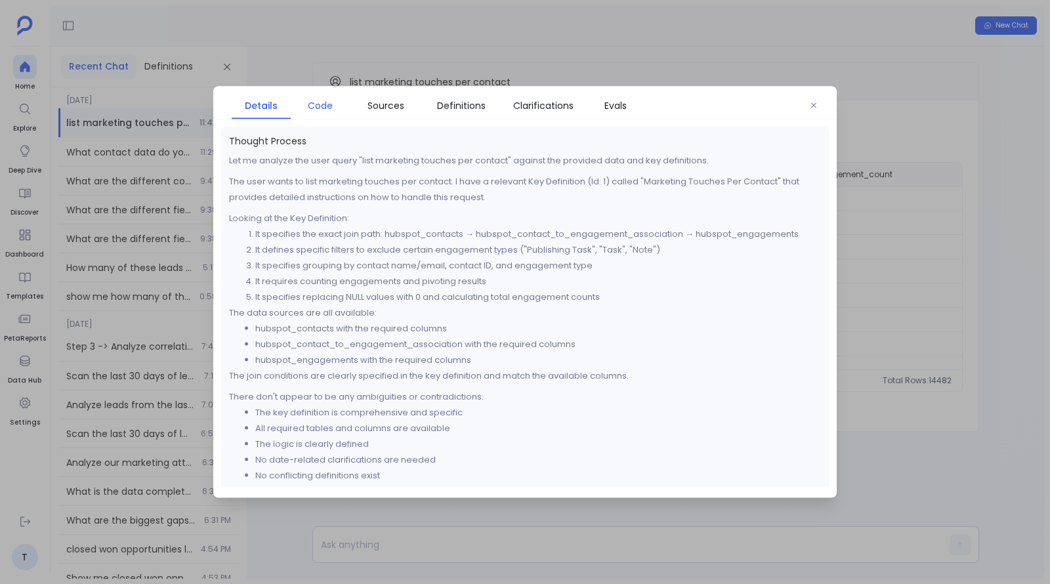
click at [322, 101] on span "Code" at bounding box center [320, 105] width 25 height 14
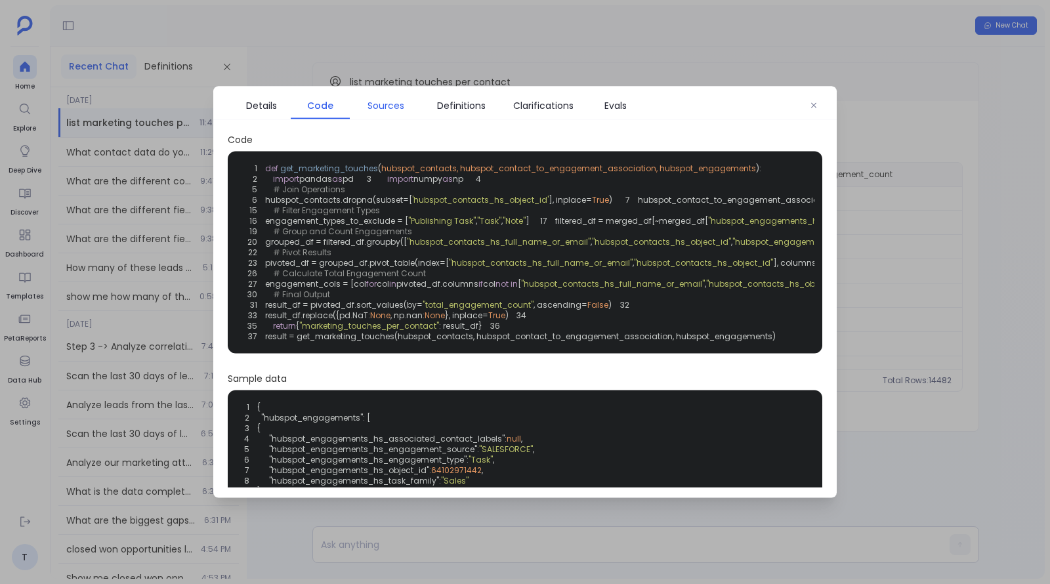
click at [378, 98] on span "Sources" at bounding box center [385, 105] width 37 height 14
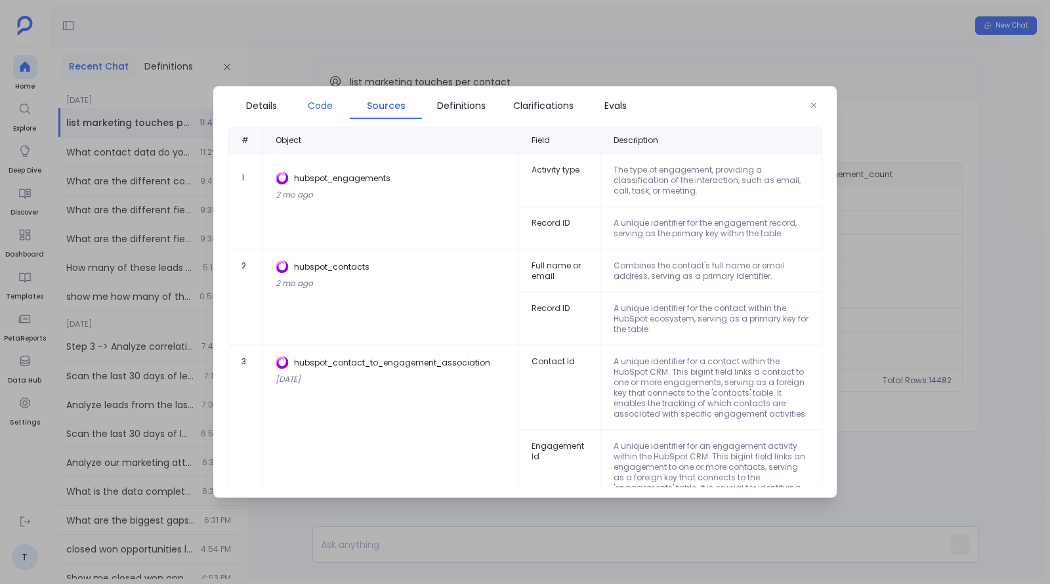
click at [333, 112] on span "Code" at bounding box center [320, 105] width 46 height 14
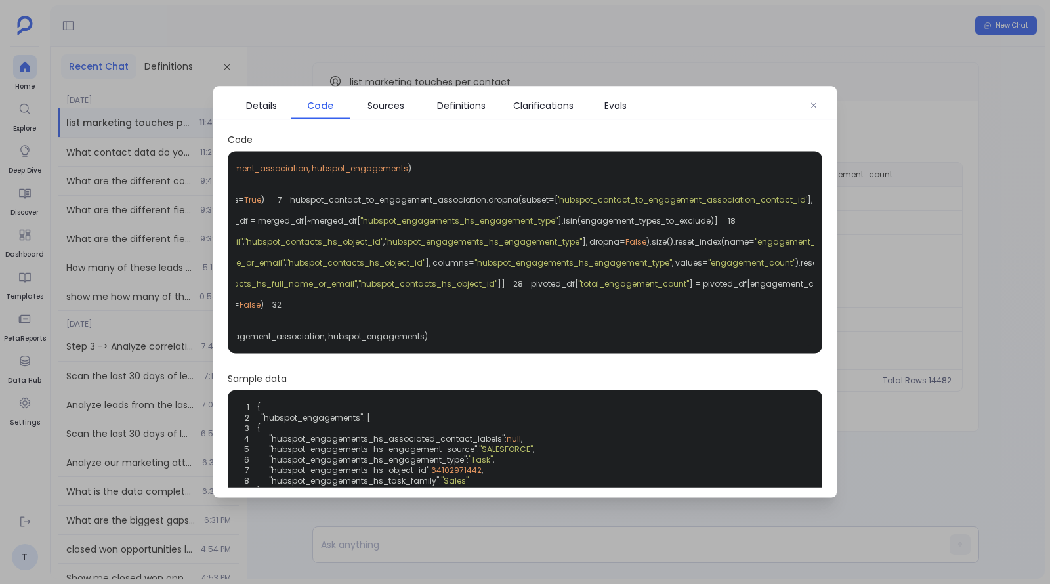
scroll to position [0, 389]
click at [399, 104] on span "Sources" at bounding box center [385, 105] width 37 height 14
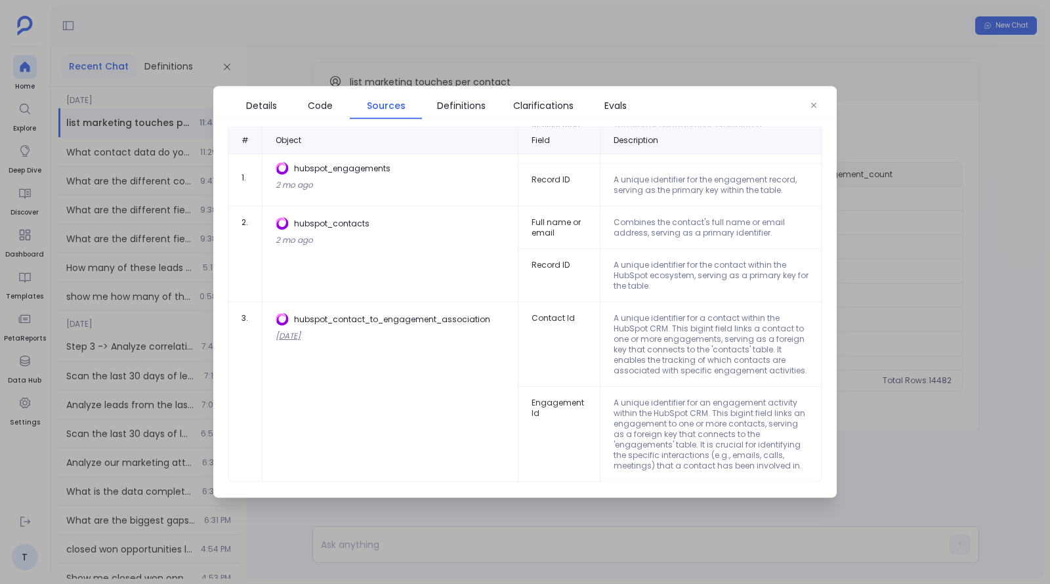
scroll to position [0, 0]
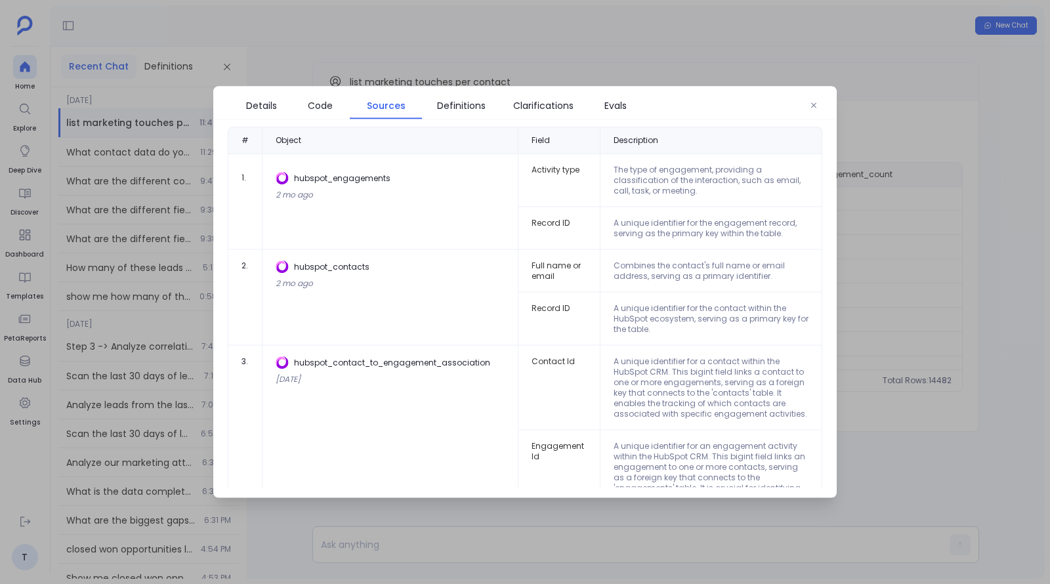
click at [335, 21] on div at bounding box center [525, 292] width 1050 height 584
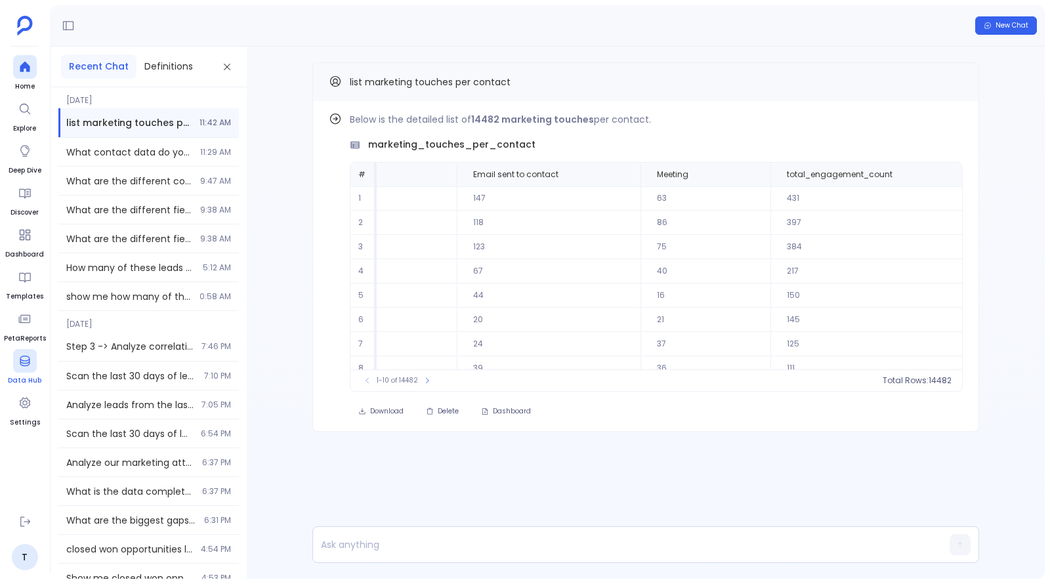
click at [26, 363] on icon at bounding box center [24, 360] width 13 height 13
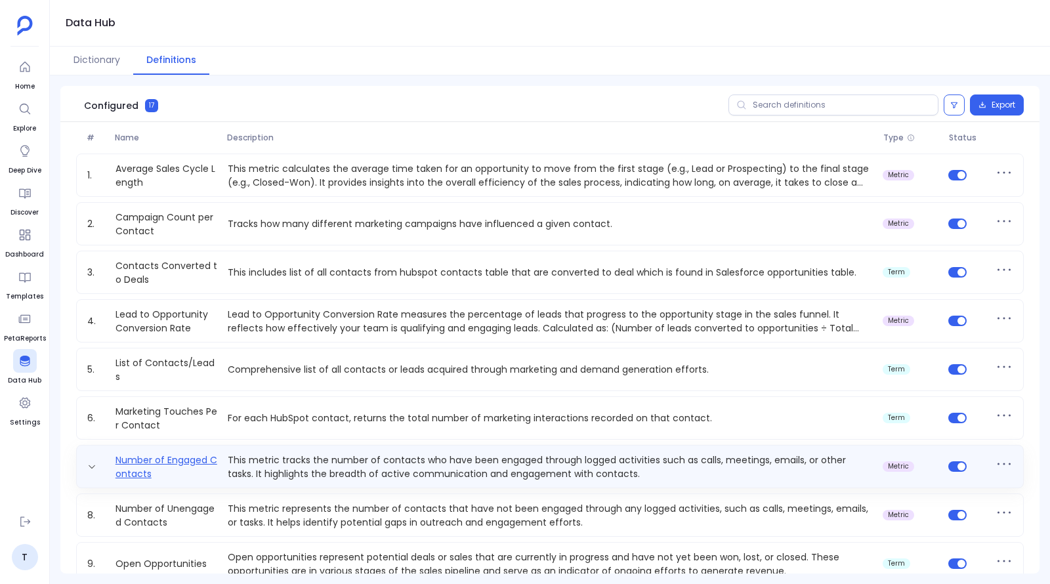
click at [165, 466] on link "Number of Engaged Contacts" at bounding box center [166, 466] width 112 height 26
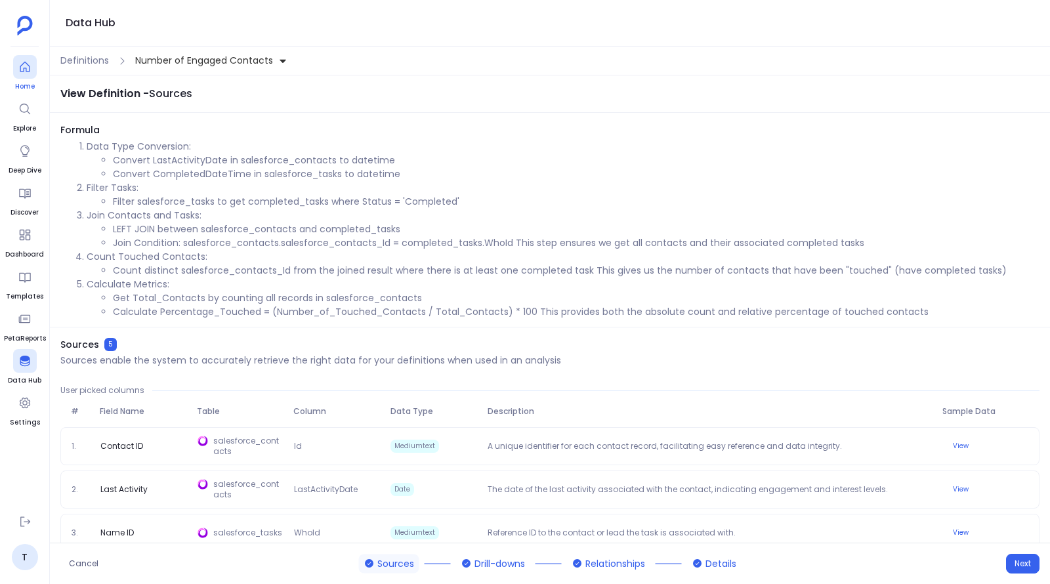
click at [28, 82] on span "Home" at bounding box center [25, 86] width 24 height 10
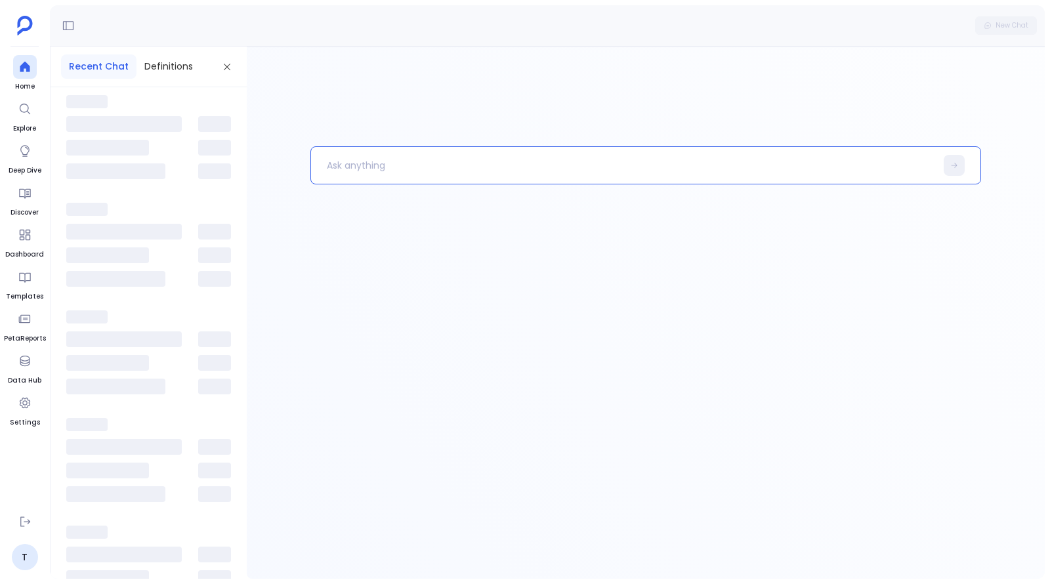
click at [447, 166] on p at bounding box center [623, 165] width 624 height 34
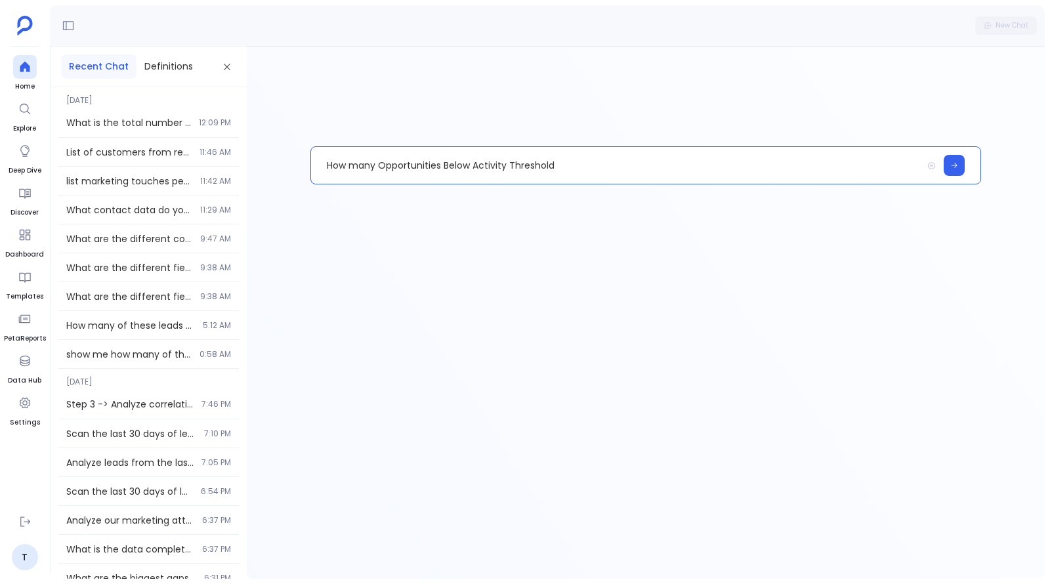
click at [444, 163] on p "How many Opportunities Below Activity Threshold" at bounding box center [616, 165] width 610 height 34
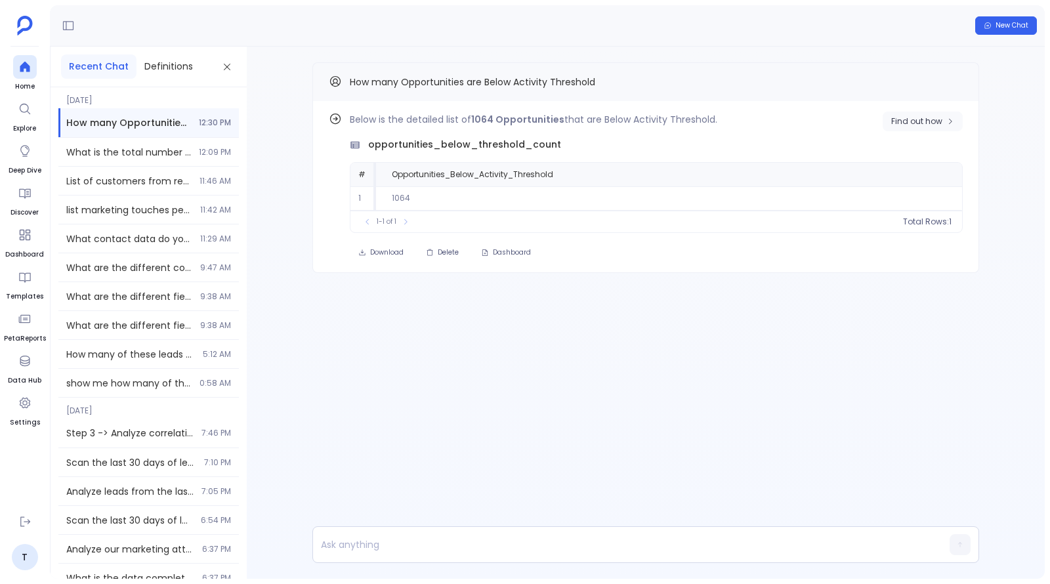
click at [948, 122] on icon "button" at bounding box center [950, 121] width 8 height 8
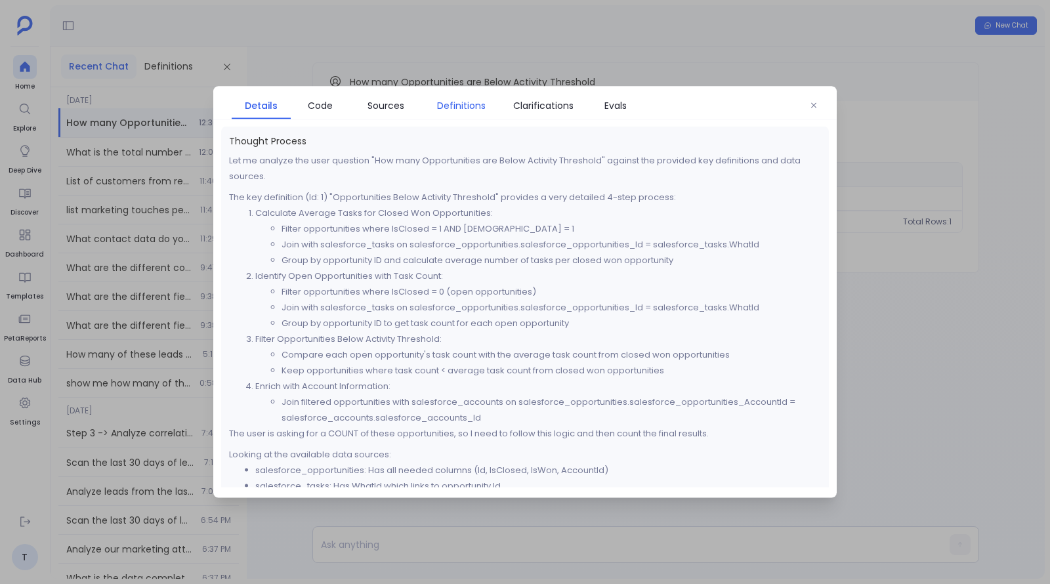
click at [463, 103] on span "Definitions" at bounding box center [461, 105] width 49 height 14
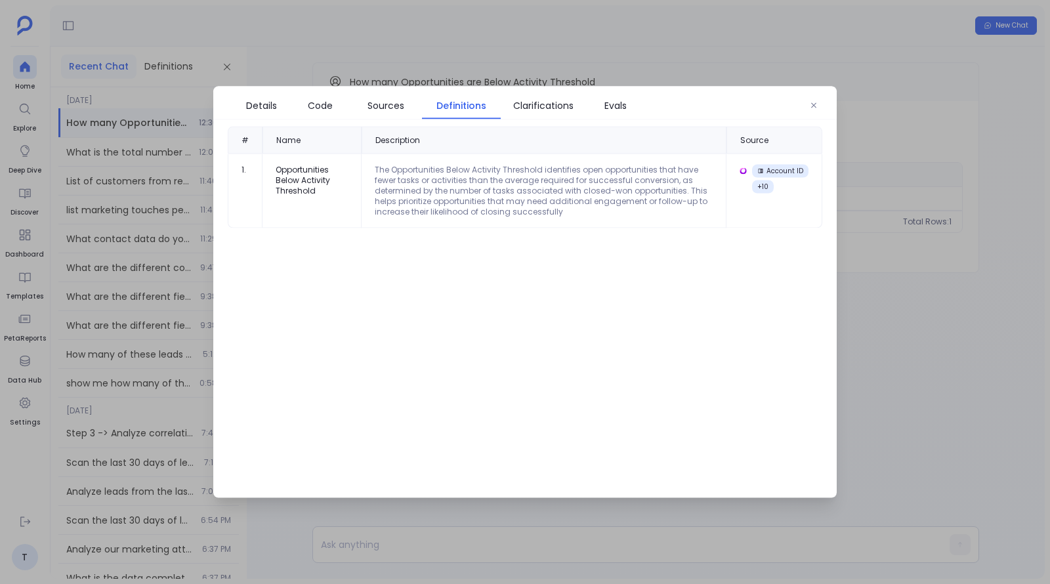
click at [459, 186] on div "The Opportunities Below Activity Threshold identifies open opportunities that h…" at bounding box center [544, 191] width 338 height 52
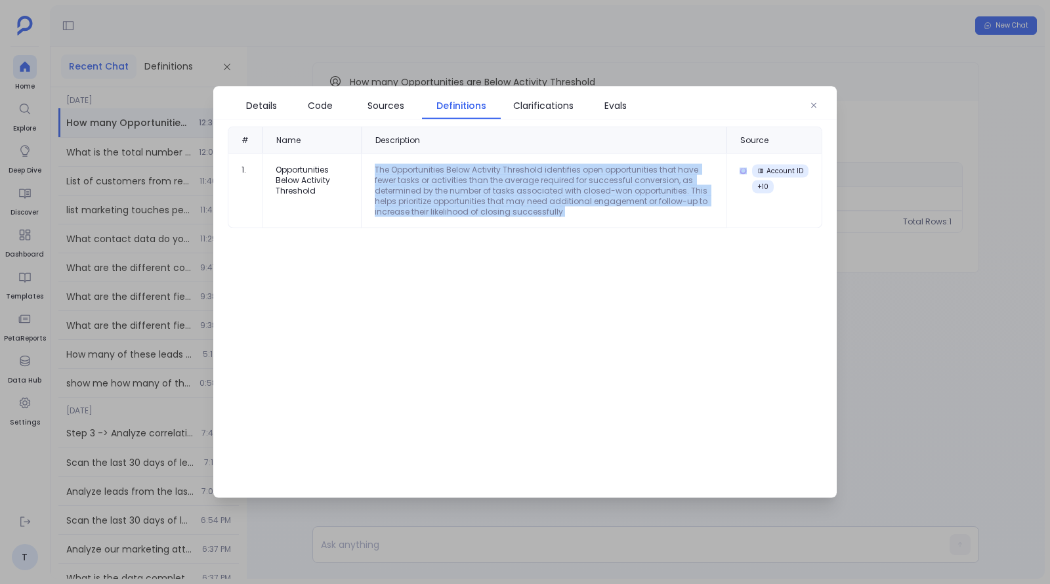
click at [459, 186] on div "The Opportunities Below Activity Threshold identifies open opportunities that h…" at bounding box center [544, 191] width 338 height 52
copy div "The Opportunities Below Activity Threshold identifies open opportunities that h…"
click at [425, 43] on div at bounding box center [525, 292] width 1050 height 584
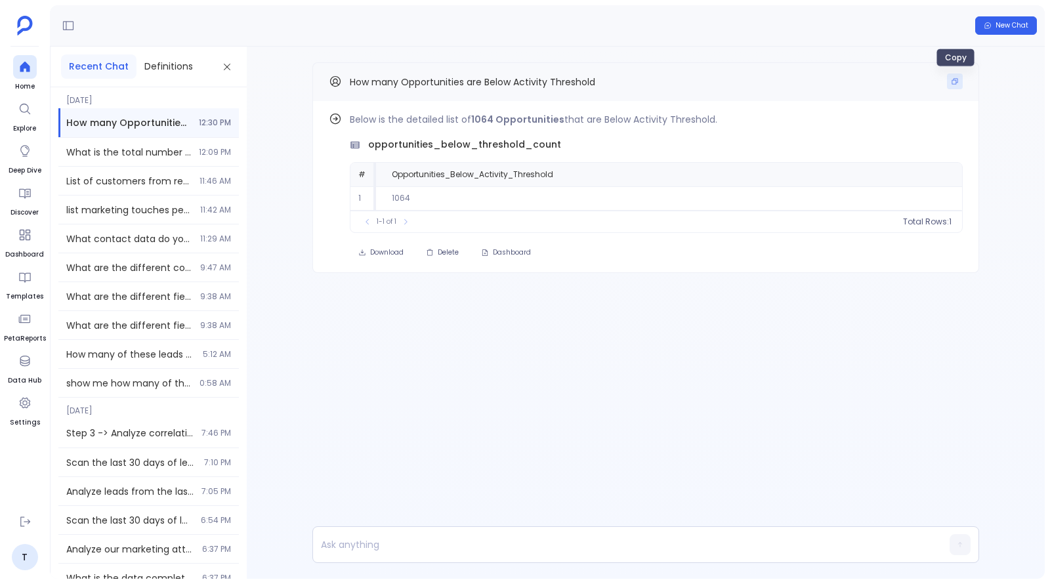
click at [958, 80] on icon "Copy" at bounding box center [954, 81] width 8 height 8
click at [939, 116] on span "Find out how" at bounding box center [916, 121] width 51 height 10
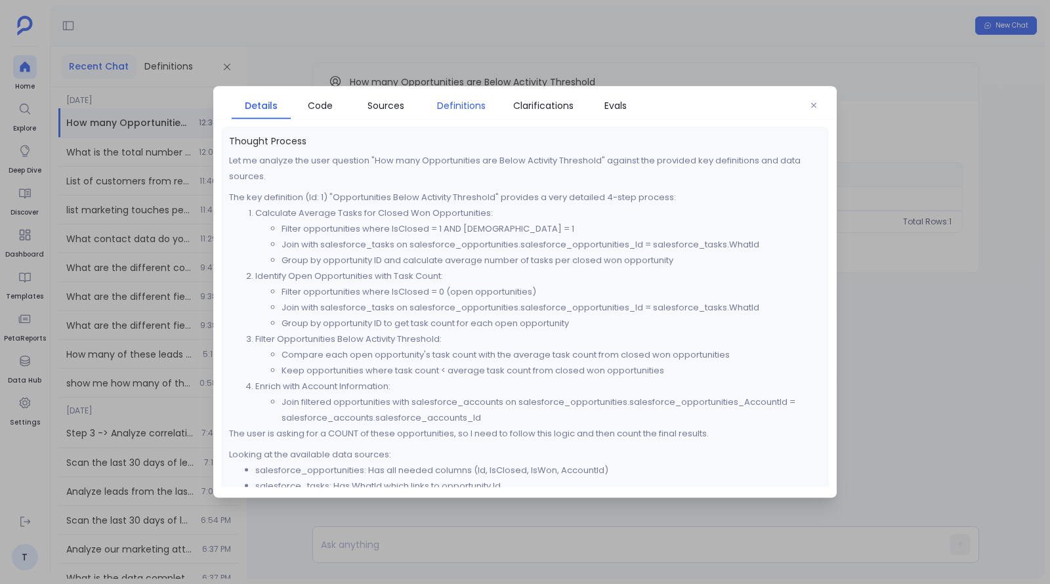
click at [466, 108] on span "Definitions" at bounding box center [461, 105] width 49 height 14
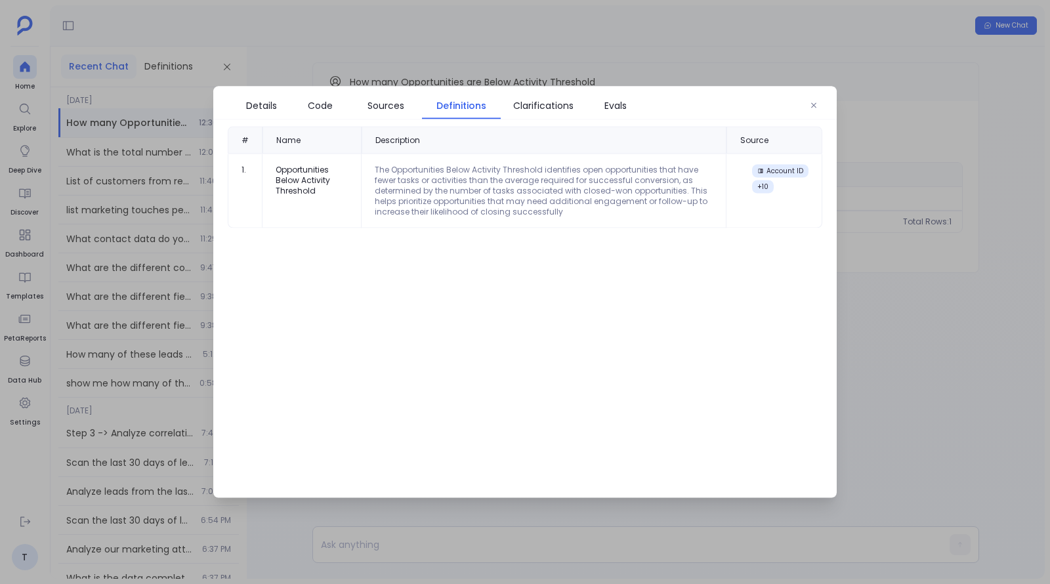
click at [485, 209] on div "The Opportunities Below Activity Threshold identifies open opportunities that h…" at bounding box center [544, 191] width 338 height 52
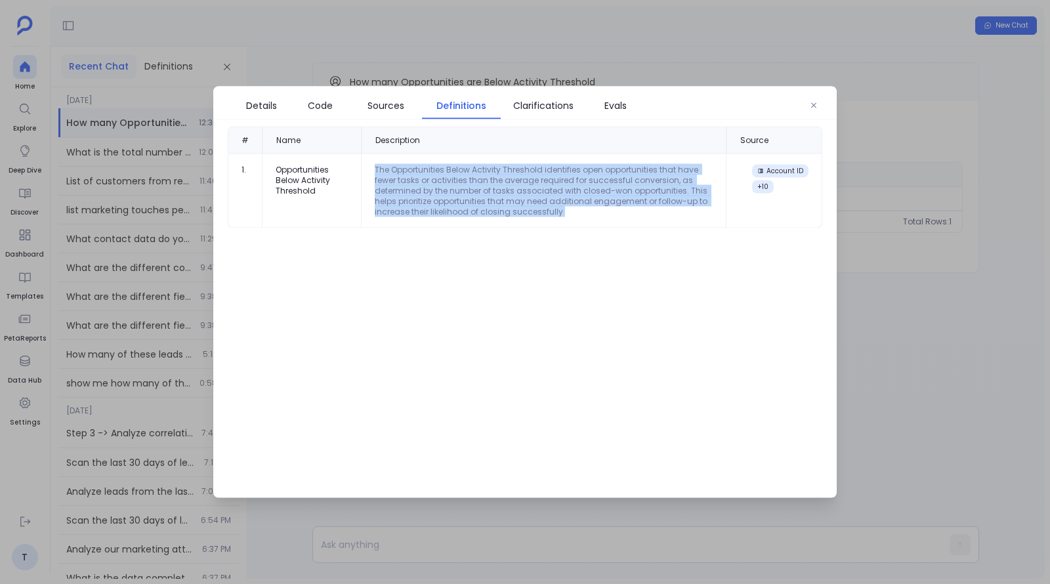
click at [485, 209] on div "The Opportunities Below Activity Threshold identifies open opportunities that h…" at bounding box center [544, 191] width 338 height 52
copy div "The Opportunities Below Activity Threshold identifies open opportunities that h…"
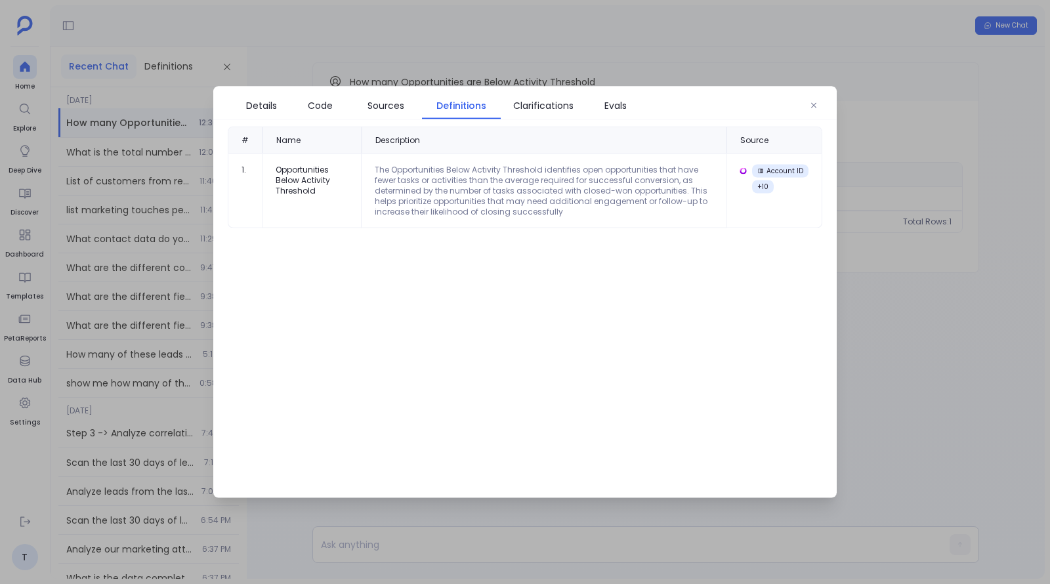
click at [881, 77] on div at bounding box center [525, 292] width 1050 height 584
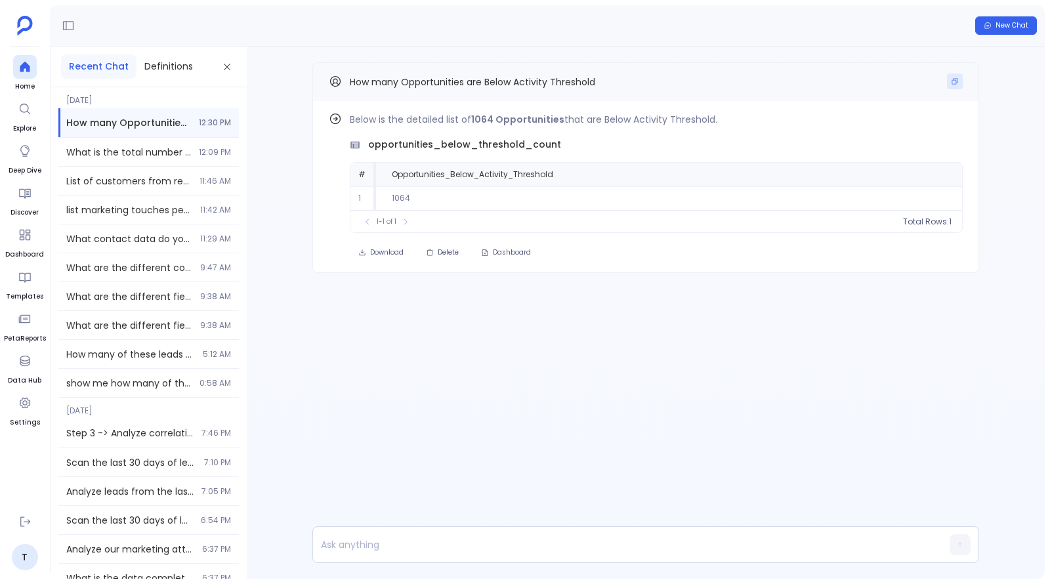
click at [956, 81] on icon "Copy" at bounding box center [954, 81] width 8 height 8
click at [954, 80] on icon "Copy" at bounding box center [954, 81] width 8 height 8
click at [905, 123] on span "Find out how" at bounding box center [916, 121] width 51 height 10
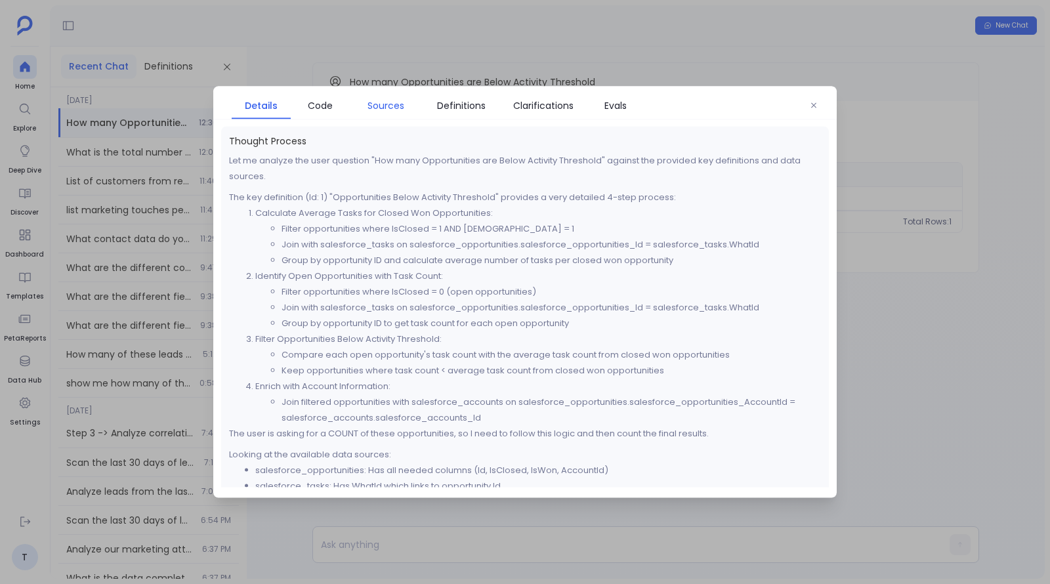
click at [401, 106] on span "Sources" at bounding box center [385, 105] width 37 height 14
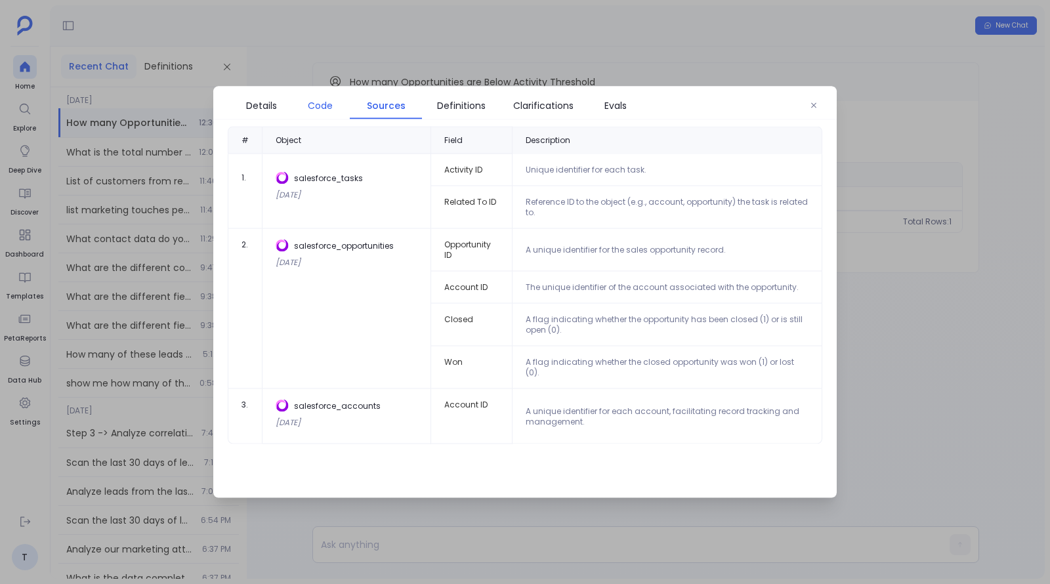
click at [326, 98] on span "Code" at bounding box center [320, 105] width 25 height 14
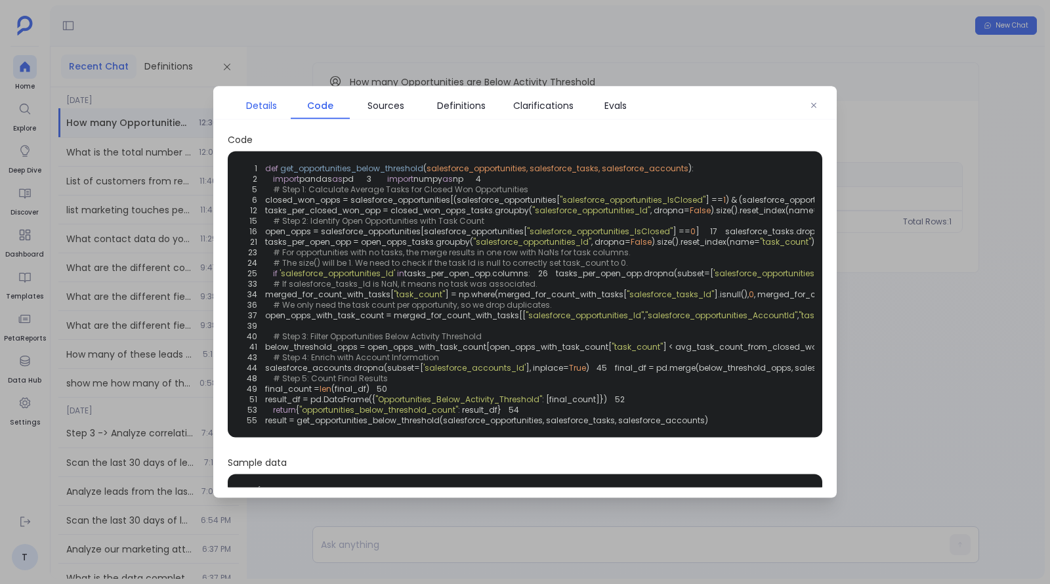
click at [266, 96] on link "Details" at bounding box center [261, 106] width 59 height 28
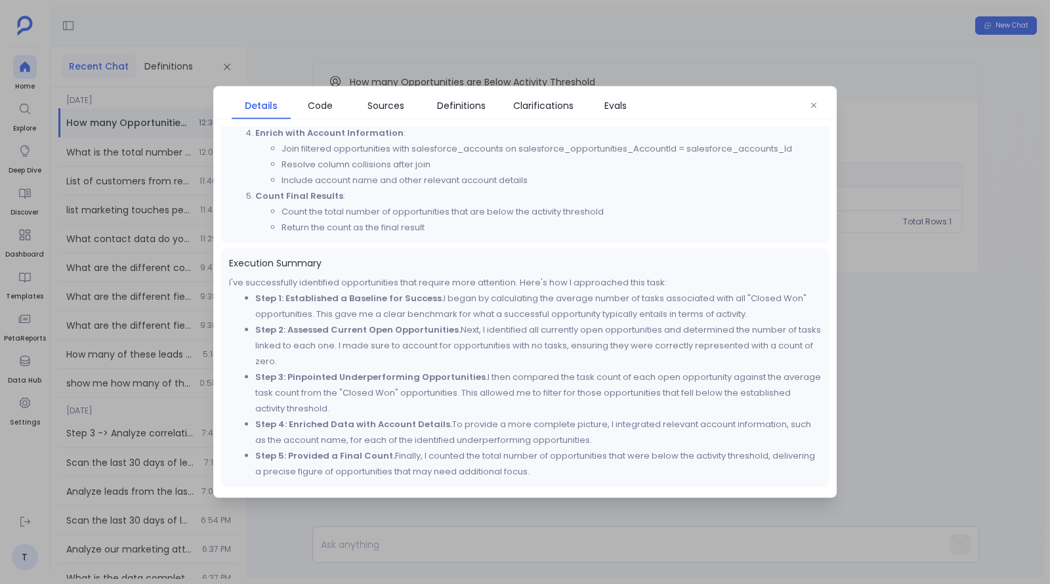
scroll to position [797, 0]
click at [947, 308] on div at bounding box center [525, 292] width 1050 height 584
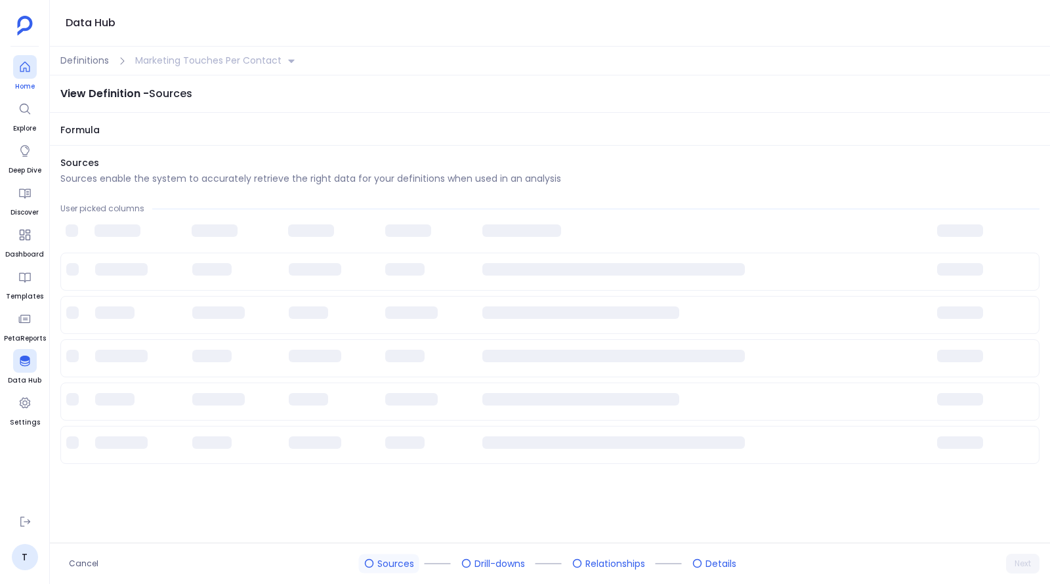
click at [23, 70] on icon at bounding box center [24, 66] width 13 height 13
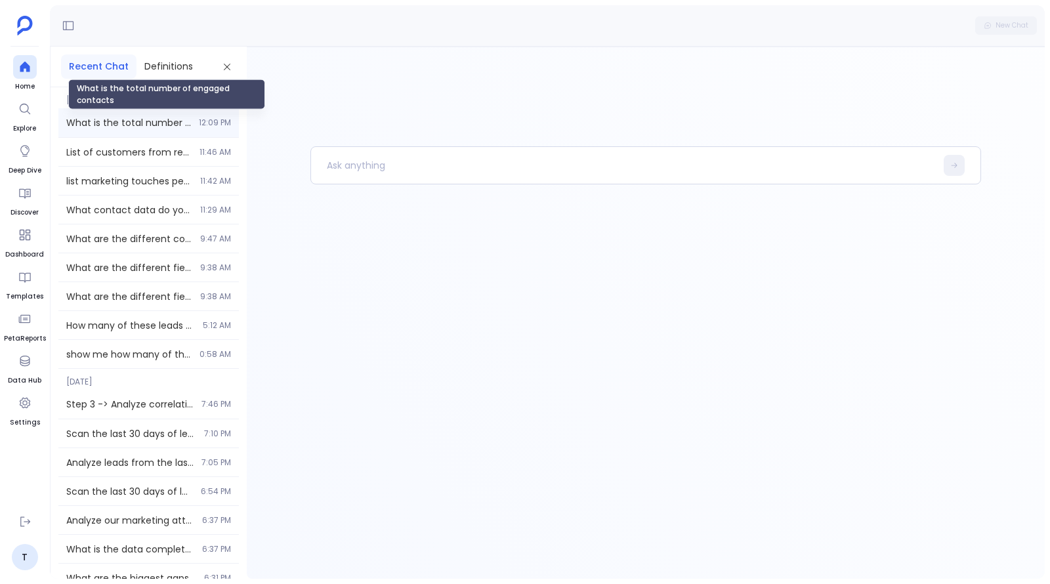
click at [140, 116] on span "What is the total number of engaged contacts" at bounding box center [128, 122] width 125 height 13
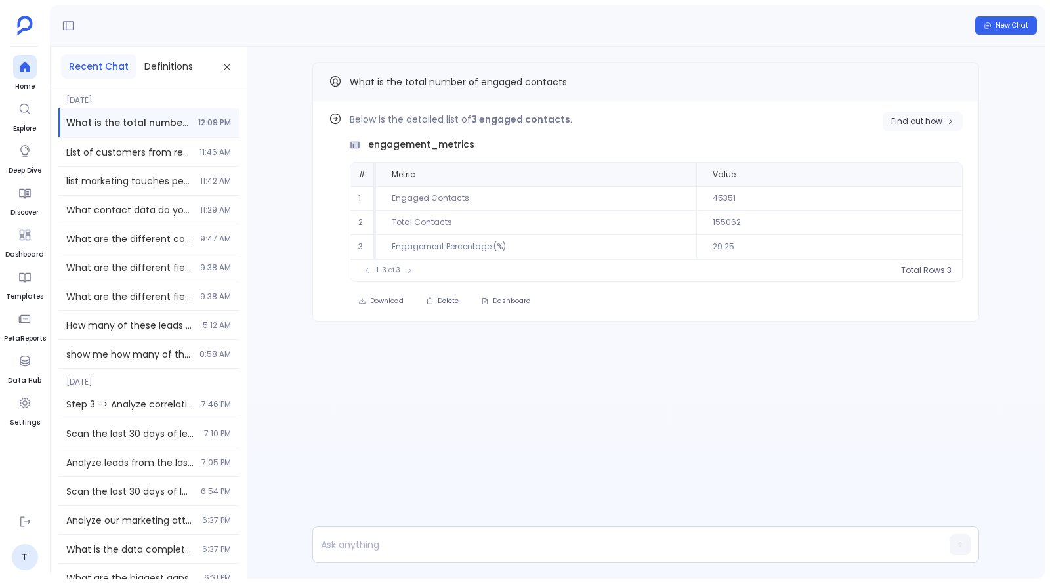
click at [903, 114] on button "Find out how" at bounding box center [922, 122] width 80 height 20
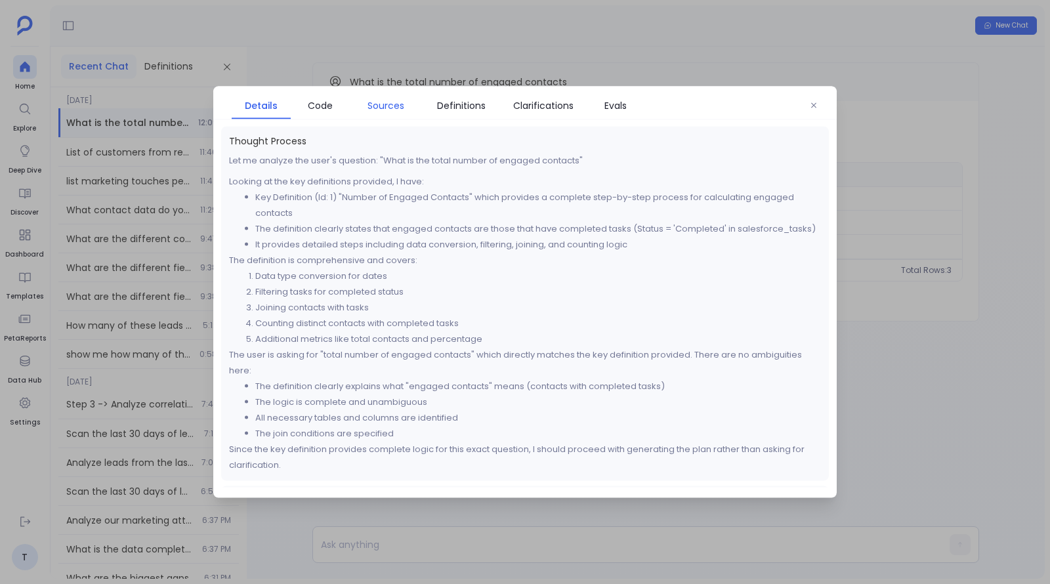
click at [398, 106] on span "Sources" at bounding box center [385, 105] width 37 height 14
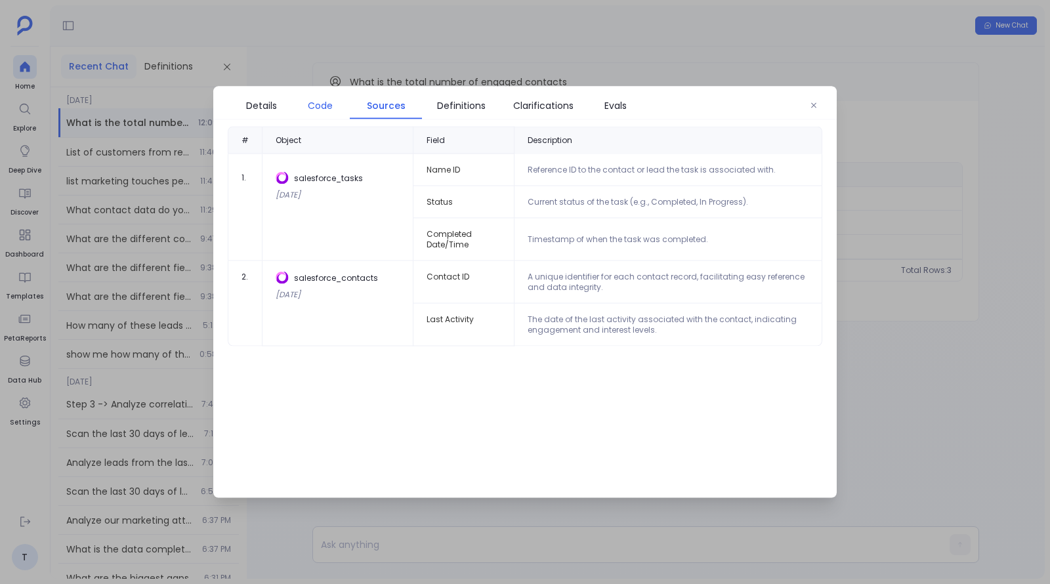
click at [321, 103] on span "Code" at bounding box center [320, 105] width 25 height 14
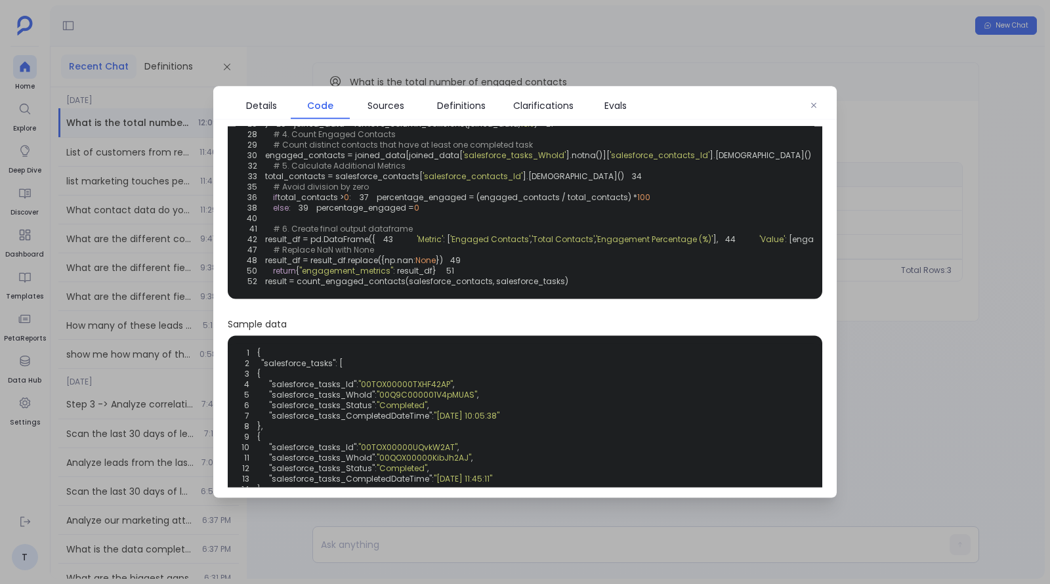
scroll to position [162, 0]
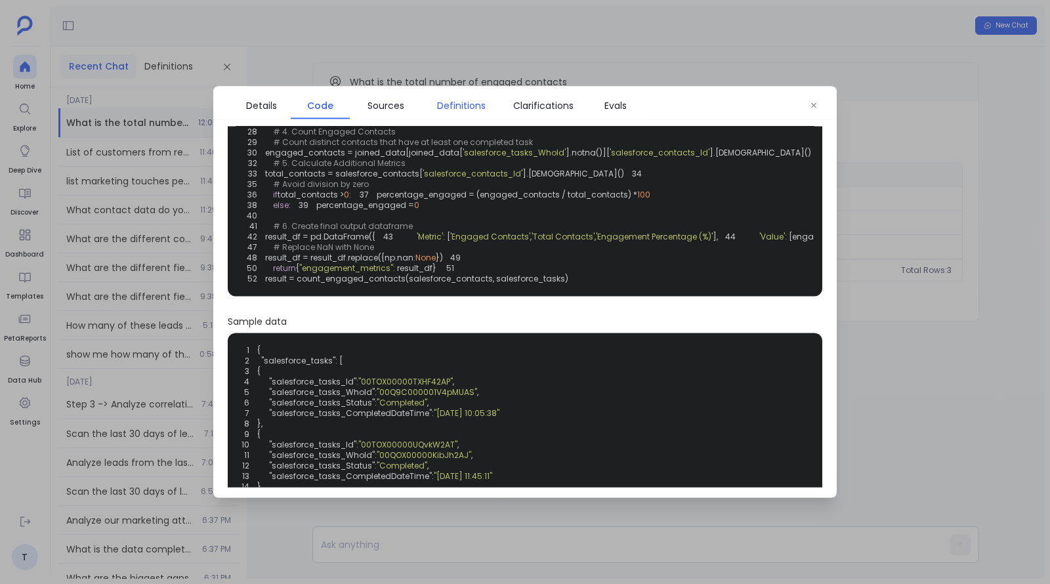
click at [466, 117] on link "Definitions" at bounding box center [461, 106] width 79 height 28
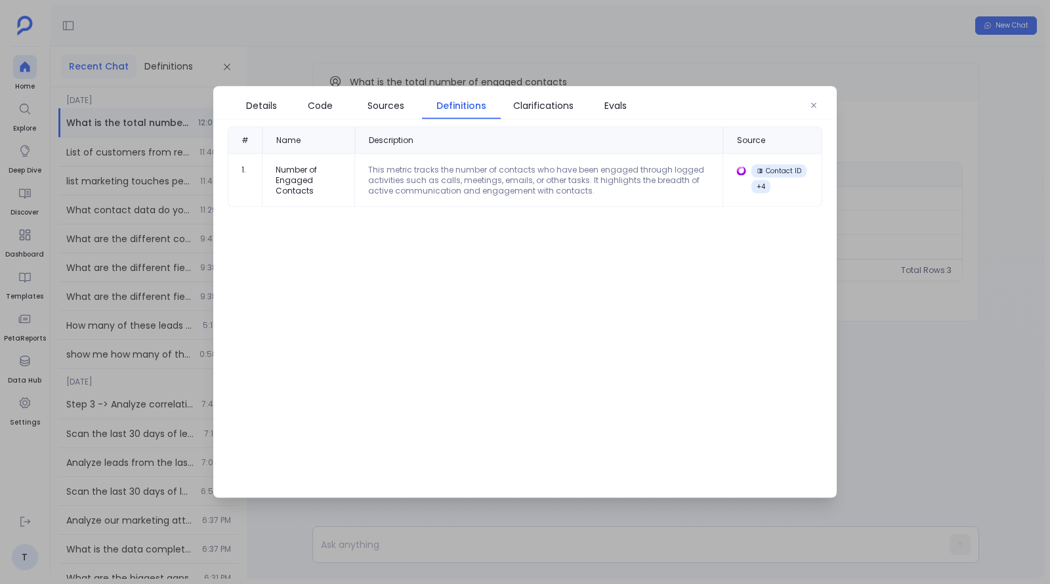
scroll to position [0, 0]
click at [533, 107] on span "Clarifications" at bounding box center [543, 105] width 60 height 14
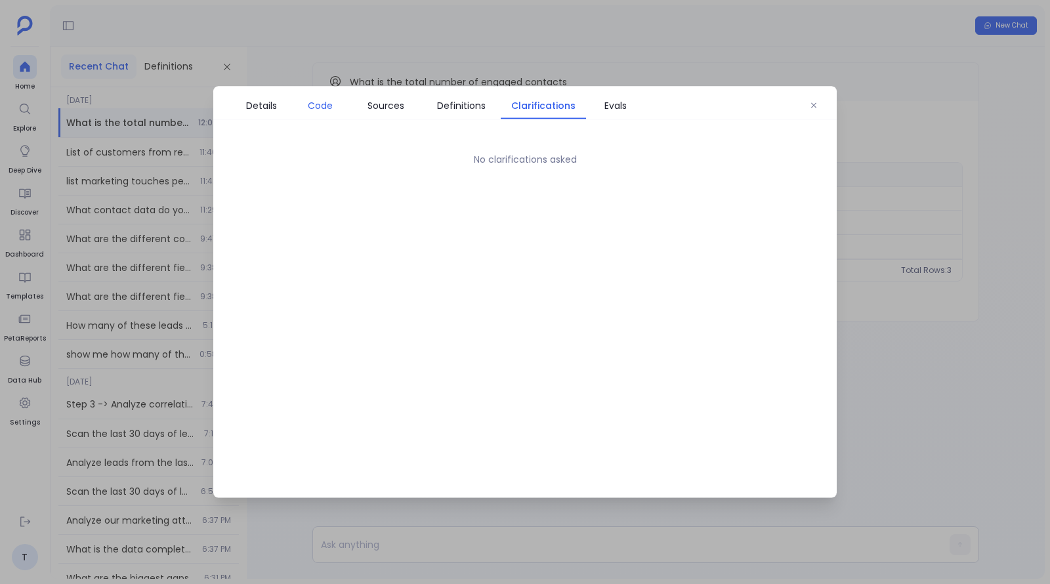
click at [329, 115] on link "Code" at bounding box center [320, 106] width 59 height 28
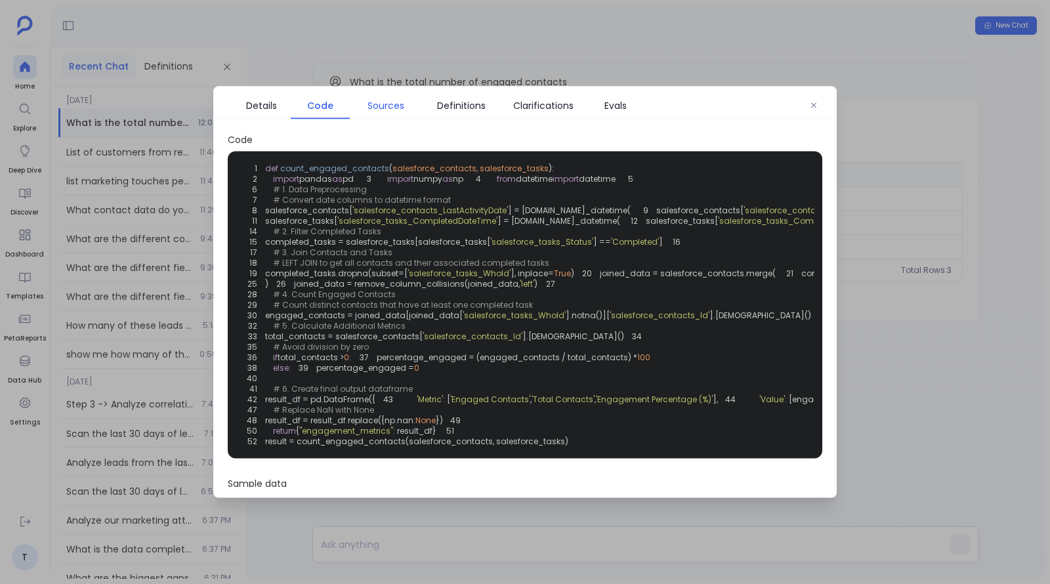
click at [401, 113] on link "Sources" at bounding box center [386, 106] width 72 height 28
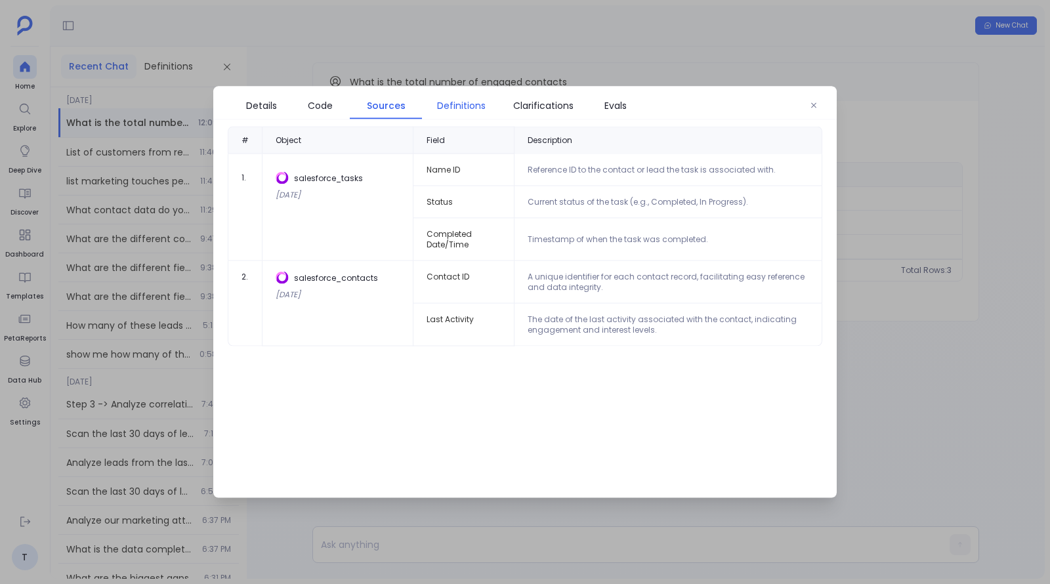
click at [474, 113] on link "Definitions" at bounding box center [461, 106] width 79 height 28
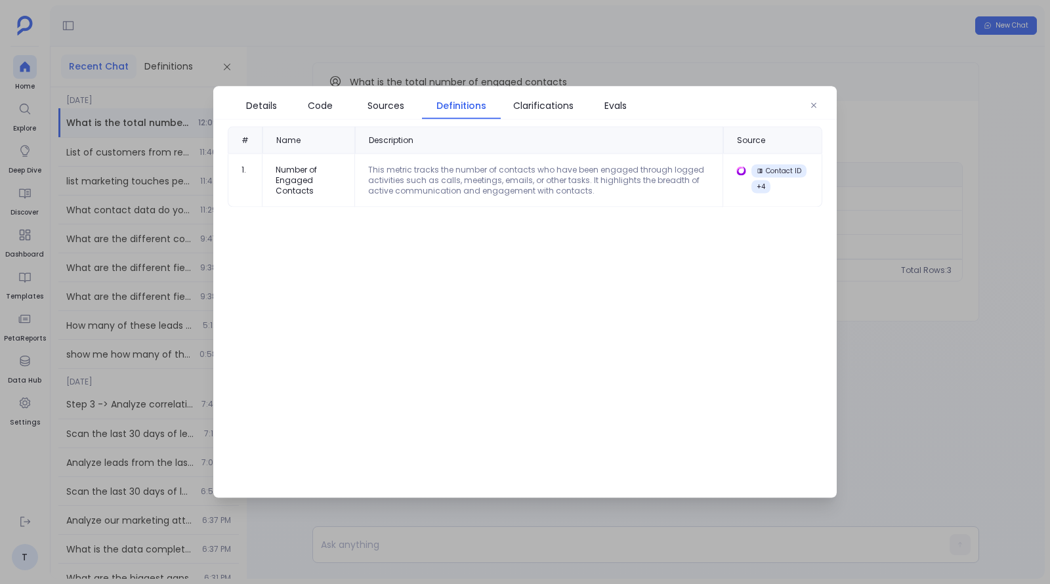
click at [302, 169] on div "Number of Engaged Contacts" at bounding box center [308, 180] width 66 height 31
copy div "Number of Engaged Contacts"
click at [424, 154] on td "This metric tracks the number of contacts who have been engaged through logged …" at bounding box center [539, 180] width 369 height 53
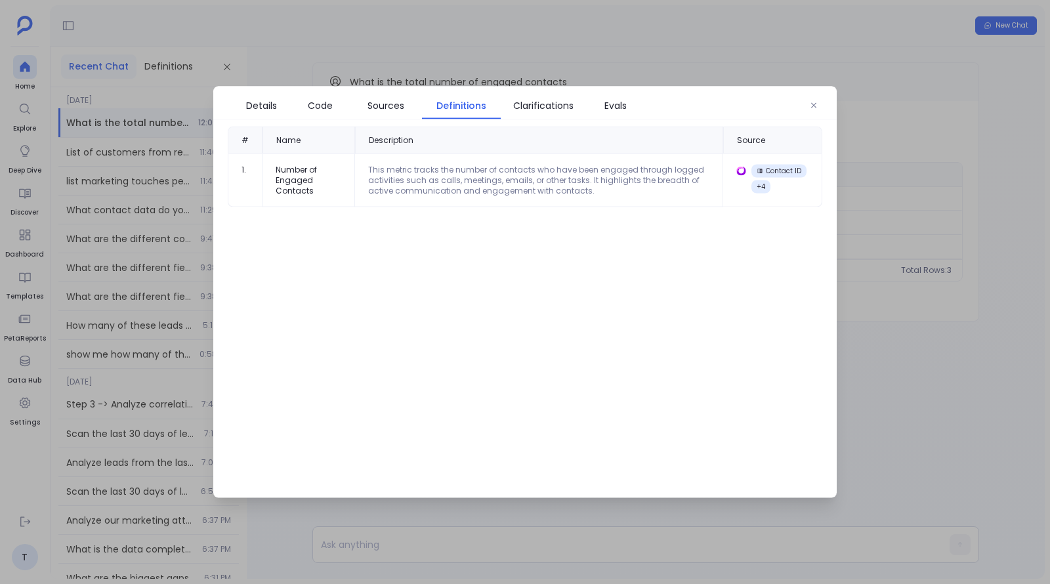
click at [428, 182] on div "This metric tracks the number of contacts who have been engaged through logged …" at bounding box center [539, 180] width 342 height 31
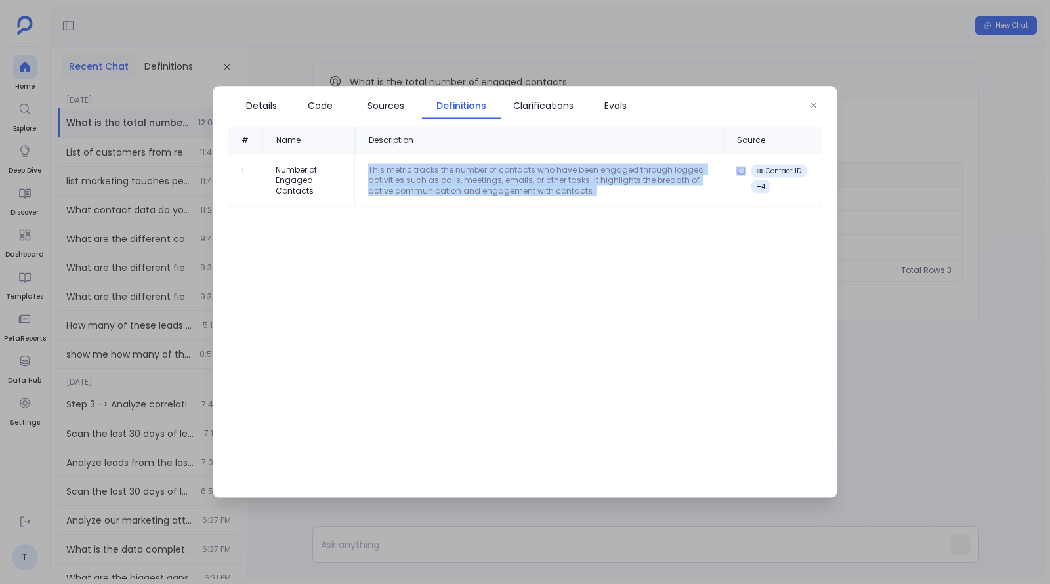
click at [428, 182] on div "This metric tracks the number of contacts who have been engaged through logged …" at bounding box center [539, 180] width 342 height 31
copy div "This metric tracks the number of contacts who have been engaged through logged …"
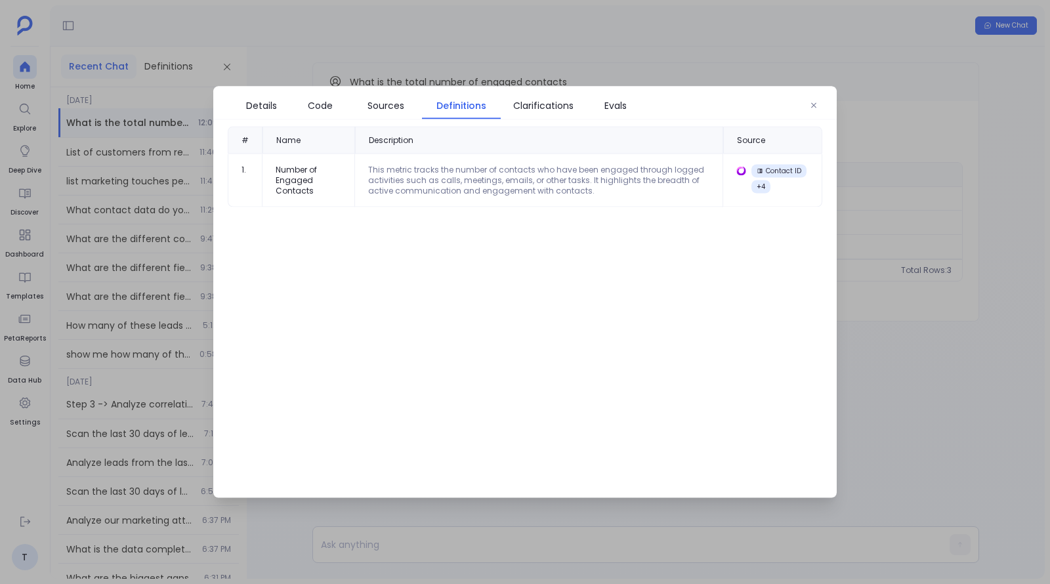
click at [266, 54] on div at bounding box center [525, 292] width 1050 height 584
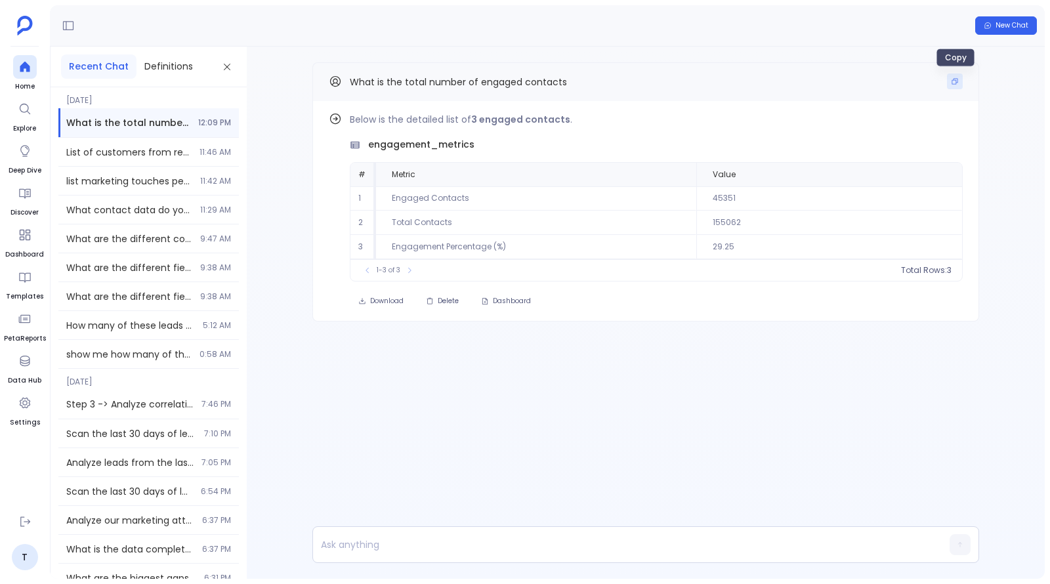
click at [951, 81] on icon "Copy" at bounding box center [954, 81] width 8 height 8
click at [22, 369] on div at bounding box center [25, 361] width 24 height 24
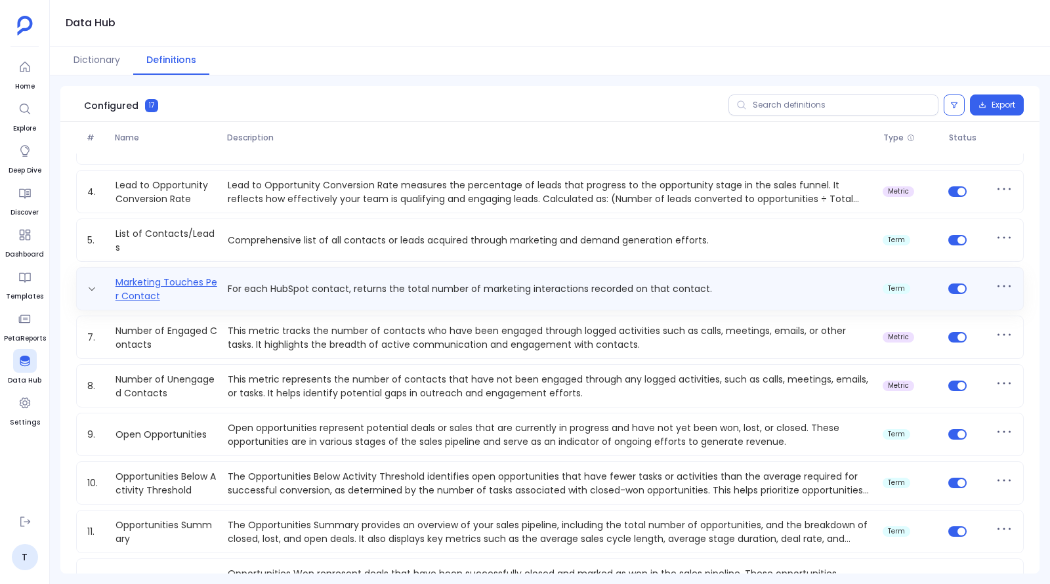
scroll to position [133, 0]
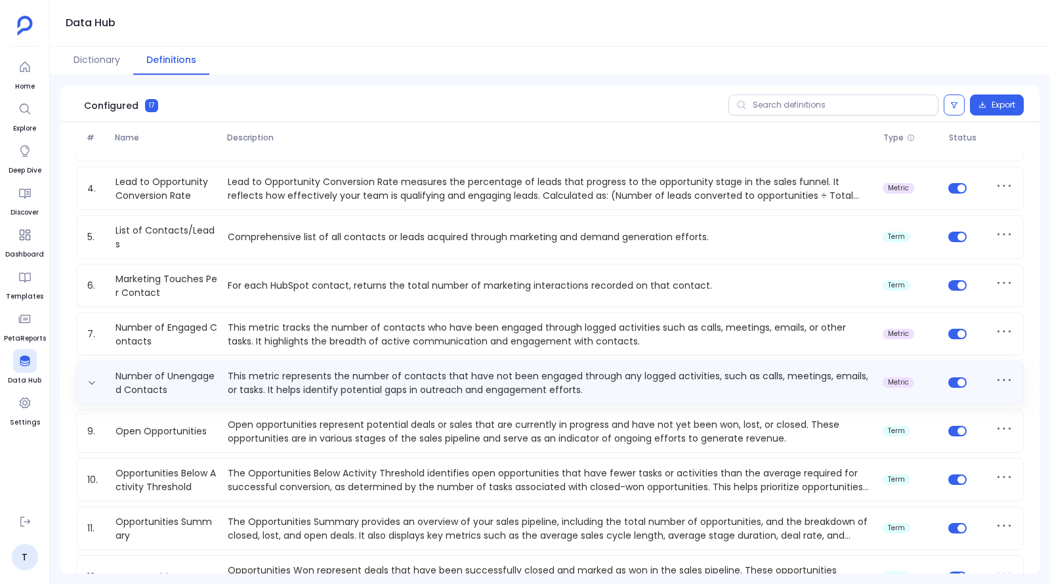
click at [264, 381] on p "This metric represents the number of contacts that have not been engaged throug…" at bounding box center [549, 382] width 655 height 26
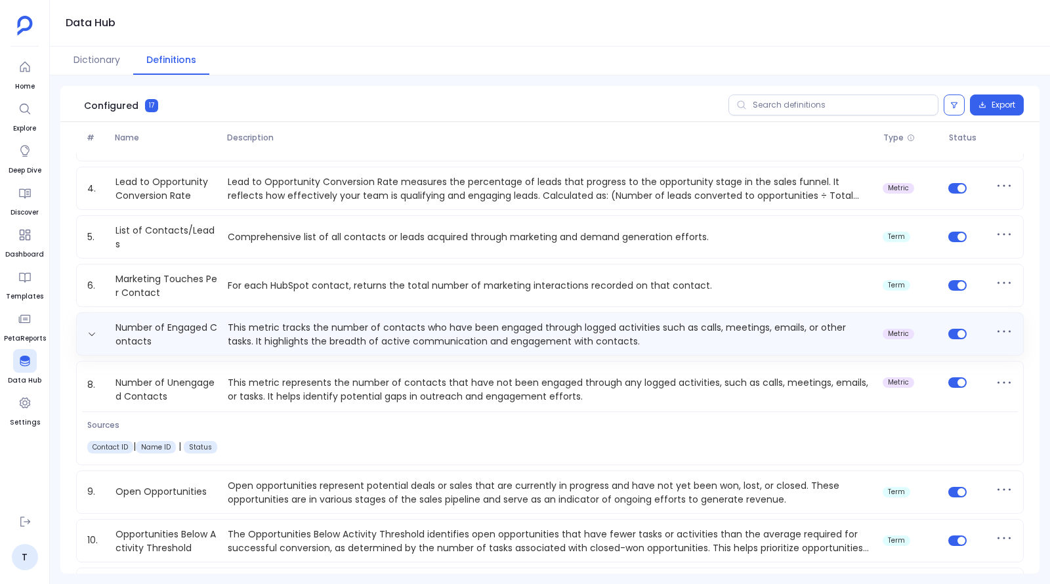
click at [279, 336] on p "This metric tracks the number of contacts who have been engaged through logged …" at bounding box center [549, 334] width 655 height 26
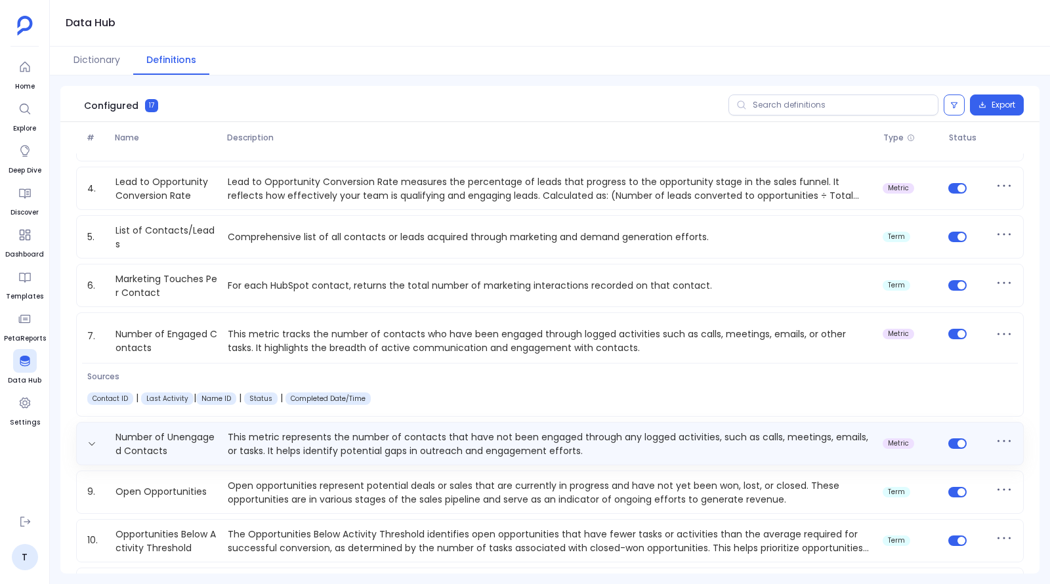
click at [287, 443] on p "This metric represents the number of contacts that have not been engaged throug…" at bounding box center [549, 443] width 655 height 26
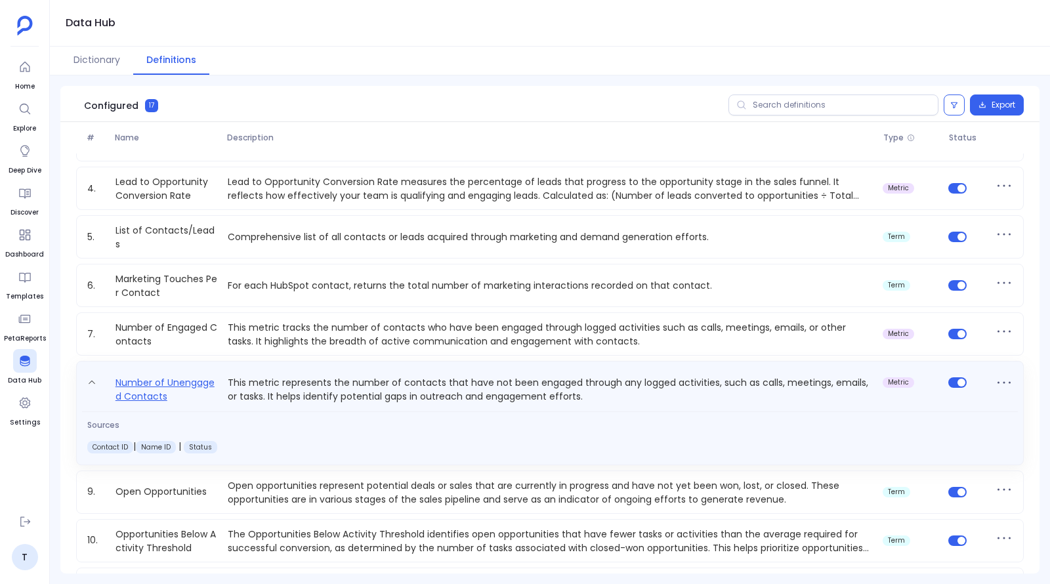
click at [170, 388] on link "Number of Unengaged Contacts" at bounding box center [166, 389] width 112 height 29
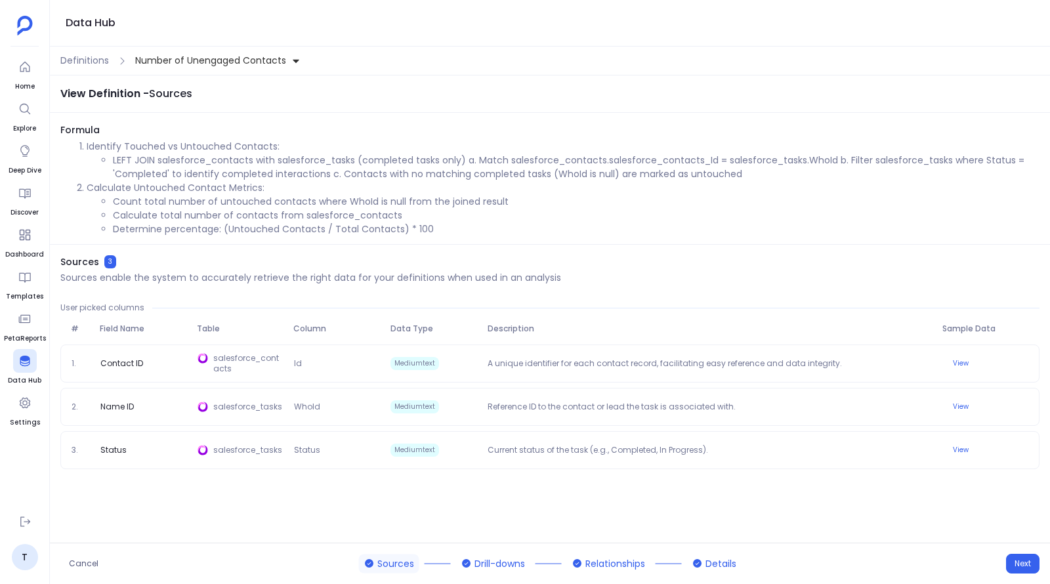
click at [272, 225] on li "Determine percentage: (Untouched Contacts / Total Contacts) * 100" at bounding box center [576, 229] width 926 height 14
click at [285, 225] on li "Determine percentage: (Untouched Contacts / Total Contacts) * 100" at bounding box center [576, 229] width 926 height 14
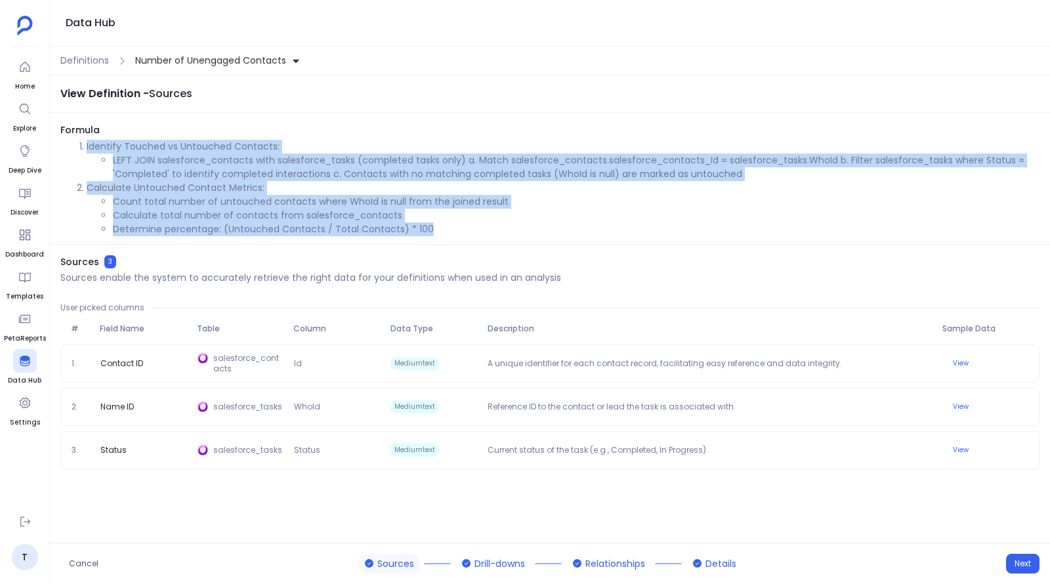
drag, startPoint x: 431, startPoint y: 234, endPoint x: 83, endPoint y: 144, distance: 358.9
click at [83, 144] on ol "Identify Touched vs Untouched Contacts: LEFT JOIN salesforce_contacts with sale…" at bounding box center [549, 188] width 979 height 96
copy ol "Identify Touched vs Untouched Contacts: LEFT JOIN salesforce_contacts with sale…"
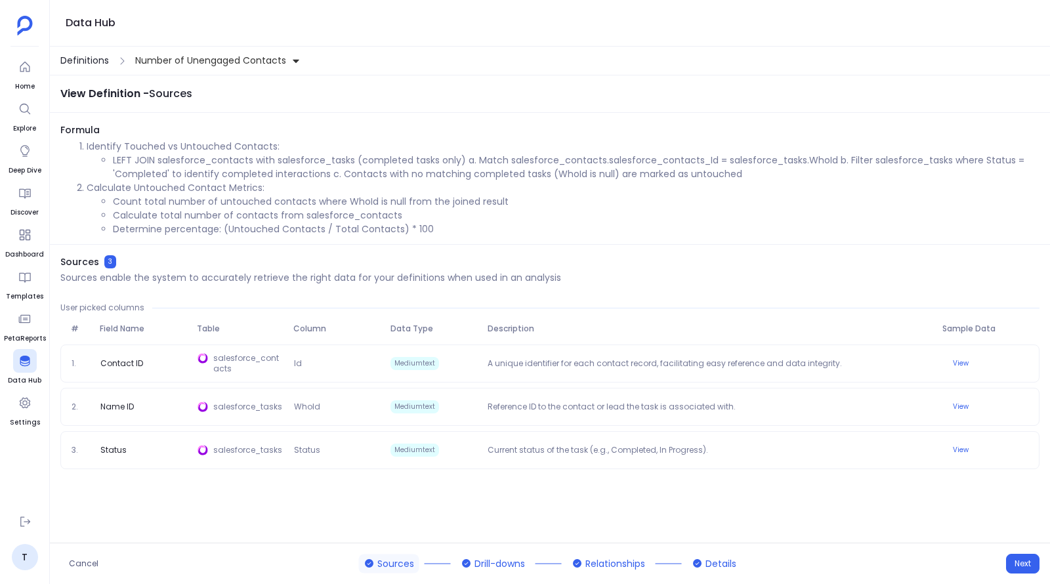
click at [95, 66] on span "Definitions" at bounding box center [84, 61] width 49 height 14
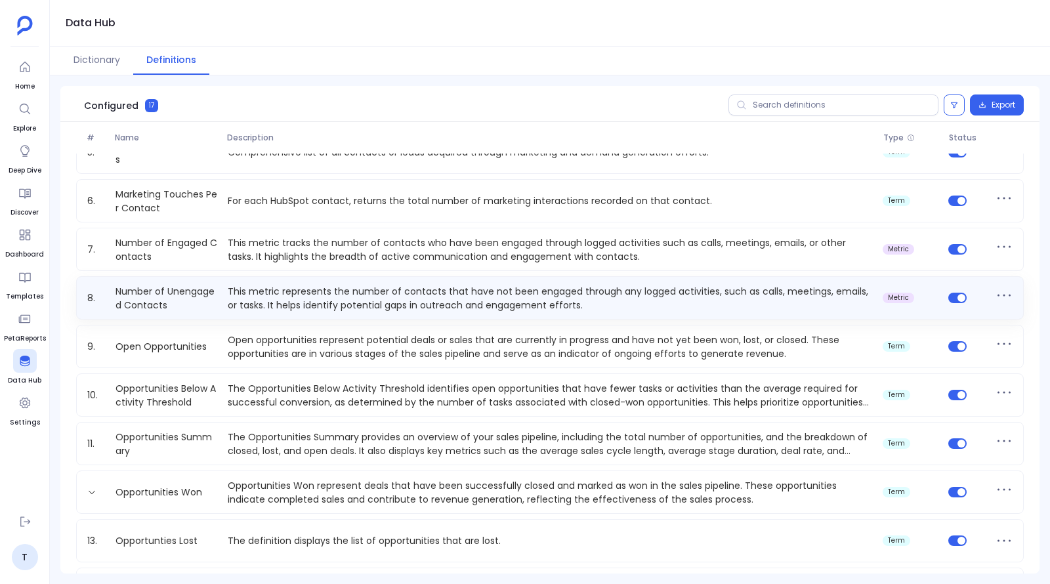
scroll to position [223, 0]
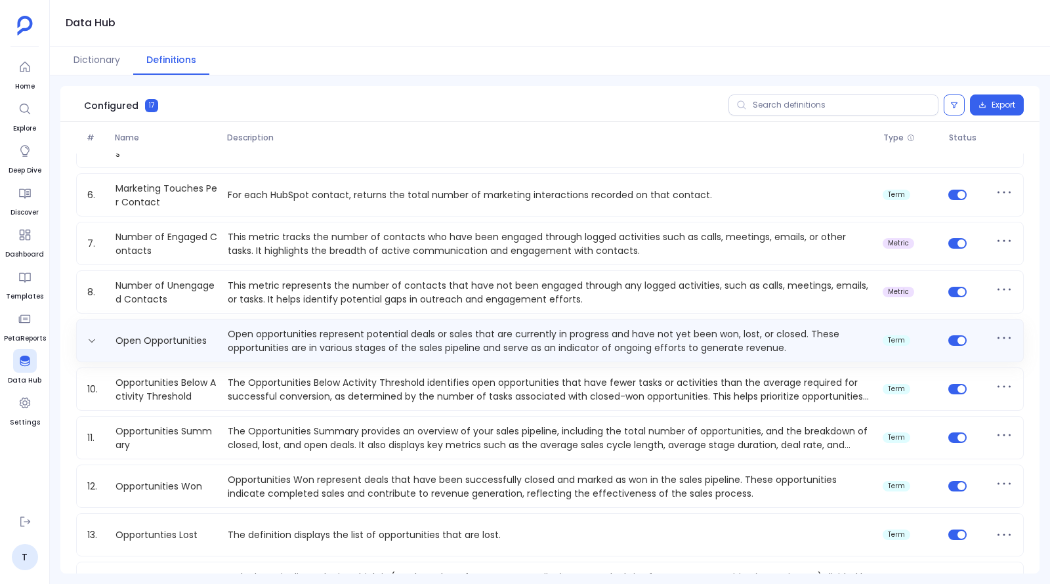
click at [310, 353] on p "Open opportunities represent potential deals or sales that are currently in pro…" at bounding box center [549, 340] width 655 height 26
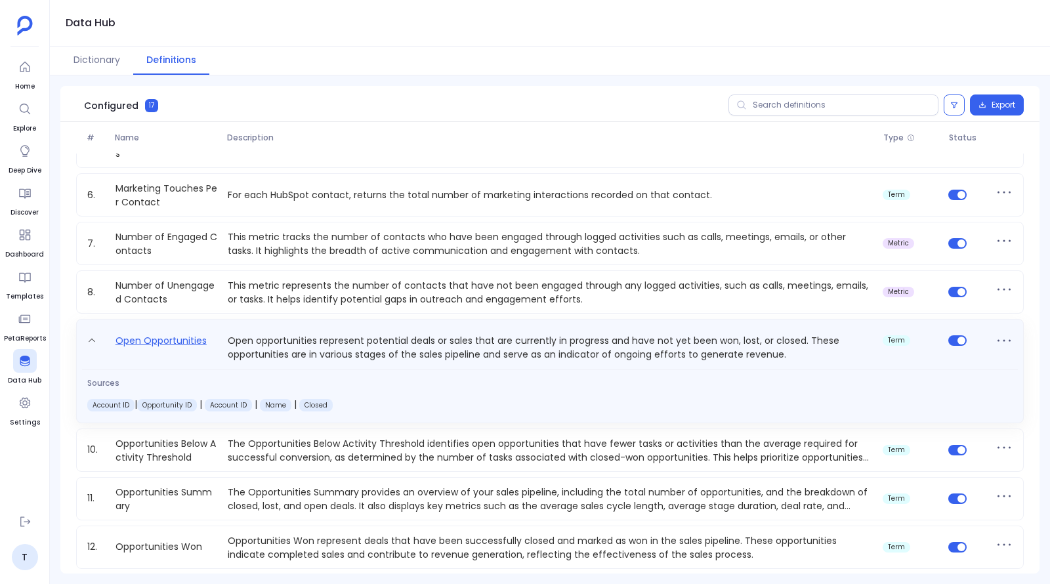
click at [152, 338] on link "Open Opportunities" at bounding box center [161, 347] width 102 height 29
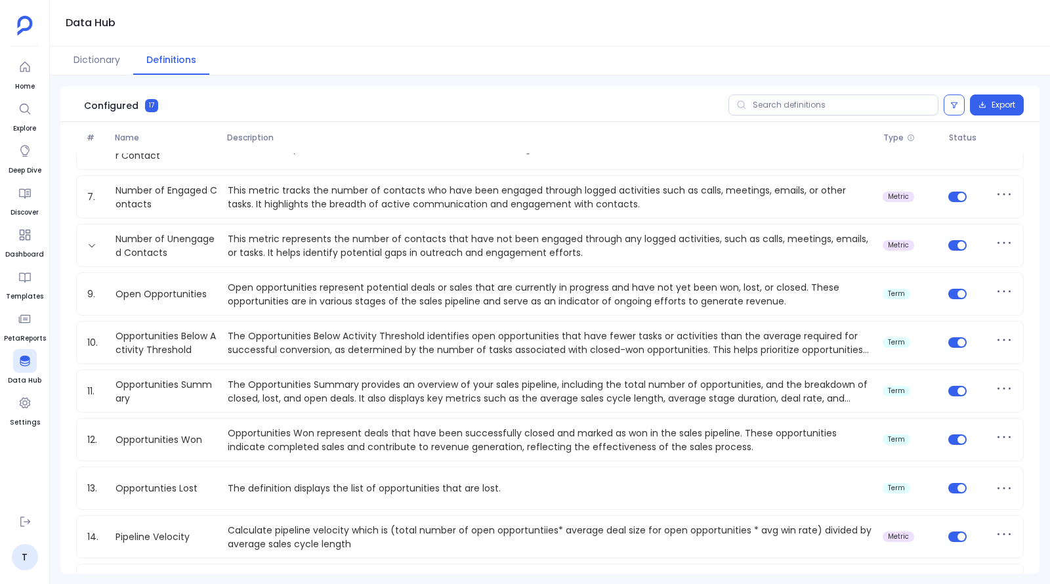
scroll to position [270, 0]
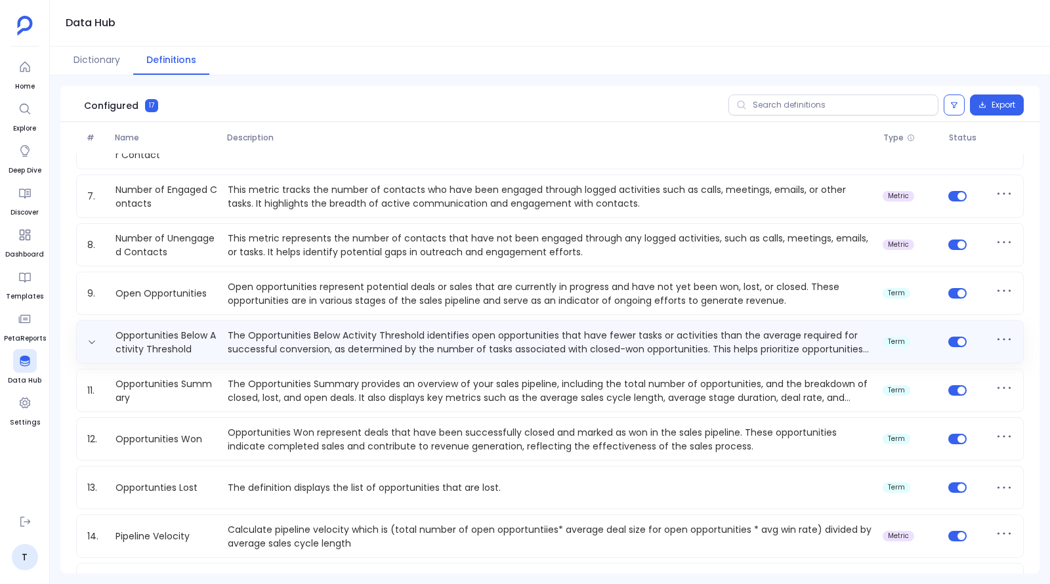
click at [303, 332] on p "The Opportunities Below Activity Threshold identifies open opportunities that h…" at bounding box center [549, 342] width 655 height 26
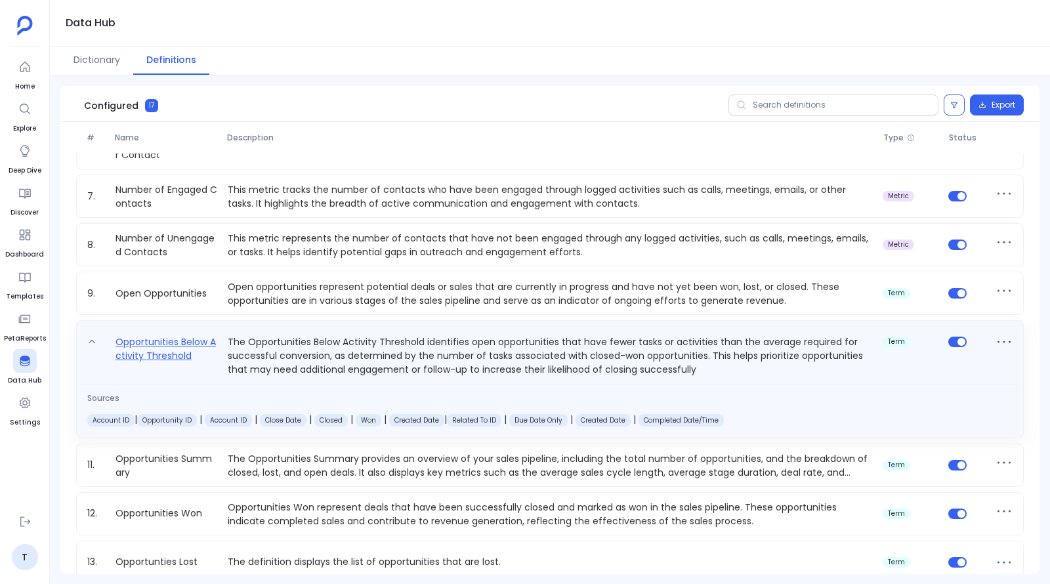
click at [172, 351] on link "Opportunities Below Activity Threshold" at bounding box center [166, 355] width 112 height 43
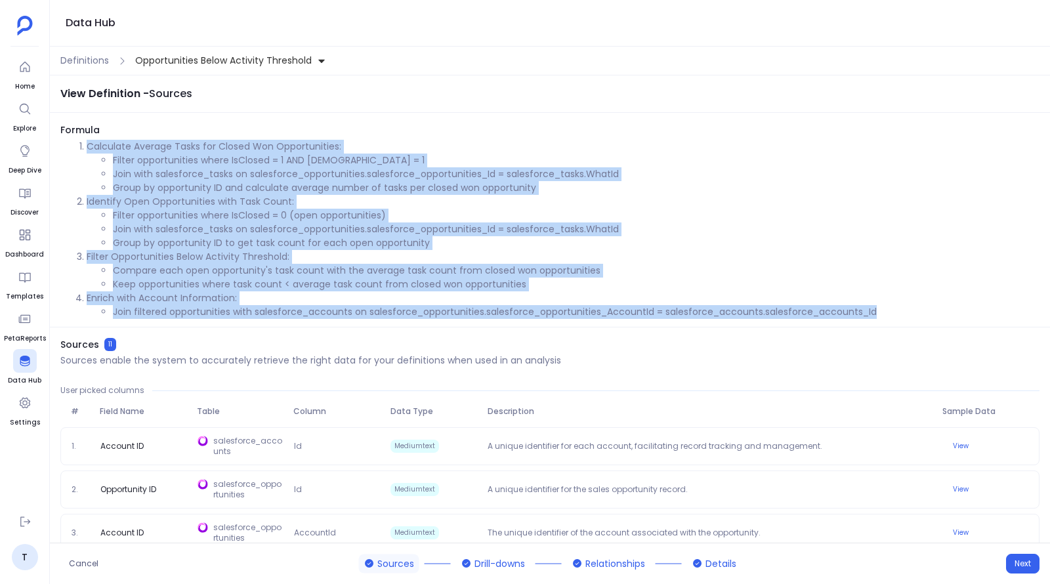
drag, startPoint x: 89, startPoint y: 143, endPoint x: 882, endPoint y: 308, distance: 810.7
click at [882, 308] on ol "Calculate Average Tasks for Closed Won Opportunities: Filter opportunities wher…" at bounding box center [549, 229] width 979 height 179
copy ol "Calculate Average Tasks for Closed Won Opportunities: Filter opportunities wher…"
drag, startPoint x: 133, startPoint y: 60, endPoint x: 297, endPoint y: 56, distance: 164.0
click at [297, 56] on button "Opportunities Below Activity Threshold" at bounding box center [231, 61] width 196 height 22
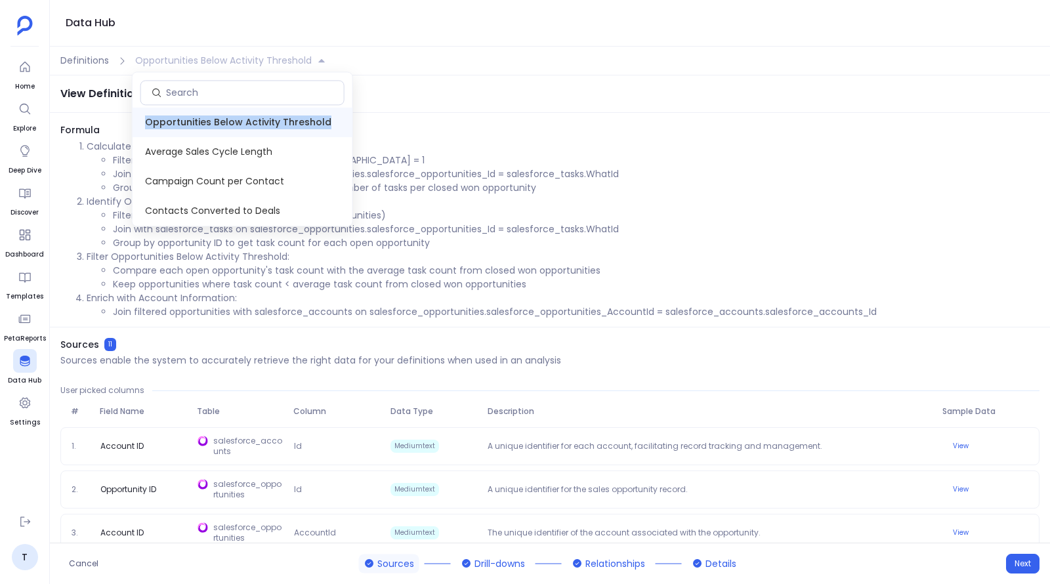
copy span "Opportunities Below Activity Threshold"
drag, startPoint x: 325, startPoint y: 121, endPoint x: 146, endPoint y: 125, distance: 178.5
click at [146, 125] on span "Opportunities Below Activity Threshold" at bounding box center [243, 123] width 220 height 30
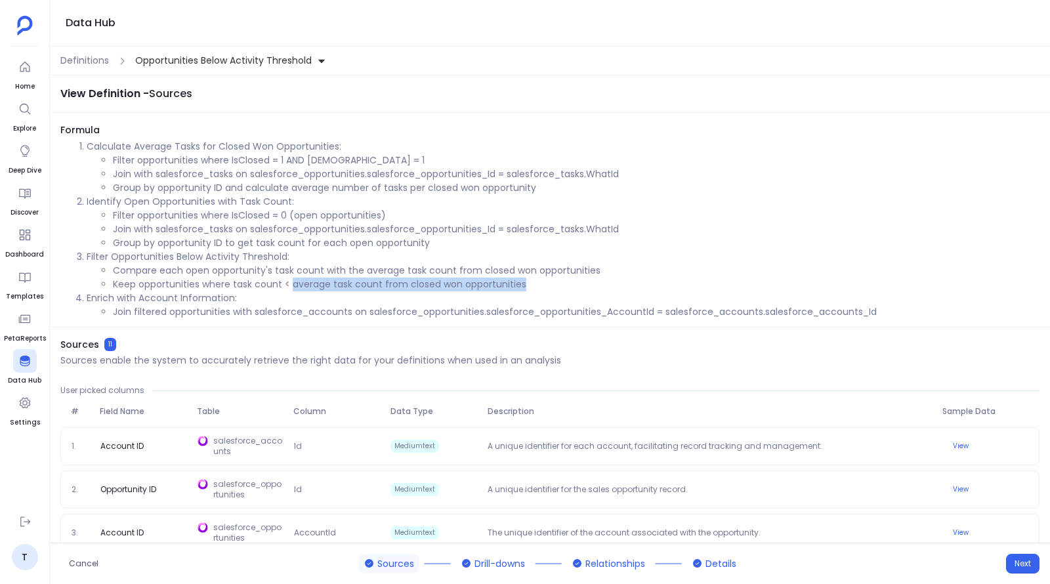
drag, startPoint x: 293, startPoint y: 285, endPoint x: 531, endPoint y: 284, distance: 238.8
click at [531, 284] on li "Keep opportunities where task count < average task count from closed won opport…" at bounding box center [576, 284] width 926 height 14
drag, startPoint x: 131, startPoint y: 60, endPoint x: 225, endPoint y: 60, distance: 93.8
click at [225, 60] on button "Opportunities Below Activity Threshold" at bounding box center [231, 61] width 196 height 22
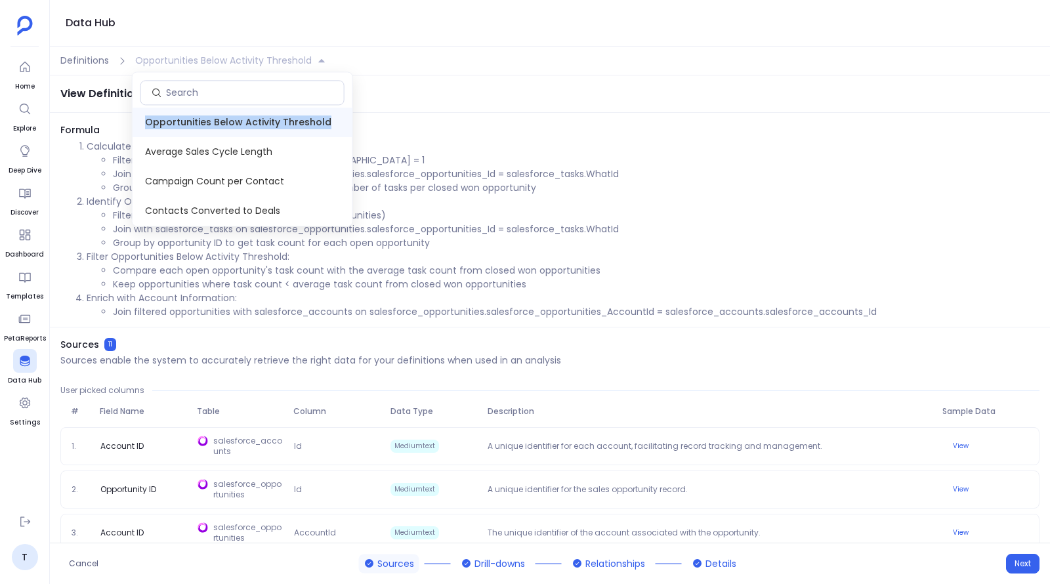
drag, startPoint x: 142, startPoint y: 117, endPoint x: 325, endPoint y: 117, distance: 183.7
click at [325, 117] on span "Opportunities Below Activity Threshold" at bounding box center [243, 123] width 220 height 30
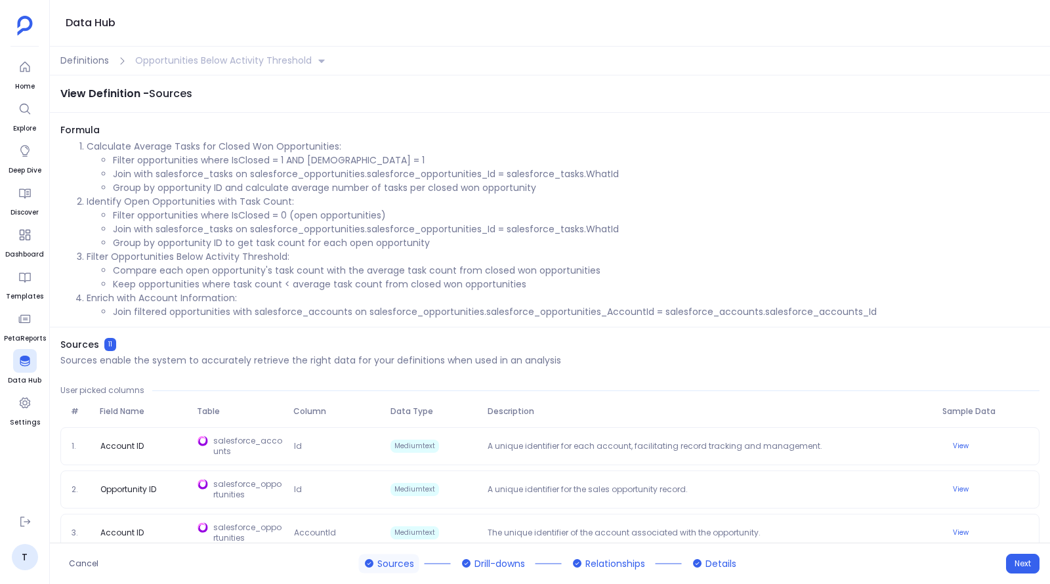
copy span "Opportunities Below Activity Threshold"
click at [98, 62] on span "Definitions" at bounding box center [84, 61] width 49 height 14
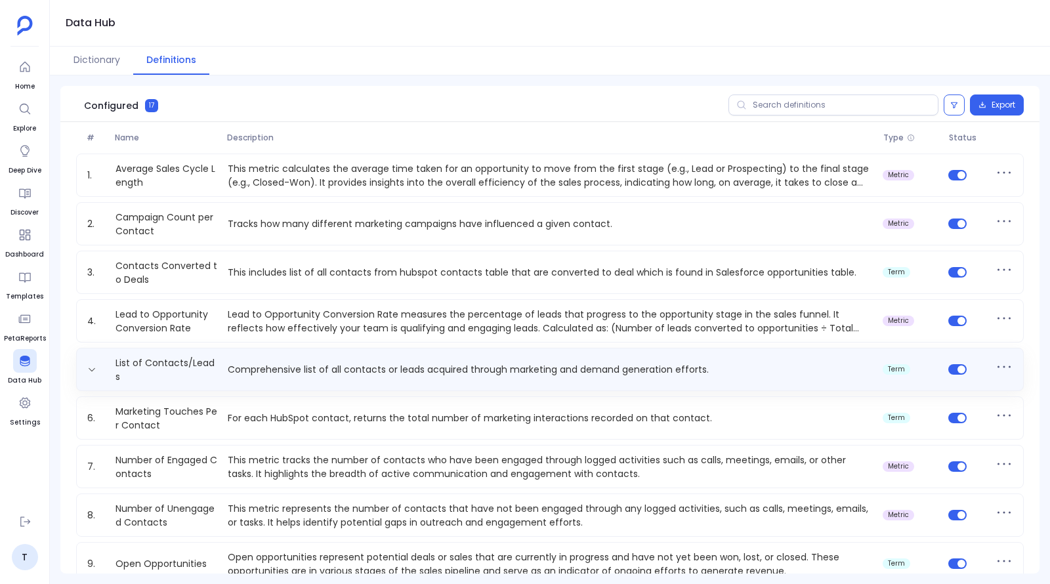
click at [295, 364] on p "Comprehensive list of all contacts or leads acquired through marketing and dema…" at bounding box center [549, 370] width 655 height 14
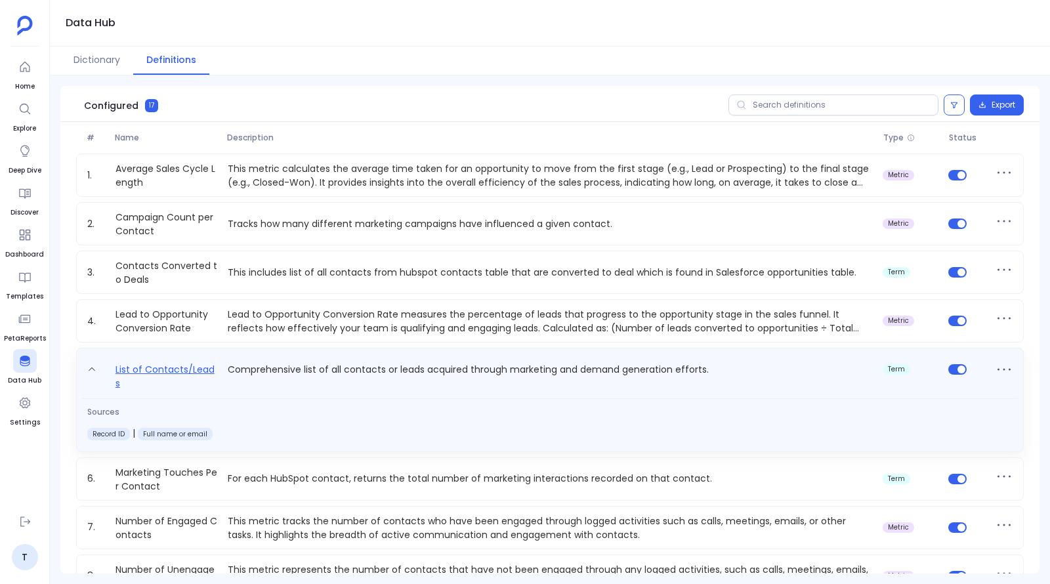
click at [197, 378] on link "List of Contacts/Leads" at bounding box center [166, 375] width 112 height 29
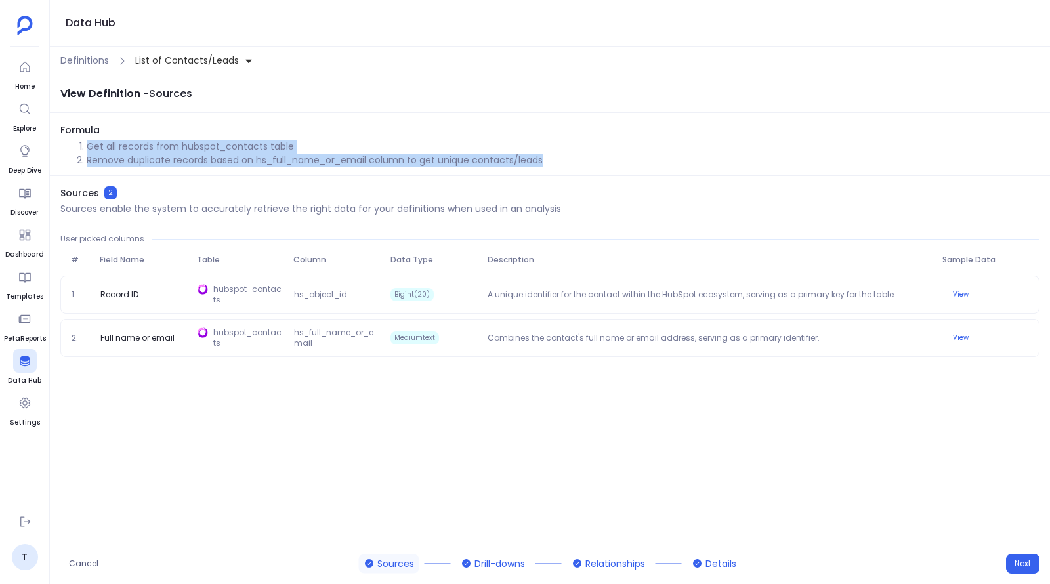
drag, startPoint x: 85, startPoint y: 144, endPoint x: 543, endPoint y: 165, distance: 459.0
click at [543, 165] on ol "Get all records from hubspot_contacts table Remove duplicate records based on h…" at bounding box center [549, 154] width 979 height 28
copy ol "Get all records from hubspot_contacts table Remove duplicate records based on h…"
click at [245, 57] on icon at bounding box center [248, 60] width 9 height 9
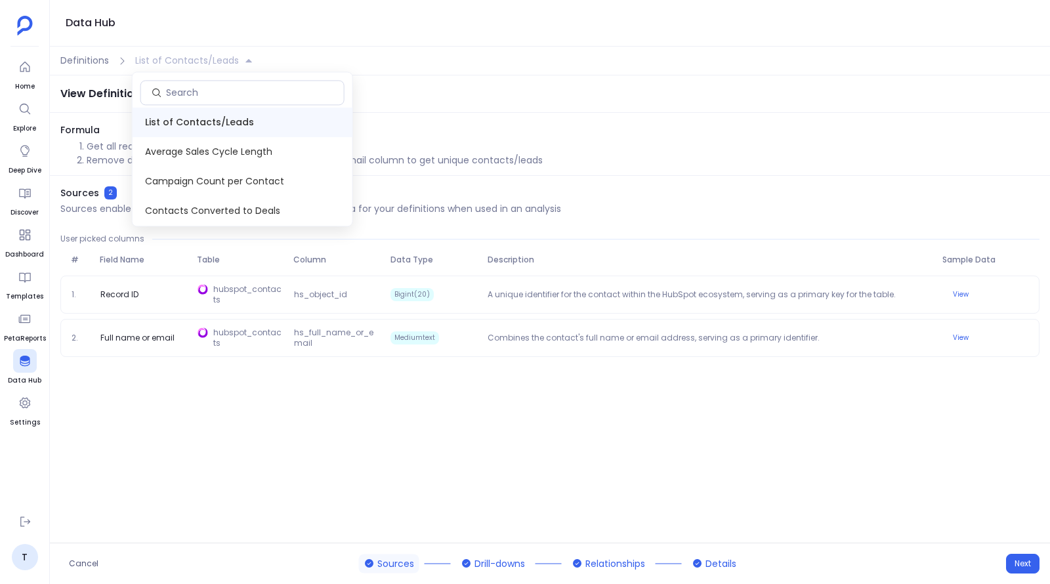
click at [90, 68] on div "Definitions List of Contacts/Leads" at bounding box center [550, 61] width 1000 height 29
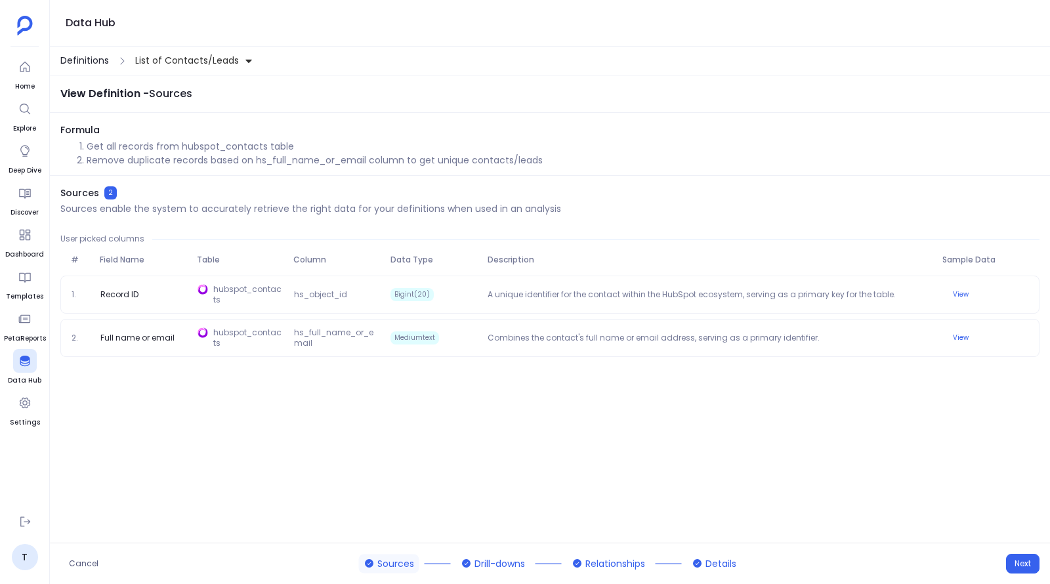
click at [90, 63] on span "Definitions" at bounding box center [84, 61] width 49 height 14
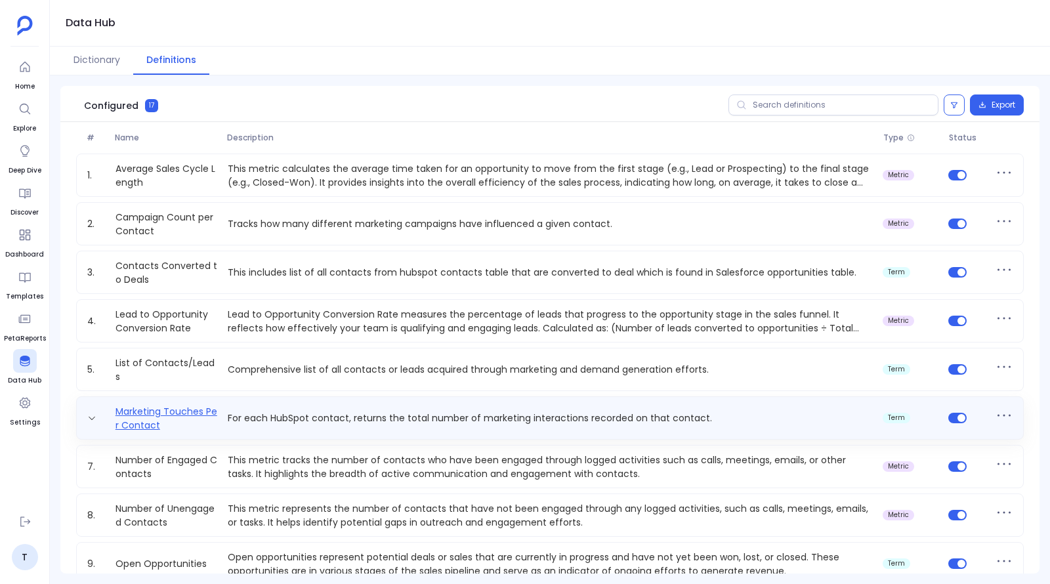
click at [169, 418] on link "Marketing Touches Per Contact" at bounding box center [166, 418] width 112 height 26
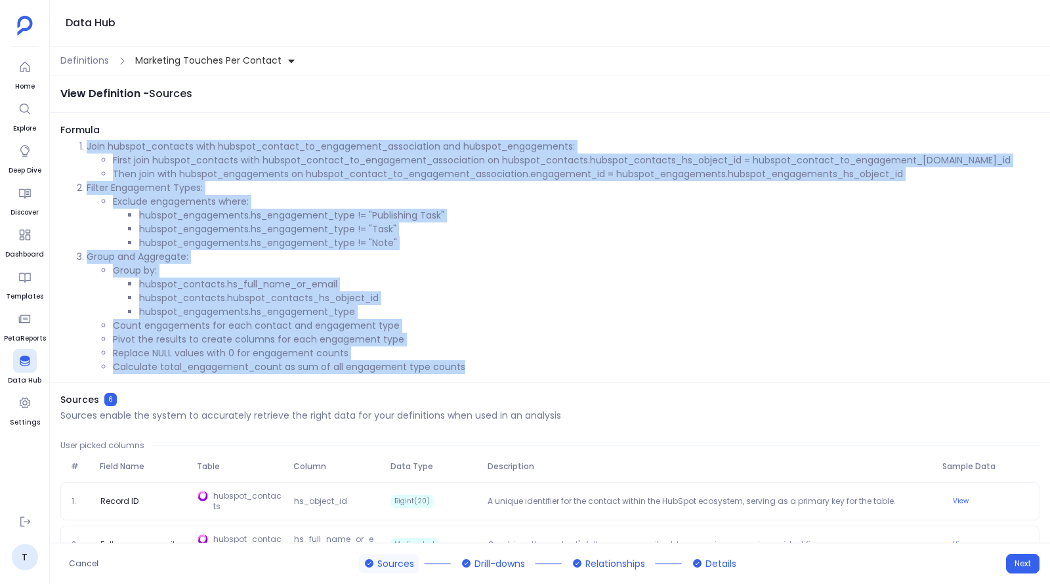
drag, startPoint x: 87, startPoint y: 146, endPoint x: 472, endPoint y: 363, distance: 442.9
click at [472, 363] on ol "Join hubspot_contacts with hubspot_contact_to_engagement_association and hubspo…" at bounding box center [549, 257] width 979 height 234
copy ol "Join hubspot_contacts with hubspot_contact_to_engagement_association and hubspo…"
drag, startPoint x: 134, startPoint y: 58, endPoint x: 270, endPoint y: 76, distance: 136.4
click at [270, 76] on div "Data Hub Definitions Marketing Touches Per Contact View Definition - Sources Fo…" at bounding box center [550, 292] width 1000 height 584
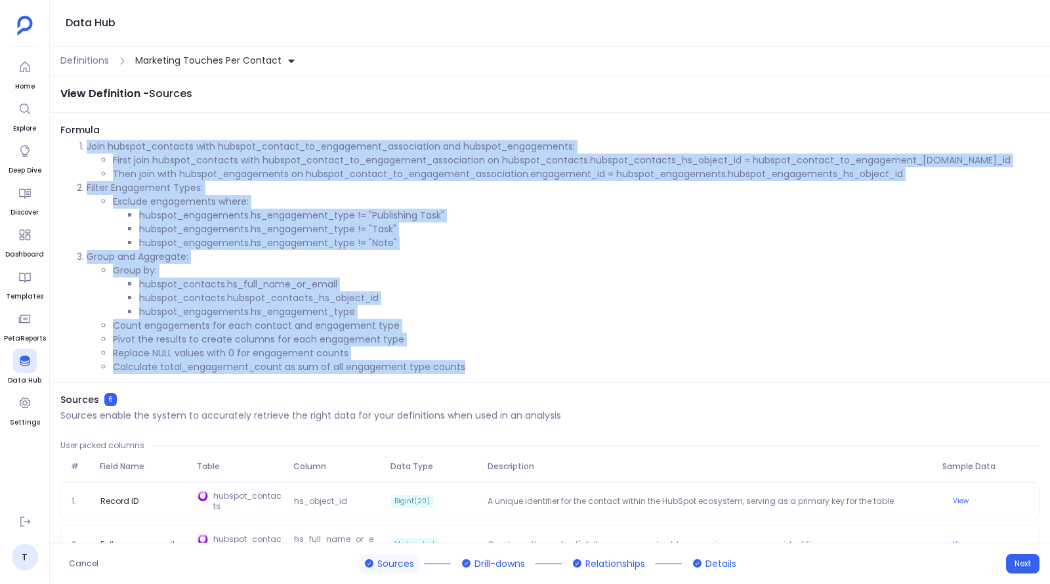
click at [271, 59] on span "Marketing Touches Per Contact" at bounding box center [208, 61] width 146 height 14
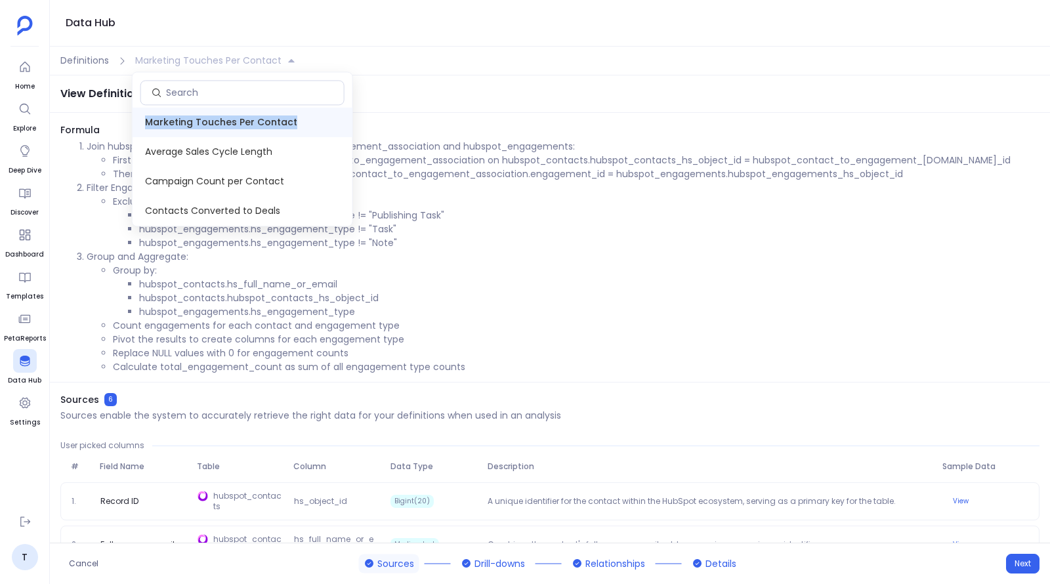
copy span "Marketing Touches Per Contact"
drag, startPoint x: 145, startPoint y: 120, endPoint x: 293, endPoint y: 121, distance: 147.6
click at [293, 121] on span "Marketing Touches Per Contact" at bounding box center [243, 123] width 220 height 30
